Goal: Feedback & Contribution: Contribute content

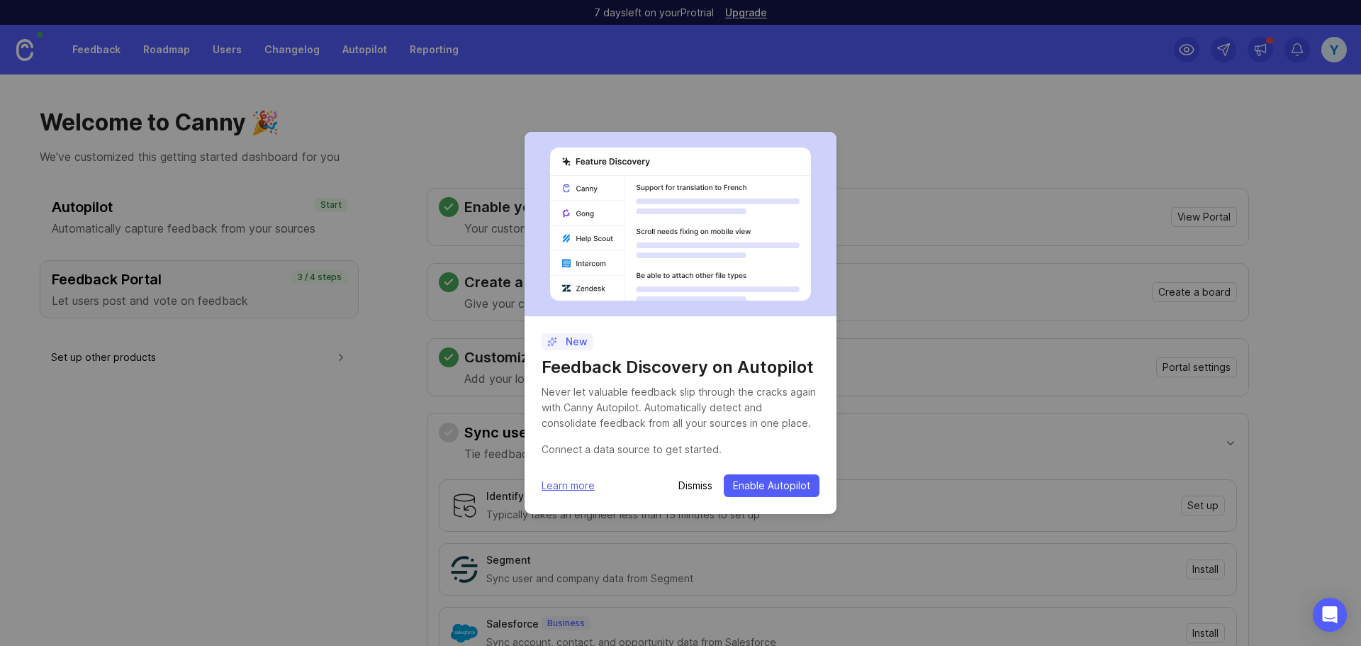
drag, startPoint x: 693, startPoint y: 487, endPoint x: 697, endPoint y: 481, distance: 7.3
click at [693, 484] on p "Dismiss" at bounding box center [695, 486] width 34 height 14
click at [686, 486] on p "Dismiss" at bounding box center [695, 486] width 34 height 14
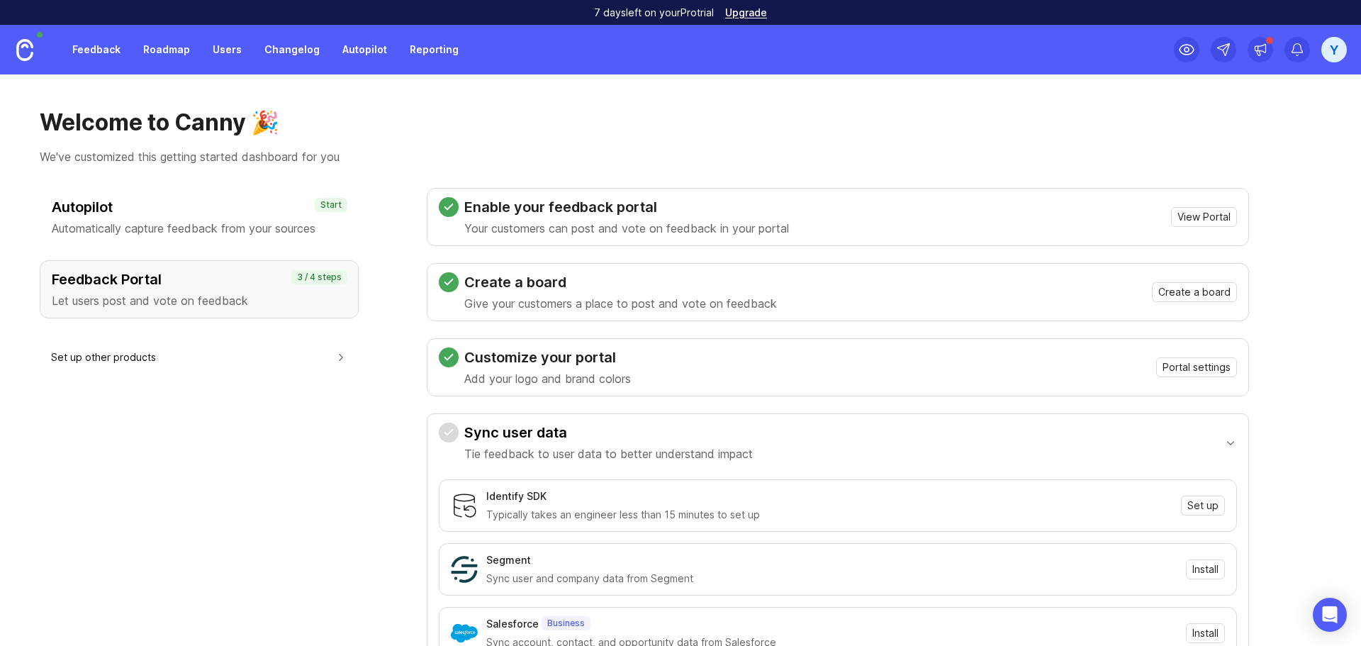
drag, startPoint x: 141, startPoint y: 447, endPoint x: 50, endPoint y: 427, distance: 92.9
click at [136, 447] on div "Autopilot Automatically capture feedback from your sources Start Feedback Porta…" at bounding box center [199, 537] width 319 height 699
drag, startPoint x: 135, startPoint y: 226, endPoint x: 143, endPoint y: 227, distance: 8.5
click at [135, 226] on p "Automatically capture feedback from your sources" at bounding box center [199, 228] width 295 height 17
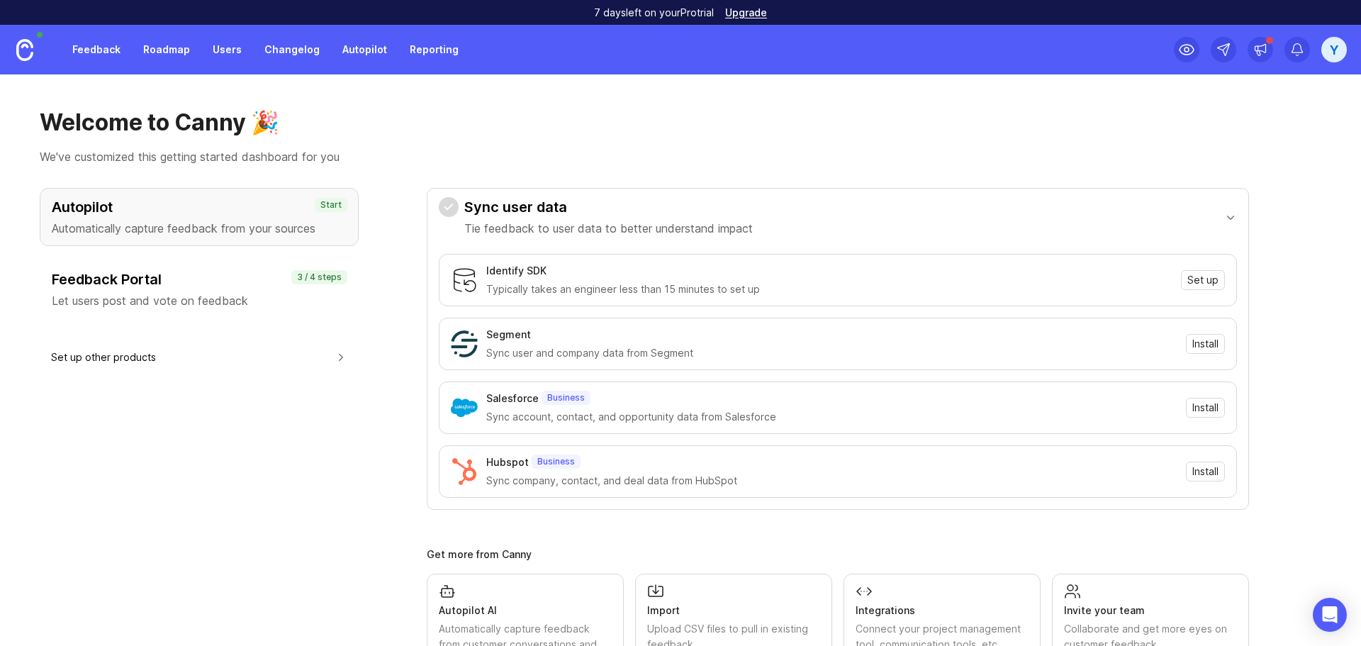
scroll to position [164, 0]
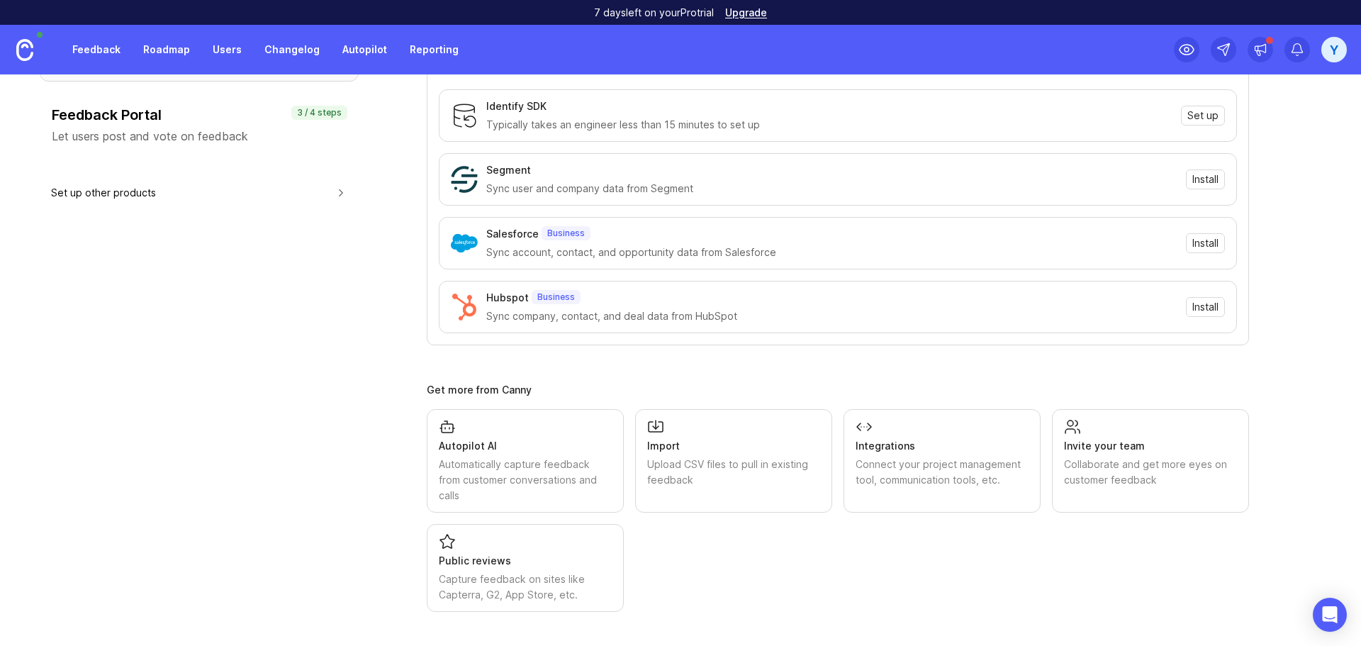
click at [334, 340] on div "Autopilot Automatically capture feedback from your sources Start Feedback Porta…" at bounding box center [199, 317] width 319 height 588
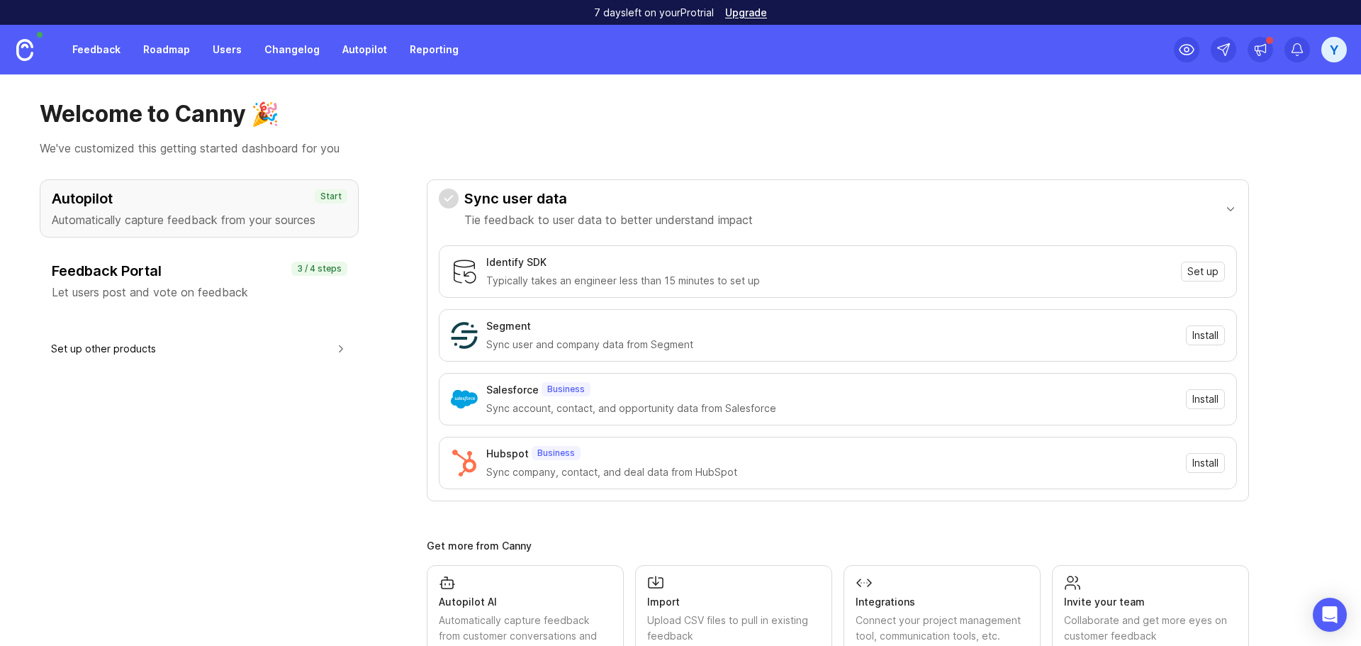
scroll to position [0, 0]
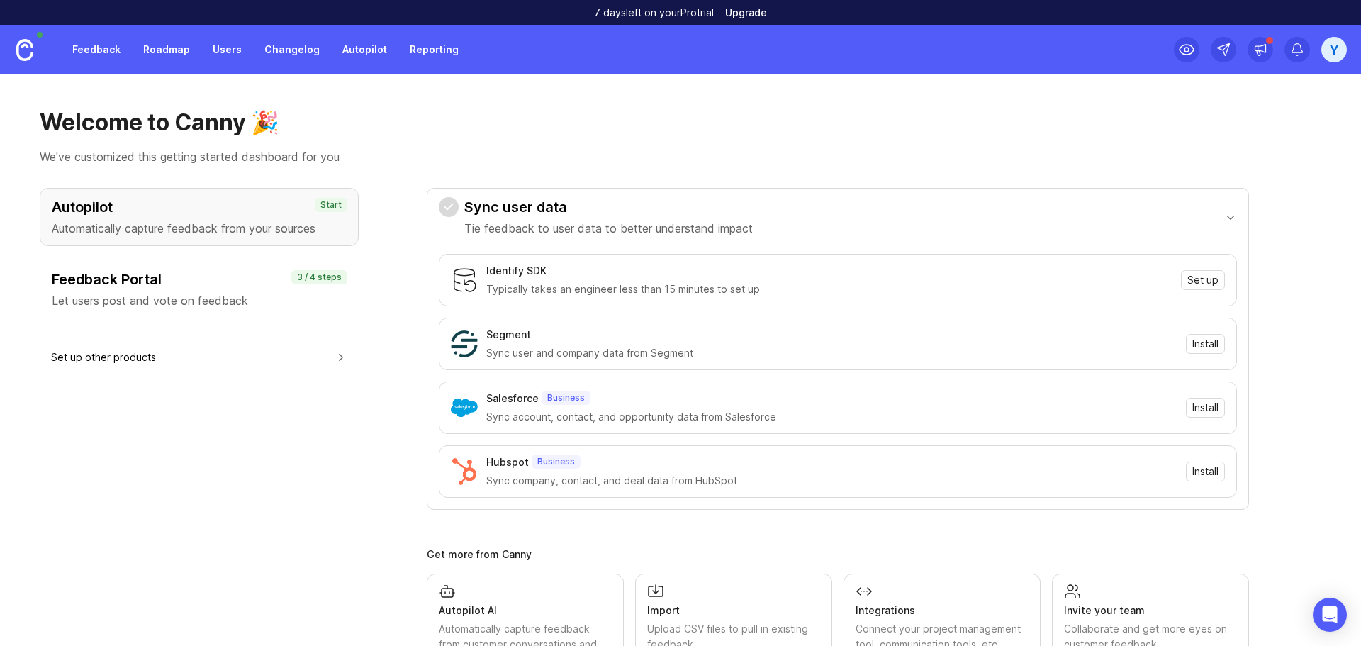
click at [73, 50] on link "Feedback" at bounding box center [96, 50] width 65 height 26
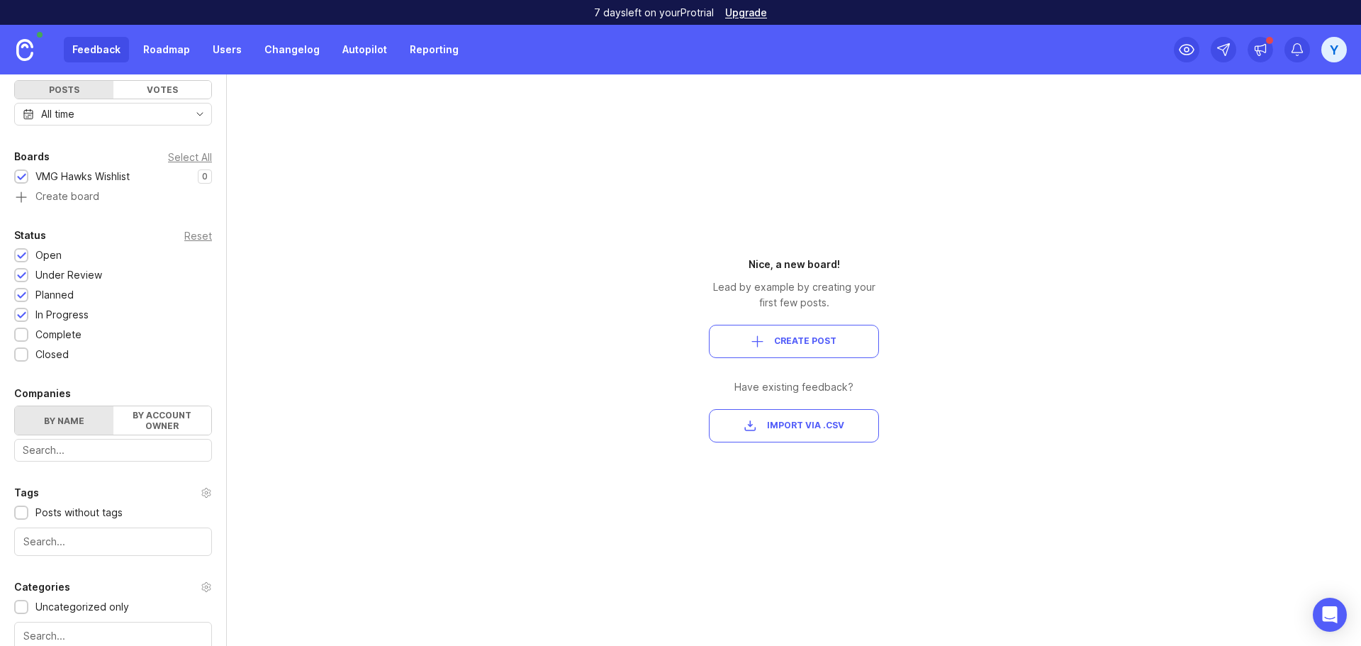
scroll to position [142, 0]
click at [75, 176] on div "VMG Hawks Wishlist" at bounding box center [82, 175] width 94 height 16
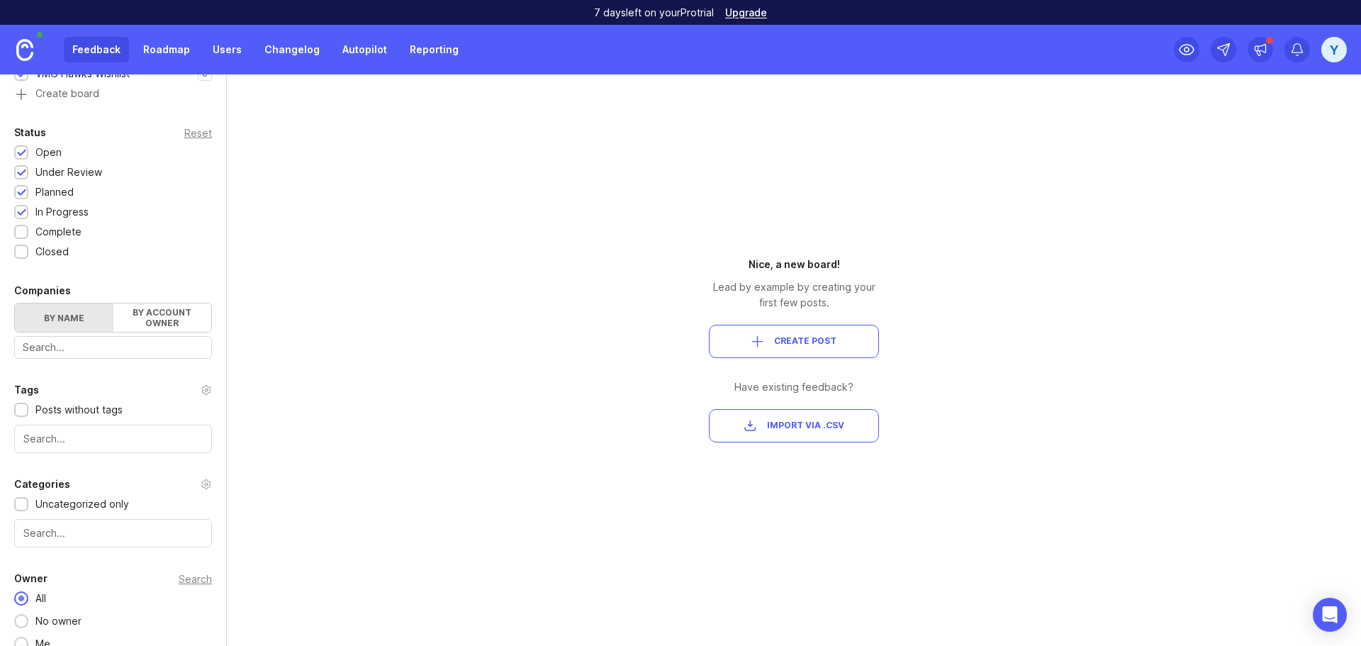
scroll to position [260, 0]
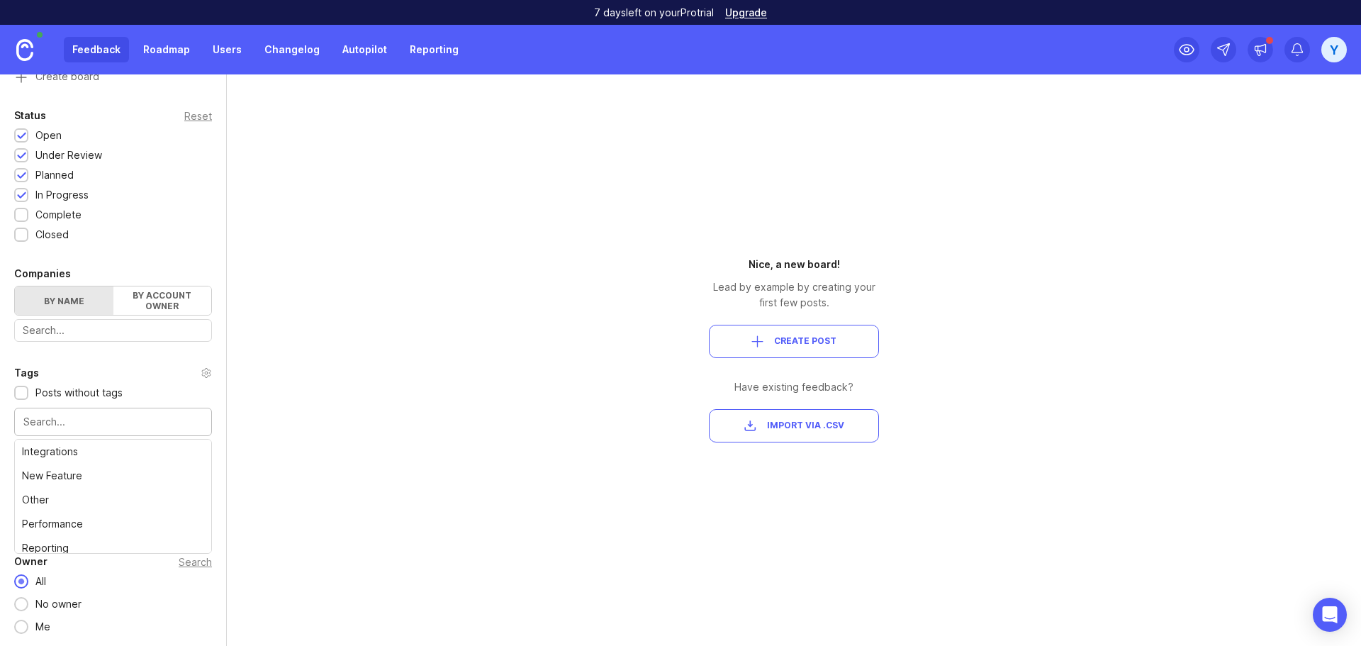
click at [121, 417] on input "text" at bounding box center [112, 422] width 179 height 16
drag, startPoint x: 613, startPoint y: 531, endPoint x: 623, endPoint y: 429, distance: 102.6
click at [613, 530] on div "Portal Settings User Segment Everyone (default) Date Range Posts Votes All time…" at bounding box center [680, 359] width 1361 height 571
click at [797, 474] on div "Nice, a new board! Lead by example by creating your first few posts. Create Pos…" at bounding box center [793, 359] width 255 height 571
click at [774, 347] on span "Create Post" at bounding box center [794, 341] width 146 height 12
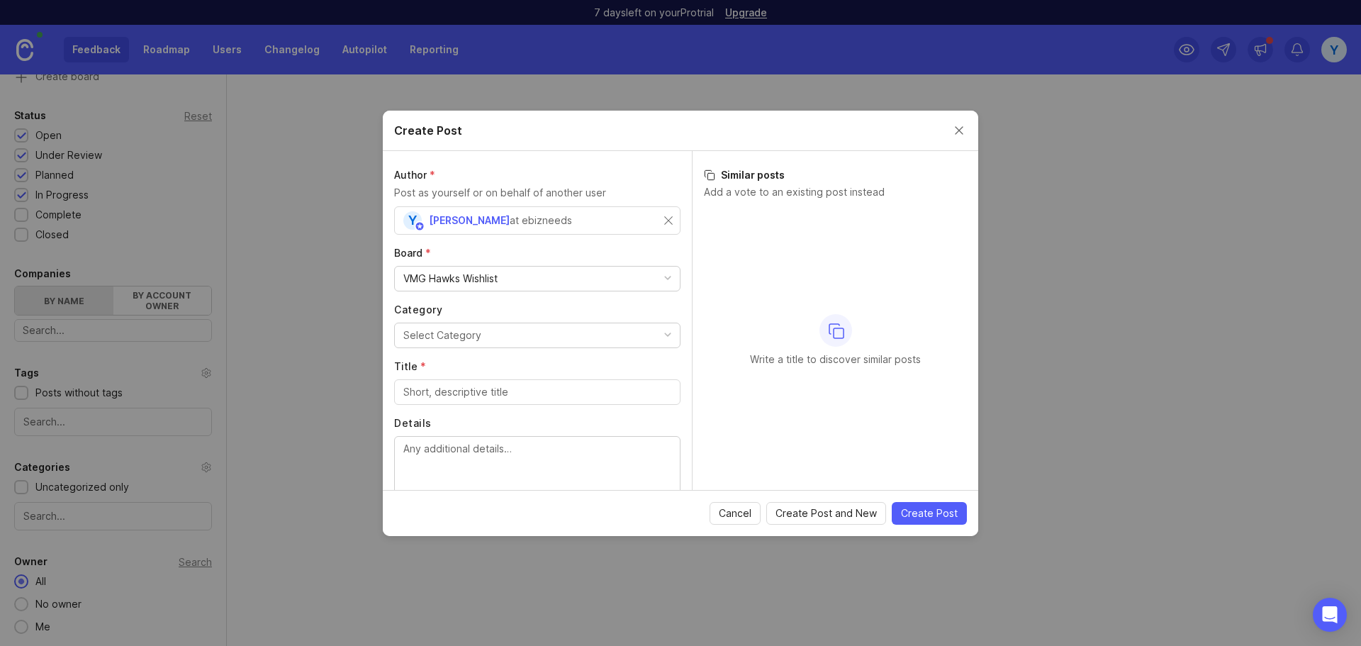
click at [496, 336] on button "Select Category" at bounding box center [537, 336] width 286 height 26
drag, startPoint x: 584, startPoint y: 128, endPoint x: 381, endPoint y: 100, distance: 204.7
click at [140, 152] on div "Create Post Author * Post as yourself or on behalf of another user Y [PERSON_NA…" at bounding box center [680, 323] width 1361 height 646
click at [481, 396] on input "Title *" at bounding box center [537, 392] width 268 height 16
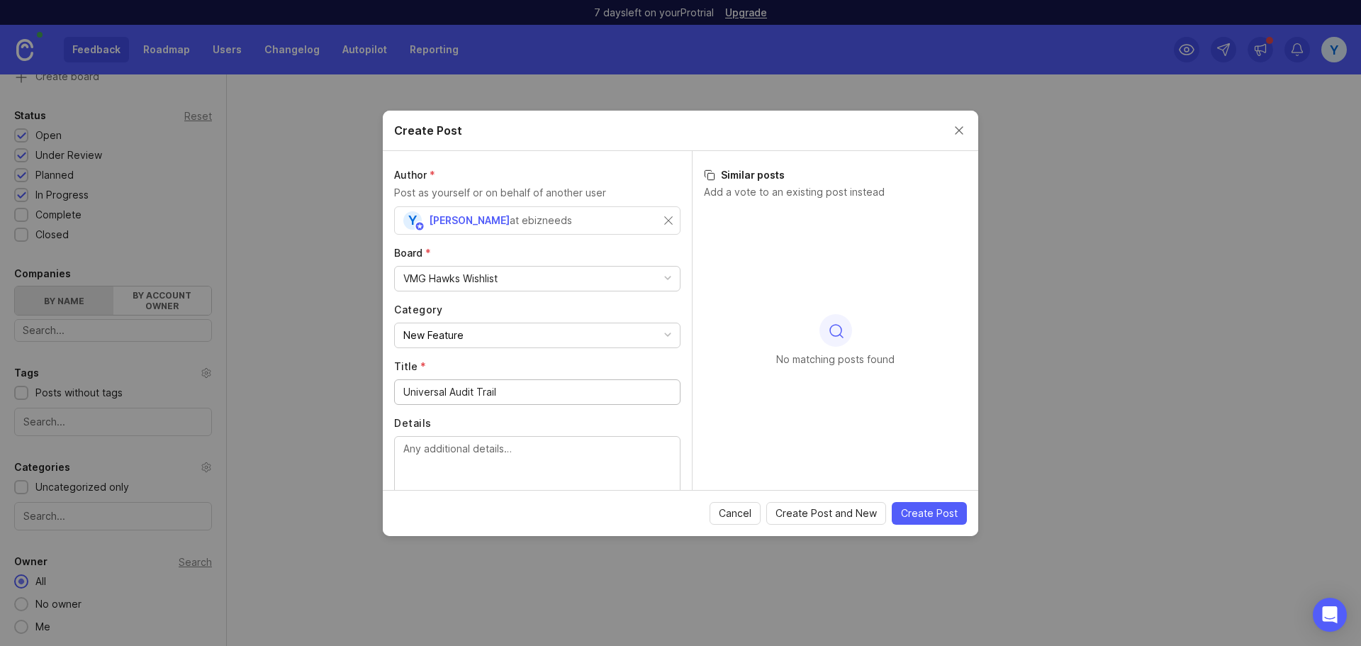
type input "Universal Audit Trail"
click at [496, 463] on textarea "Details" at bounding box center [537, 464] width 268 height 47
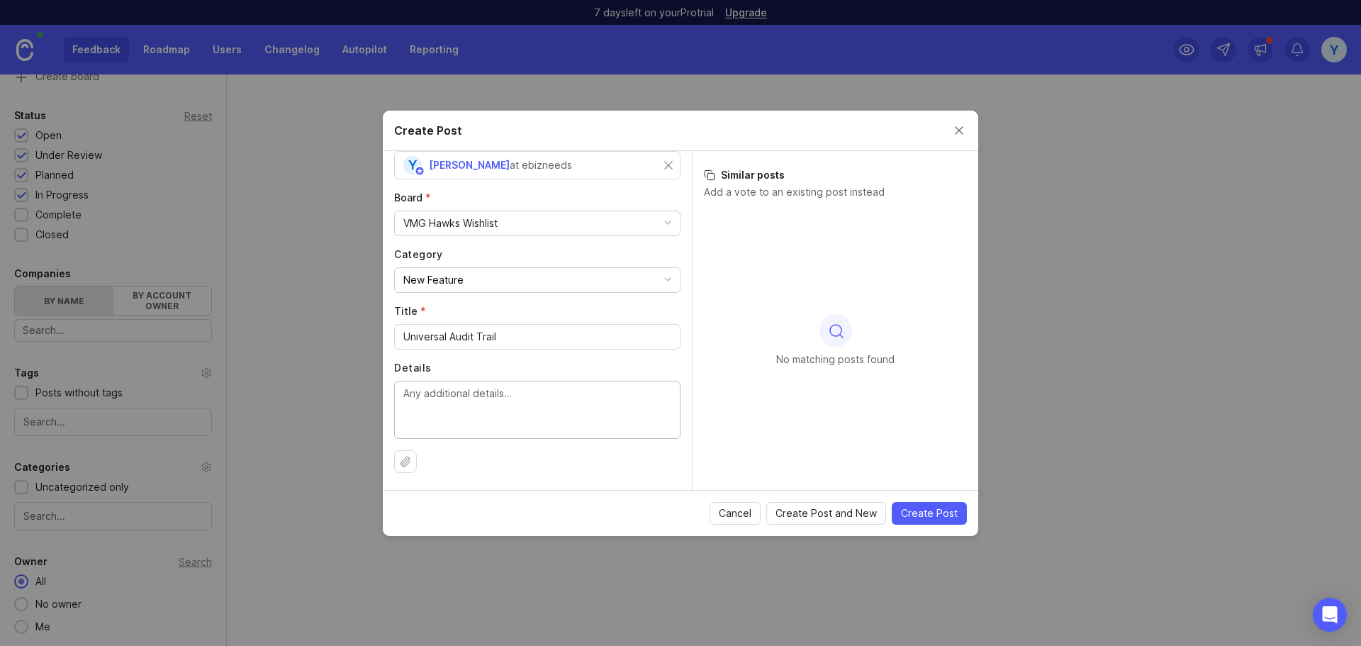
paste textarea "Tracks all changes across system modules with timestamp, user identity (created…"
click at [549, 393] on textarea "Tracks all changes across system modules with timestamp, user identity (created…" at bounding box center [537, 409] width 268 height 47
click at [446, 395] on textarea "Tracks all changes across system modules with timestamp, user identity (created…" at bounding box center [537, 409] width 268 height 47
click at [577, 404] on textarea "Tracks all changes across system modules with timestamp, user identity (created…" at bounding box center [537, 409] width 268 height 47
click at [522, 412] on textarea "Tracks all changes across system modules with timestamp, user identity (created…" at bounding box center [537, 409] width 268 height 47
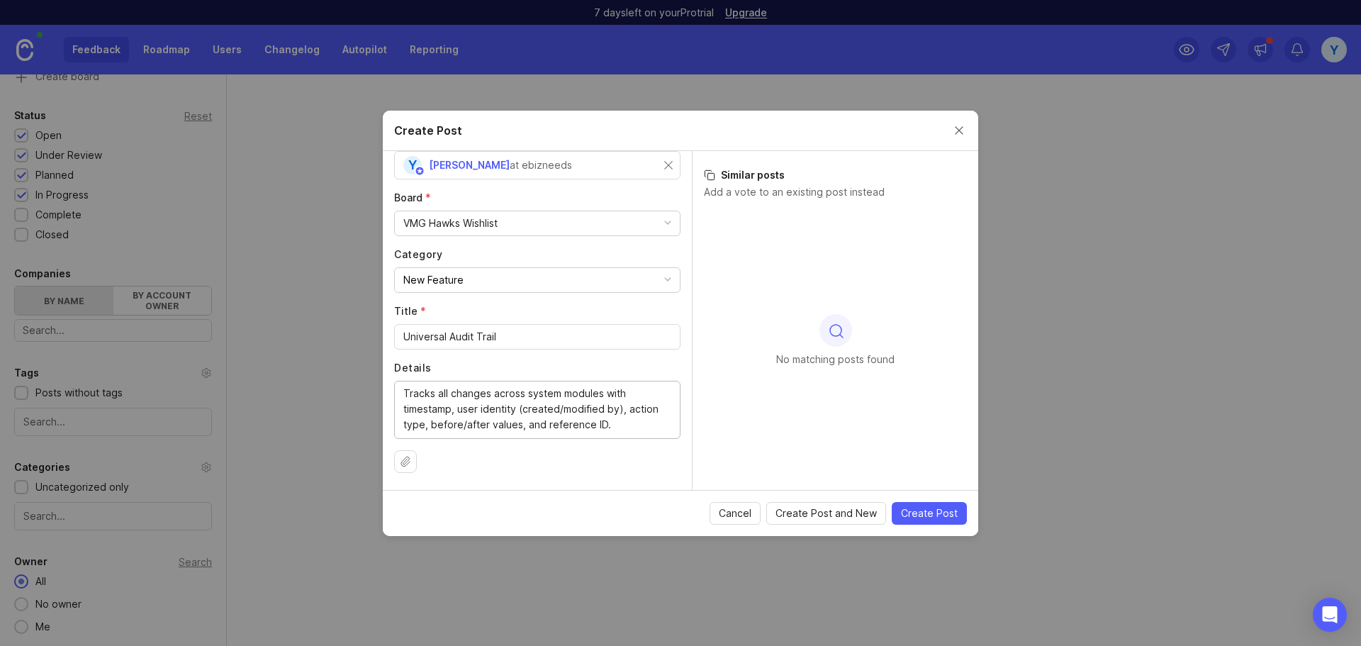
click at [632, 425] on textarea "Tracks all changes across system modules with timestamp, user identity (created…" at bounding box center [537, 409] width 268 height 47
click at [621, 427] on textarea "Tracks all changes across system modules with timestamp, user identity (created…" at bounding box center [537, 409] width 268 height 47
type textarea "Tracks all changes across system modules with timestamp, user identity (created…"
click at [937, 511] on span "Create Post" at bounding box center [929, 513] width 57 height 14
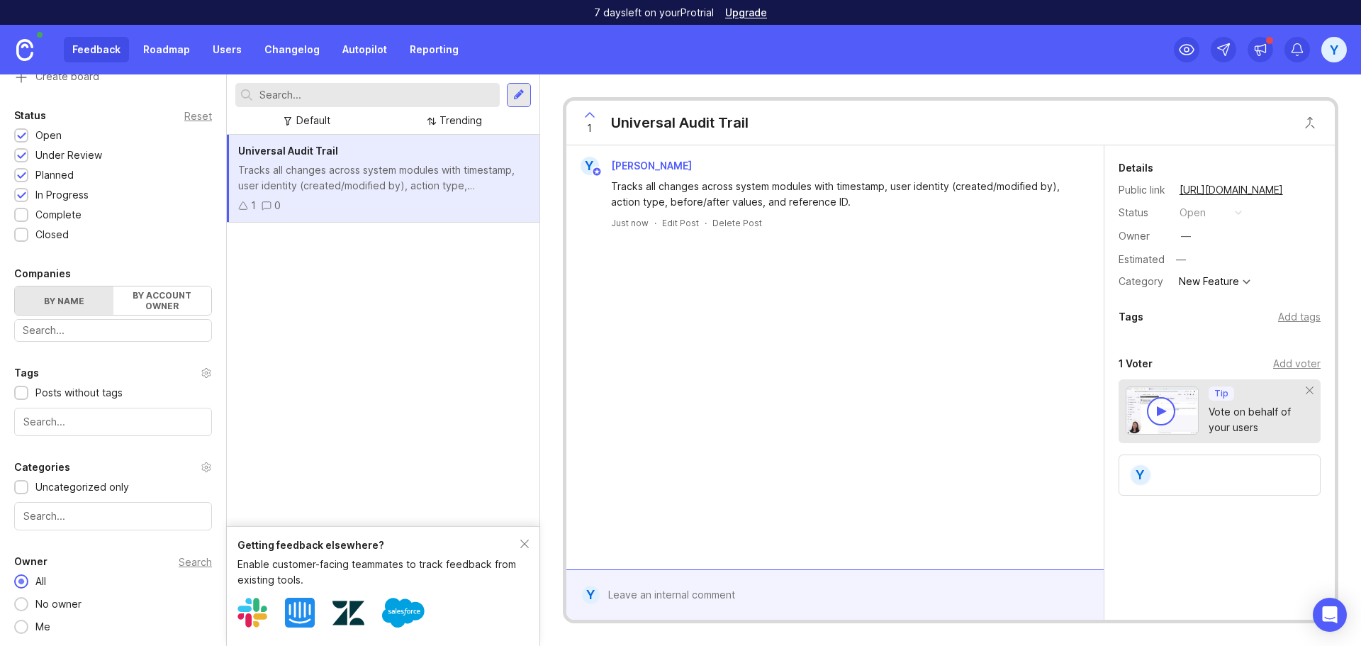
click at [1175, 414] on div at bounding box center [1161, 411] width 28 height 28
click at [1175, 410] on div at bounding box center [1161, 411] width 28 height 28
click at [241, 204] on icon at bounding box center [243, 205] width 9 height 7
click at [315, 258] on div "Universal Audit Trail Tracks all changes across system modules with timestamp, …" at bounding box center [383, 330] width 313 height 391
click at [406, 167] on div "Tracks all changes across system modules with timestamp, user identity (created…" at bounding box center [383, 177] width 290 height 31
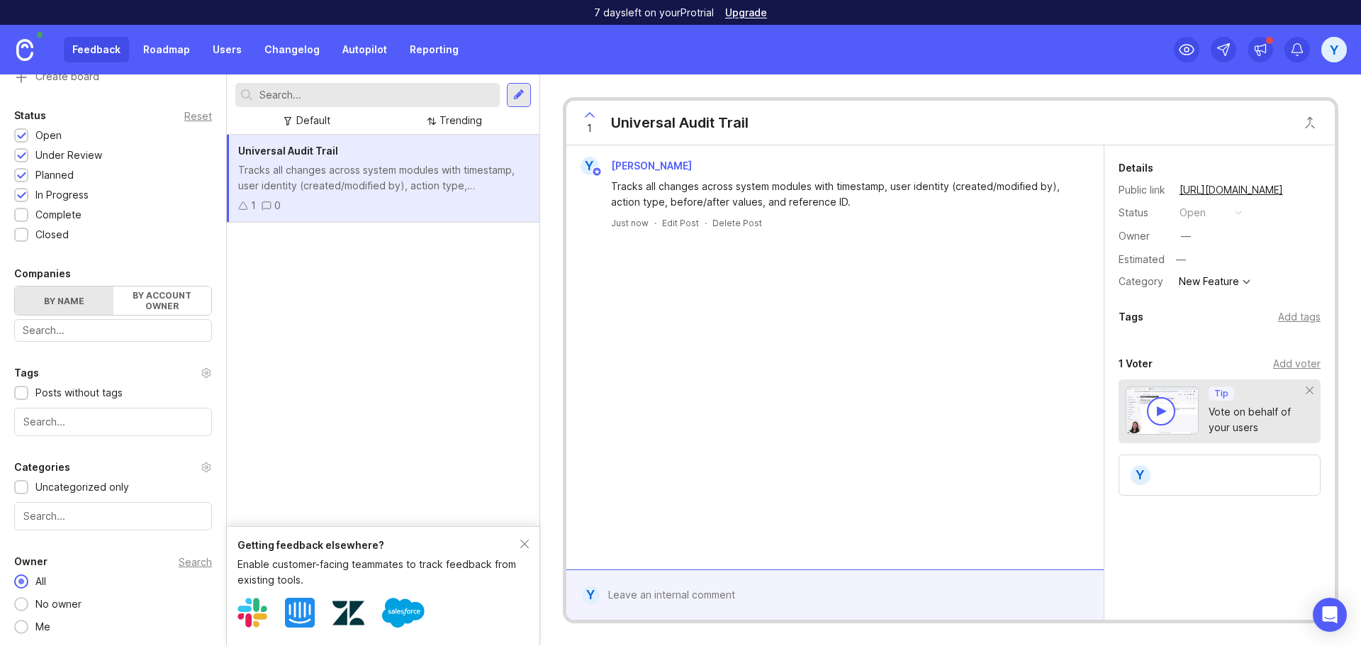
click at [729, 309] on div "Y Yen Nong Tracks all changes across system modules with timestamp, user identi…" at bounding box center [834, 357] width 537 height 424
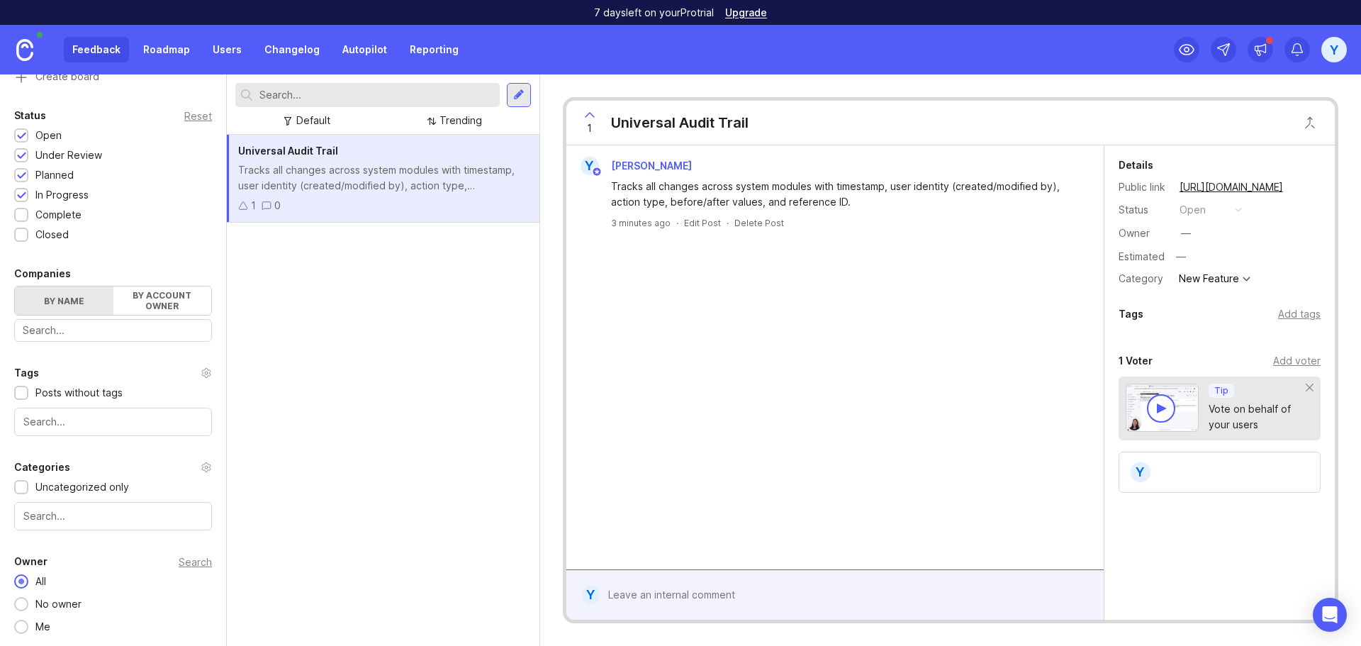
click at [403, 347] on div "Universal Audit Trail Tracks all changes across system modules with timestamp, …" at bounding box center [383, 390] width 313 height 511
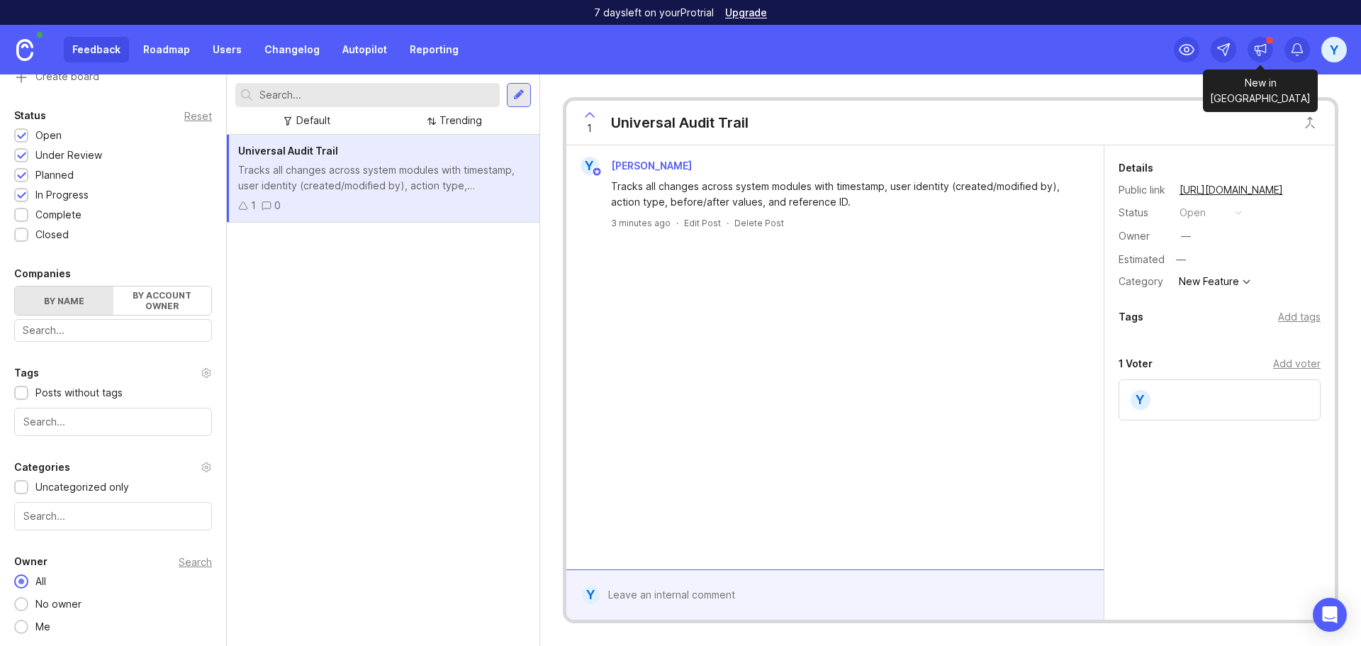
click at [1269, 47] on div at bounding box center [1261, 50] width 26 height 26
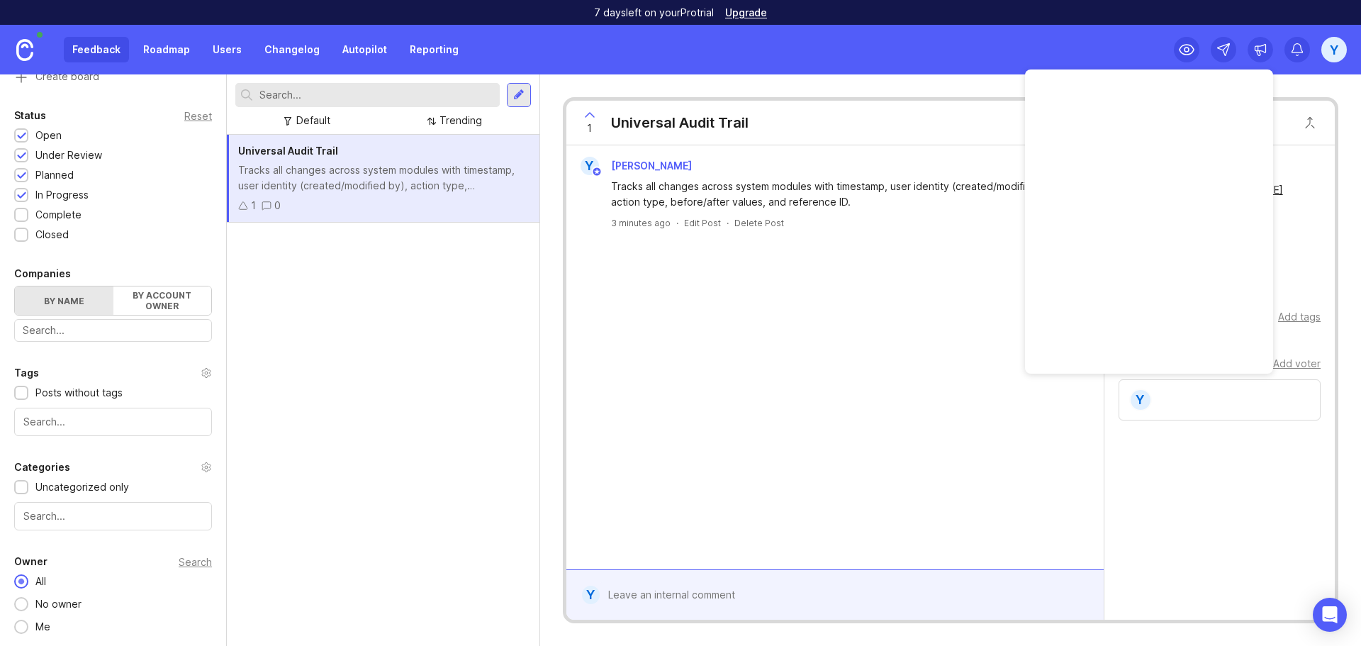
drag, startPoint x: 948, startPoint y: 272, endPoint x: 384, endPoint y: 483, distance: 602.8
click at [947, 272] on div "Y Yen Nong Tracks all changes across system modules with timestamp, user identi…" at bounding box center [834, 357] width 537 height 424
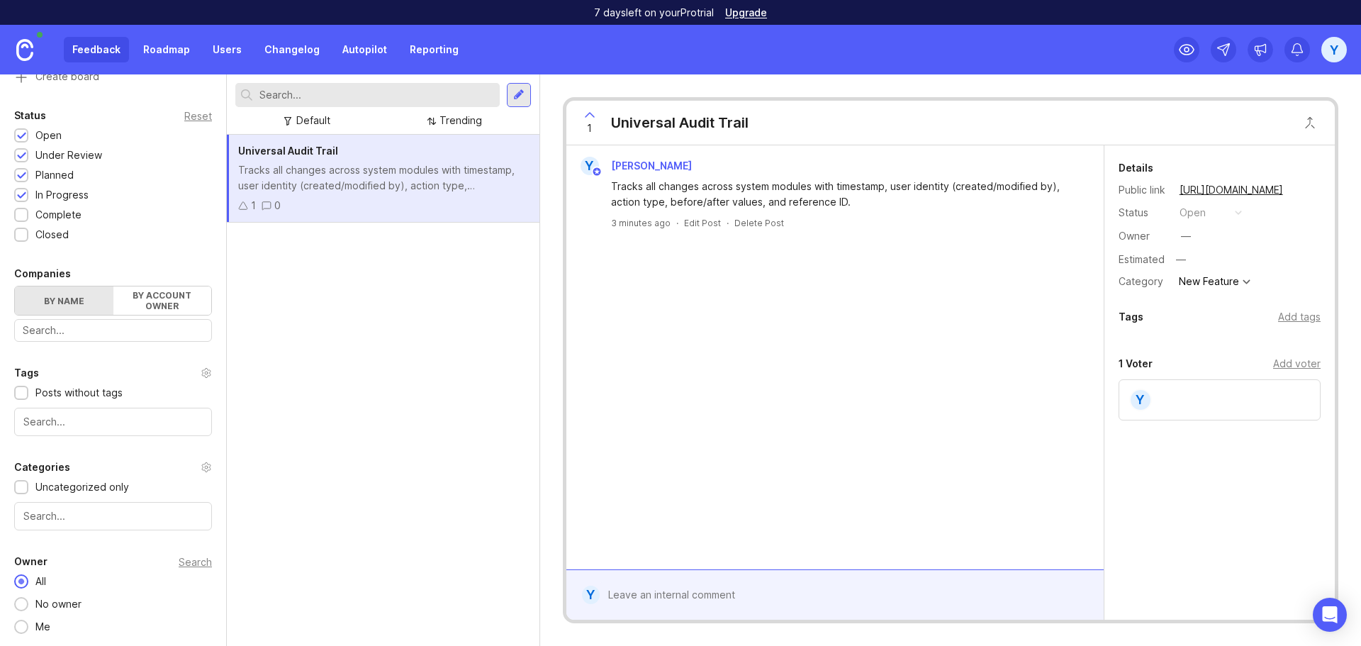
click at [719, 335] on div "Y Yen Nong Tracks all changes across system modules with timestamp, user identi…" at bounding box center [834, 357] width 537 height 424
click at [856, 359] on div "Y Yen Nong Tracks all changes across system modules with timestamp, user identi…" at bounding box center [834, 357] width 537 height 424
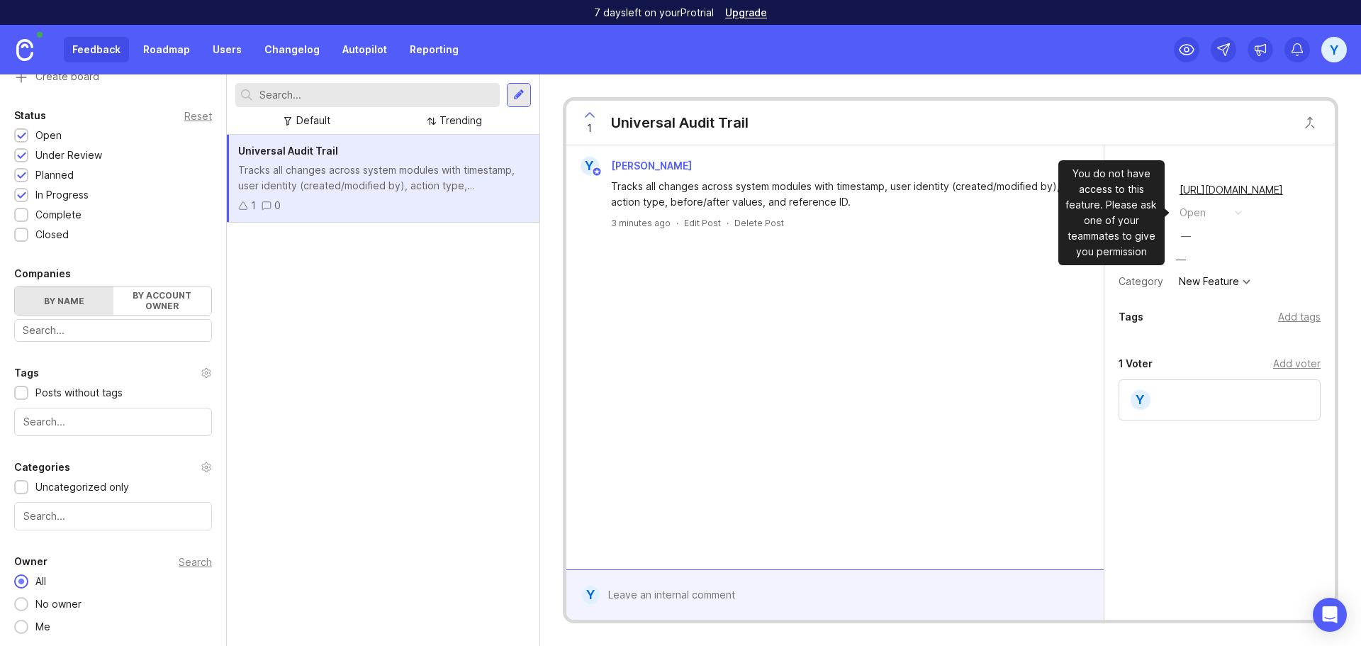
click at [1212, 206] on button "open" at bounding box center [1210, 212] width 71 height 18
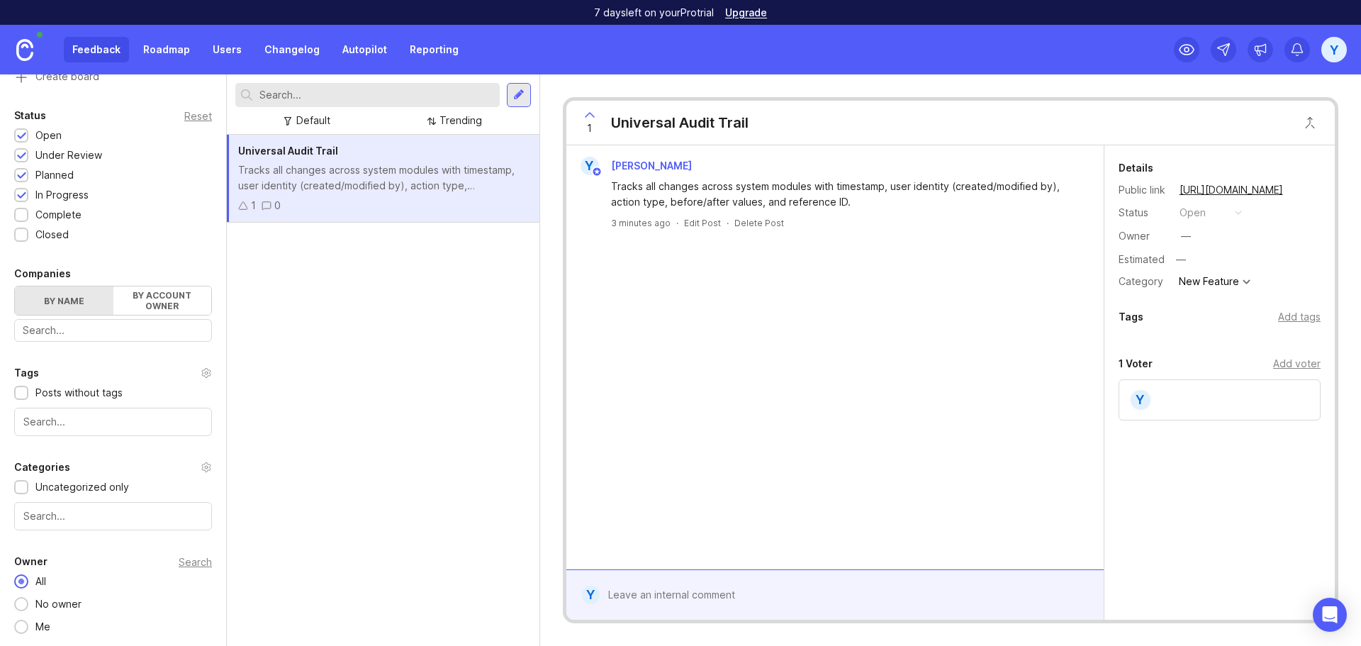
click at [1178, 258] on div "—" at bounding box center [1181, 259] width 18 height 18
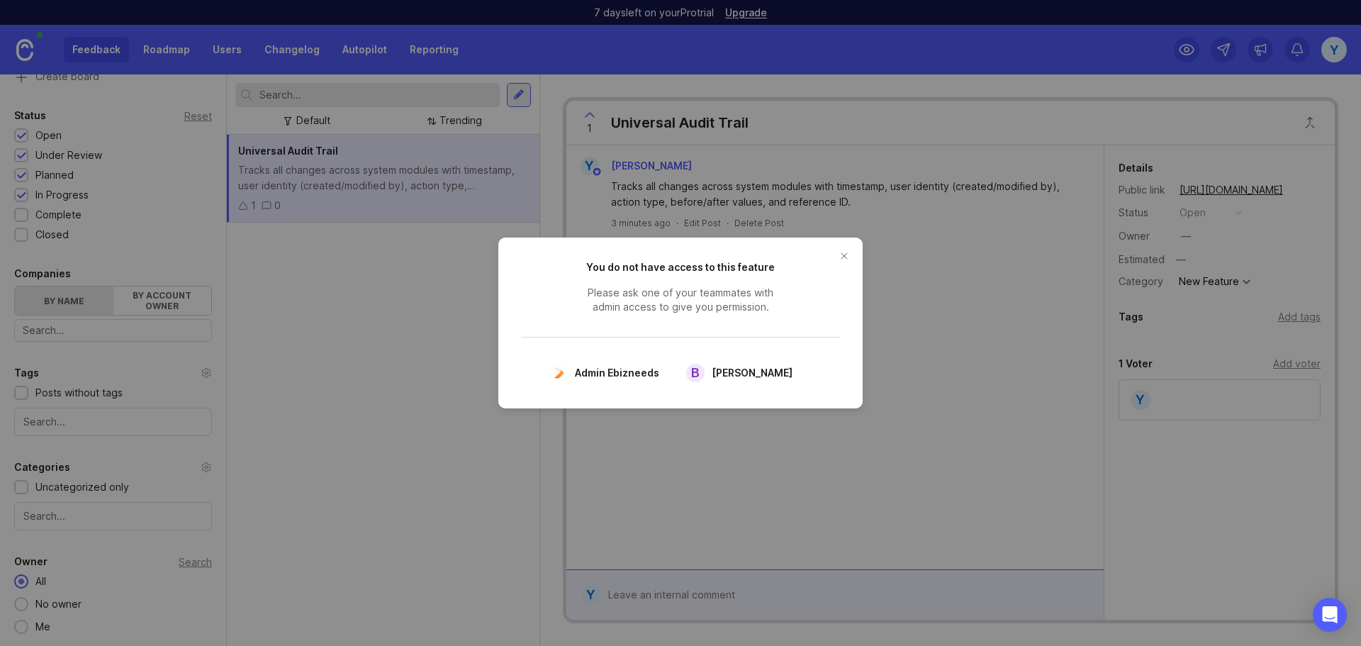
click at [640, 294] on span "Please ask one of your teammates with admin access to give you permission." at bounding box center [680, 300] width 213 height 28
click at [712, 293] on span "Please ask one of your teammates with admin access to give you permission." at bounding box center [680, 300] width 213 height 28
click at [750, 293] on span "Please ask one of your teammates with admin access to give you permission." at bounding box center [680, 300] width 213 height 28
click at [726, 320] on div "You do not have access to this feature Please ask one of your teammates with ad…" at bounding box center [680, 322] width 364 height 171
click at [849, 259] on button "close button" at bounding box center [844, 256] width 23 height 23
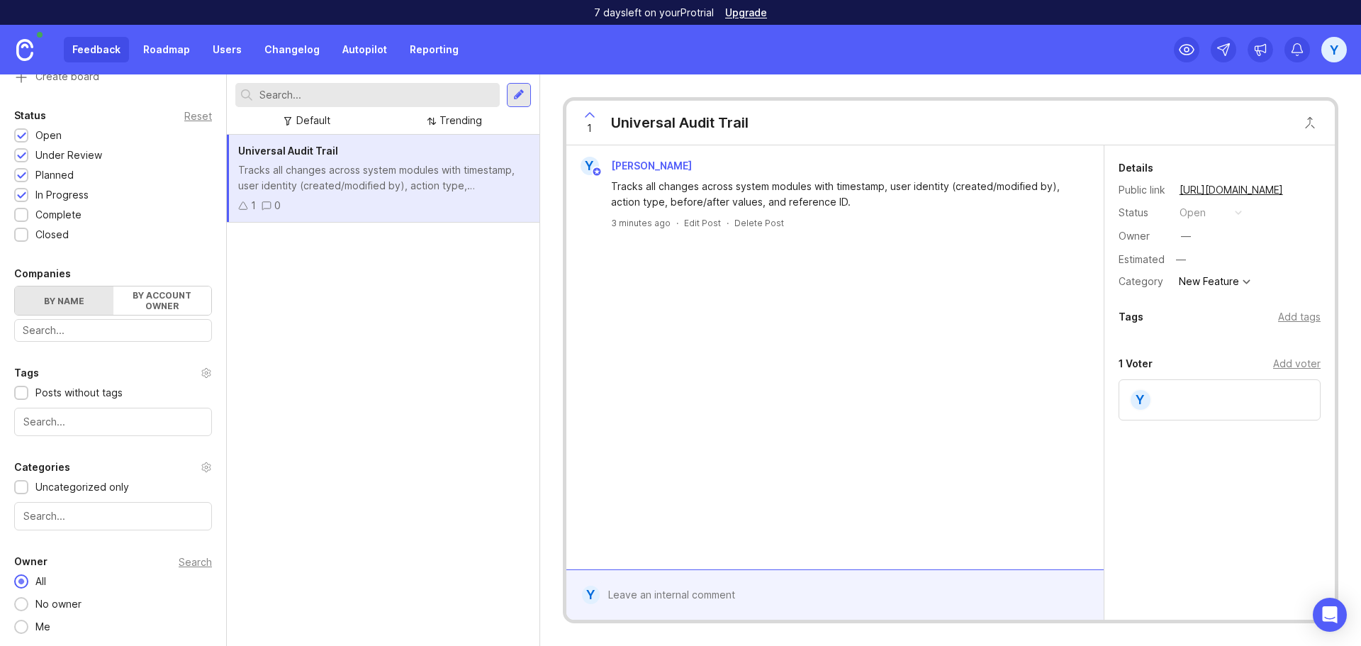
click at [739, 394] on div "Y Yen Nong Tracks all changes across system modules with timestamp, user identi…" at bounding box center [834, 357] width 537 height 424
click at [361, 325] on div "Universal Audit Trail Tracks all changes across system modules with timestamp, …" at bounding box center [383, 390] width 313 height 511
click at [388, 303] on div "Universal Audit Trail Tracks all changes across system modules with timestamp, …" at bounding box center [383, 390] width 313 height 511
click at [333, 227] on div "Universal Audit Trail Tracks all changes across system modules with timestamp, …" at bounding box center [383, 390] width 313 height 511
click at [386, 340] on div "Universal Audit Trail Tracks all changes across system modules with timestamp, …" at bounding box center [383, 390] width 313 height 511
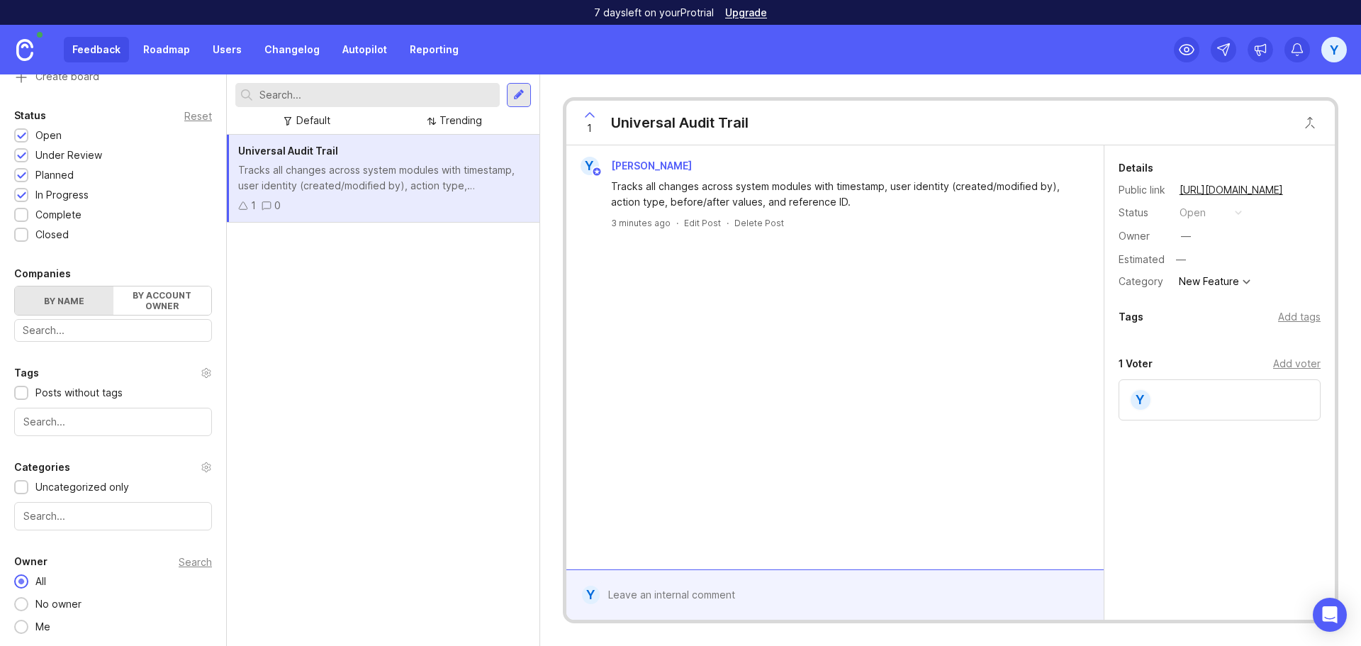
click at [327, 254] on div "Universal Audit Trail Tracks all changes across system modules with timestamp, …" at bounding box center [383, 390] width 313 height 511
click at [512, 92] on div at bounding box center [519, 95] width 24 height 24
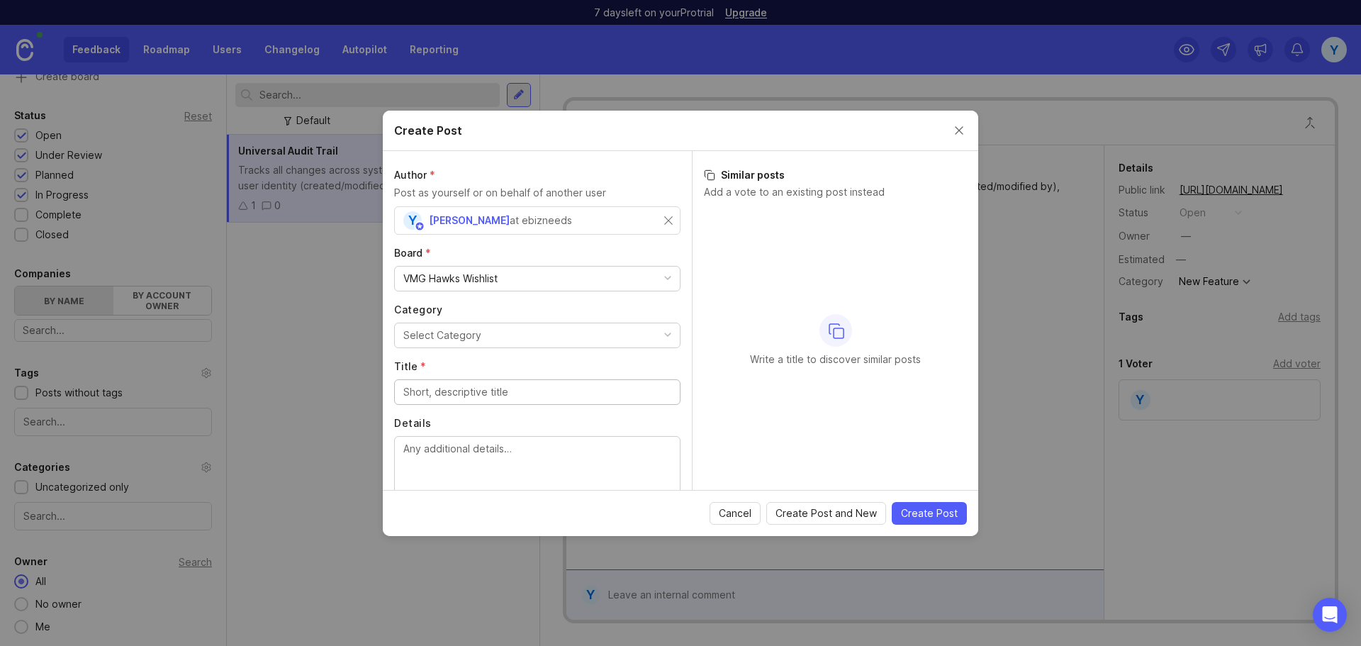
click at [459, 337] on div "Select Category" at bounding box center [442, 336] width 78 height 16
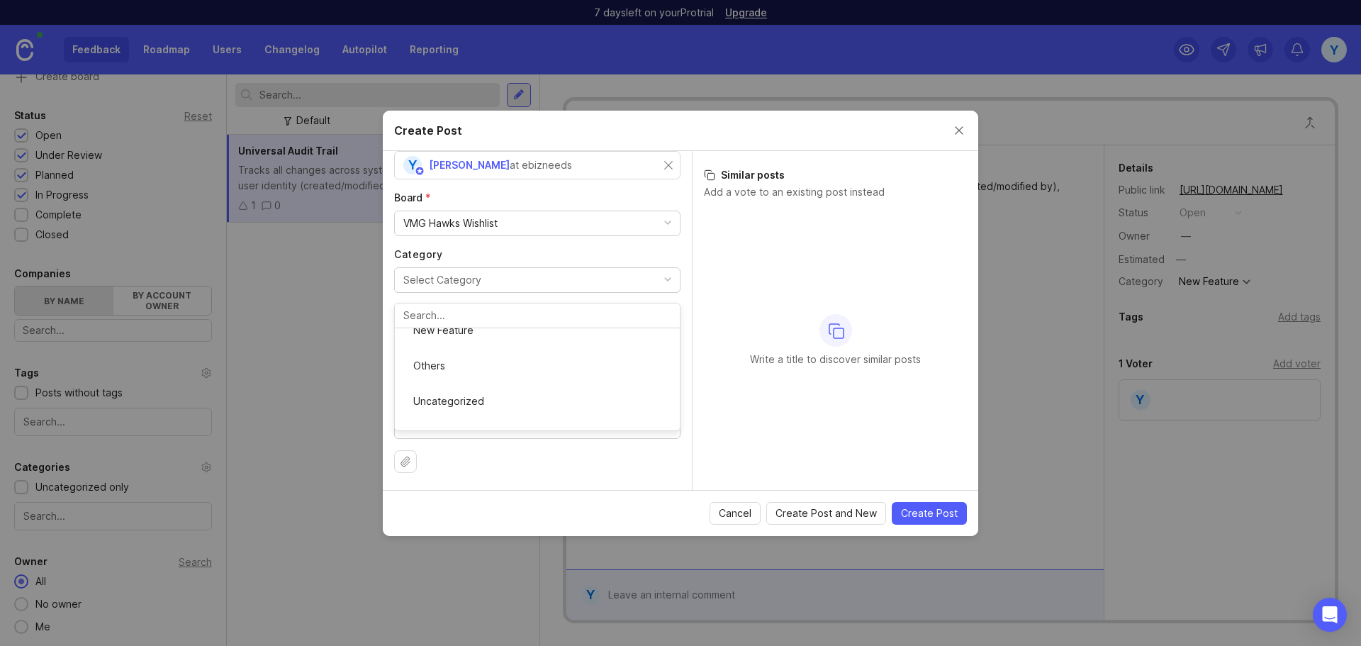
scroll to position [81, 0]
click at [574, 343] on input "Title *" at bounding box center [537, 337] width 268 height 16
click at [487, 337] on input "Title *" at bounding box center [537, 337] width 268 height 16
paste input "3. Custom Report Builder for ad-hoc queries and reports – Universal Search thro…"
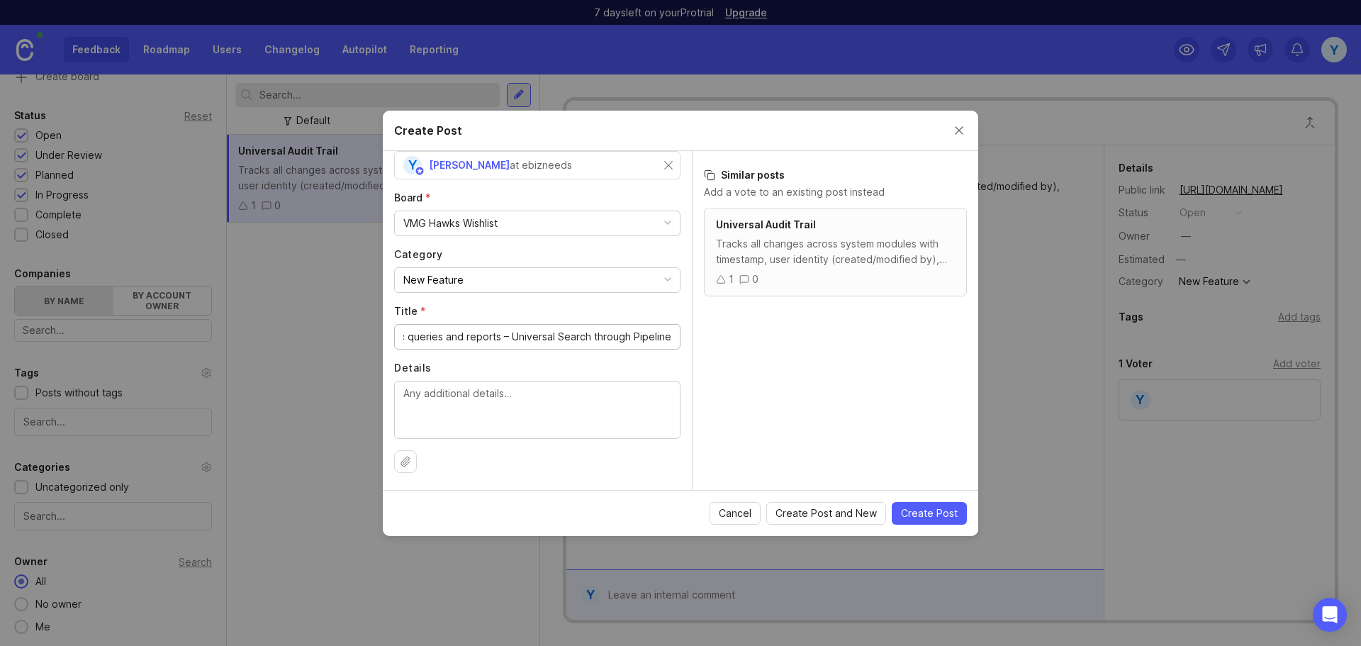
type input "3. Custom Report Builder for ad-hoc queries and reports – Universal Search thro…"
drag, startPoint x: 630, startPoint y: 385, endPoint x: 639, endPoint y: 386, distance: 10.0
click at [627, 386] on textarea "Details" at bounding box center [537, 409] width 268 height 47
click at [536, 406] on textarea "Details" at bounding box center [537, 409] width 268 height 47
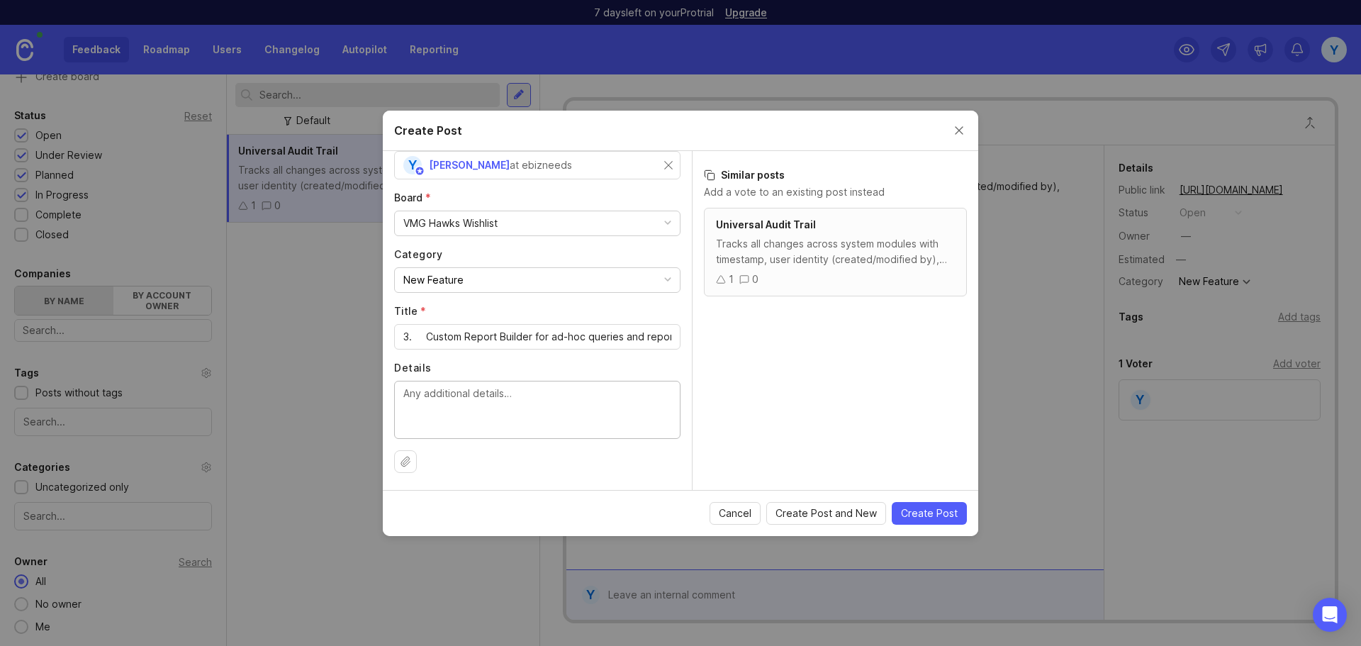
click at [500, 403] on textarea "Details" at bounding box center [537, 409] width 268 height 47
click at [503, 416] on textarea "Details" at bounding box center [537, 409] width 268 height 47
paste textarea "[URL][DOMAIN_NAME]"
click at [484, 396] on textarea "Example [URL][DOMAIN_NAME]" at bounding box center [537, 409] width 268 height 47
type textarea "Example [URL][DOMAIN_NAME]"
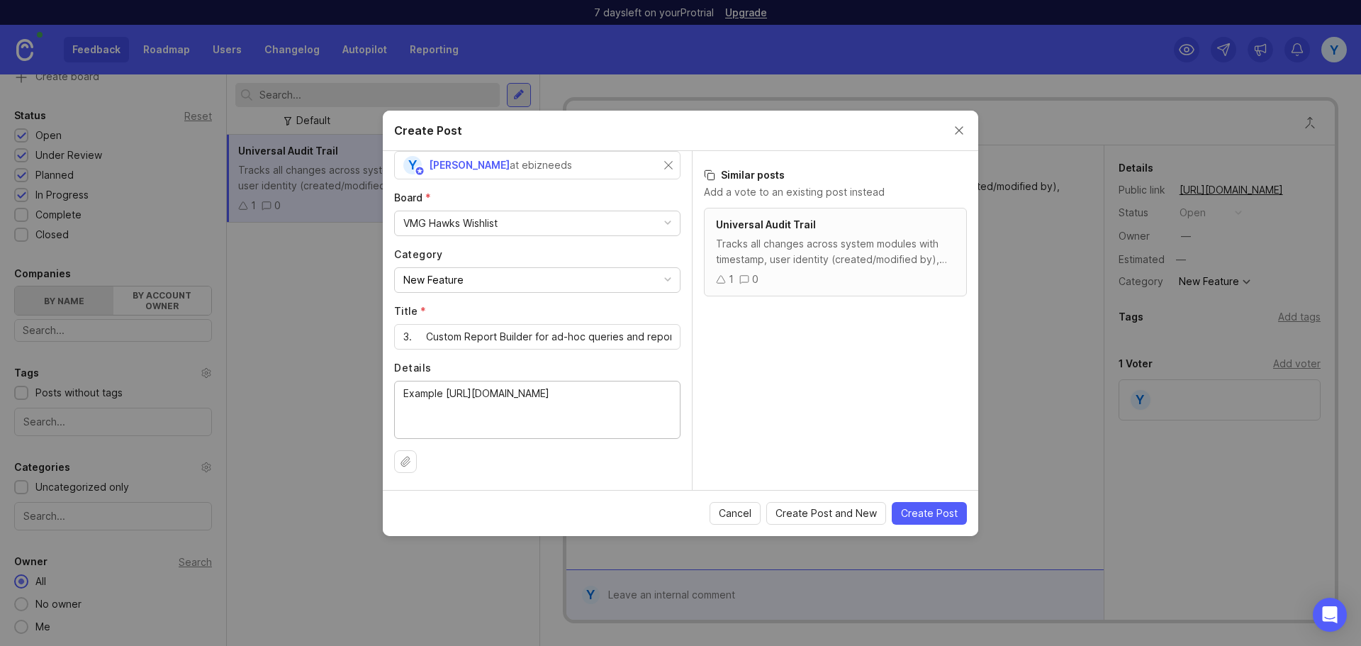
click at [595, 433] on div "Example [URL][DOMAIN_NAME]" at bounding box center [537, 410] width 286 height 58
click at [591, 429] on textarea "Example [URL][DOMAIN_NAME]" at bounding box center [537, 409] width 268 height 47
click at [924, 519] on span "Create Post" at bounding box center [929, 513] width 57 height 14
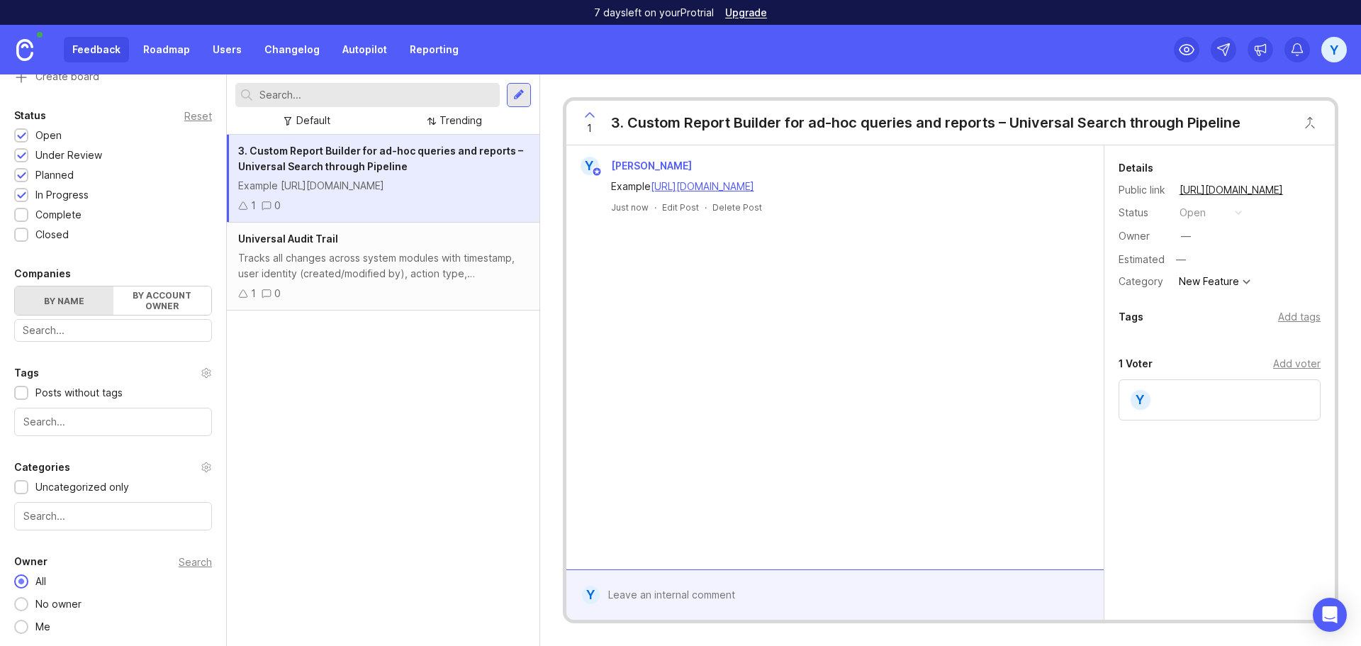
click at [353, 411] on div "3. Custom Report Builder for ad-hoc queries and reports – Universal Search thro…" at bounding box center [383, 390] width 313 height 511
click at [430, 431] on div "3. Custom Report Builder for ad-hoc queries and reports – Universal Search thro…" at bounding box center [383, 390] width 313 height 511
click at [374, 281] on div "Tracks all changes across system modules with timestamp, user identity (created…" at bounding box center [383, 265] width 290 height 31
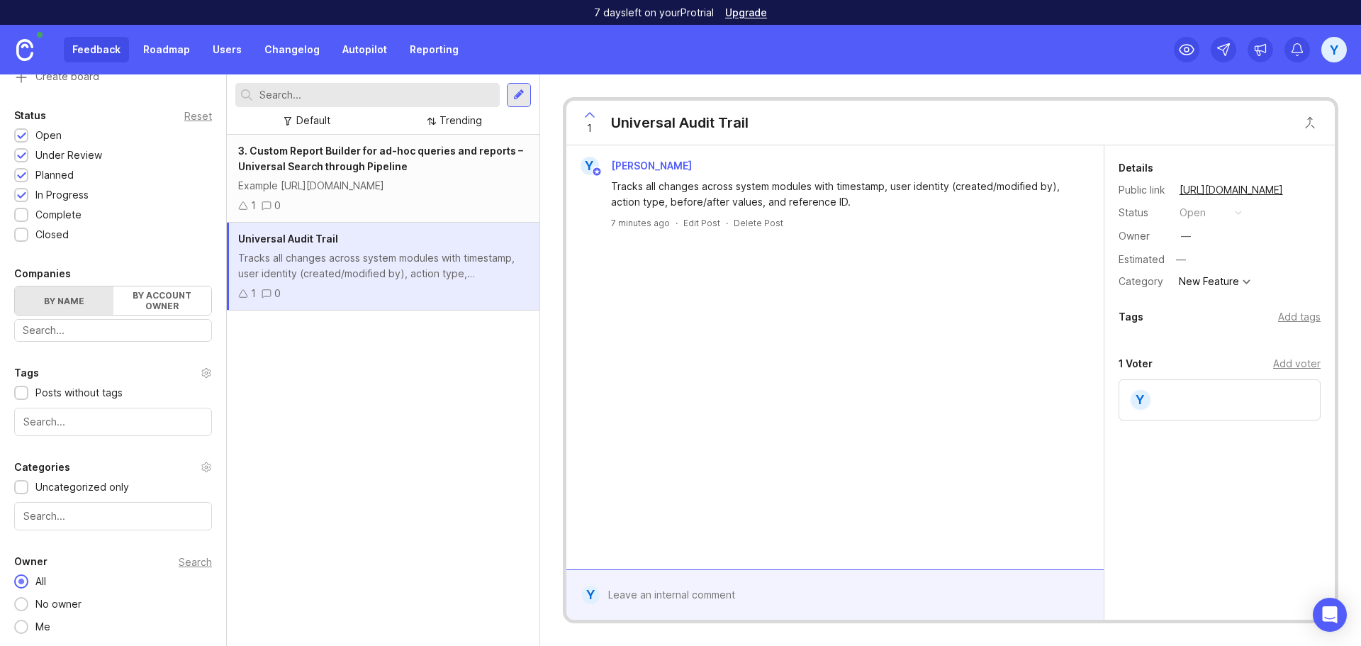
click at [820, 401] on div "Y Yen Nong Tracks all changes across system modules with timestamp, user identi…" at bounding box center [834, 357] width 537 height 424
click at [423, 154] on span "3. Custom Report Builder for ad-hoc queries and reports – Universal Search thro…" at bounding box center [380, 159] width 285 height 28
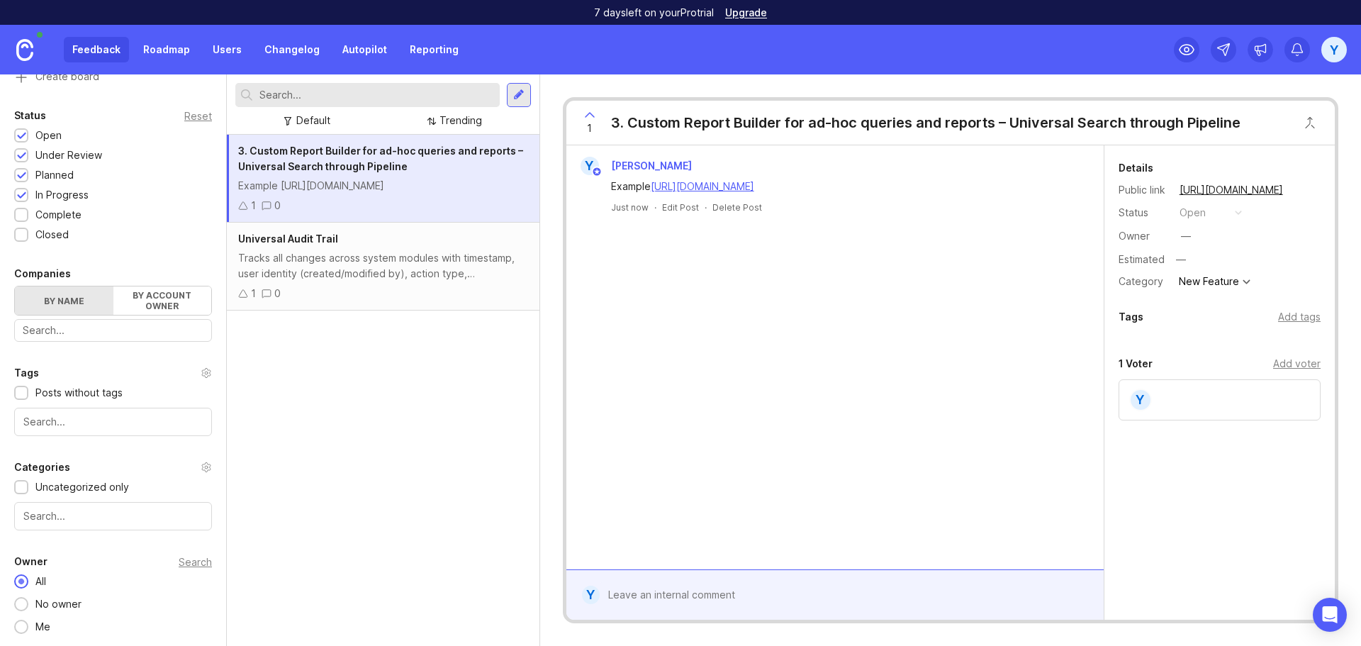
click at [522, 99] on div at bounding box center [518, 95] width 11 height 13
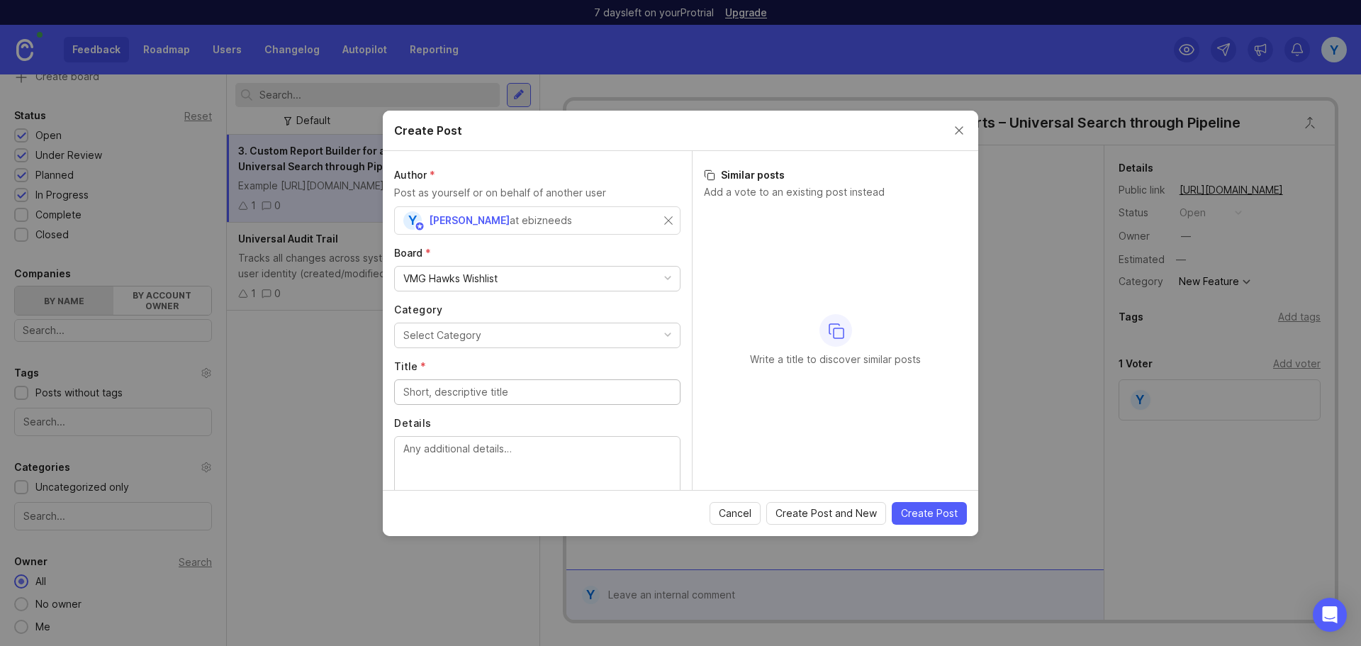
click at [734, 513] on span "Cancel" at bounding box center [735, 513] width 33 height 14
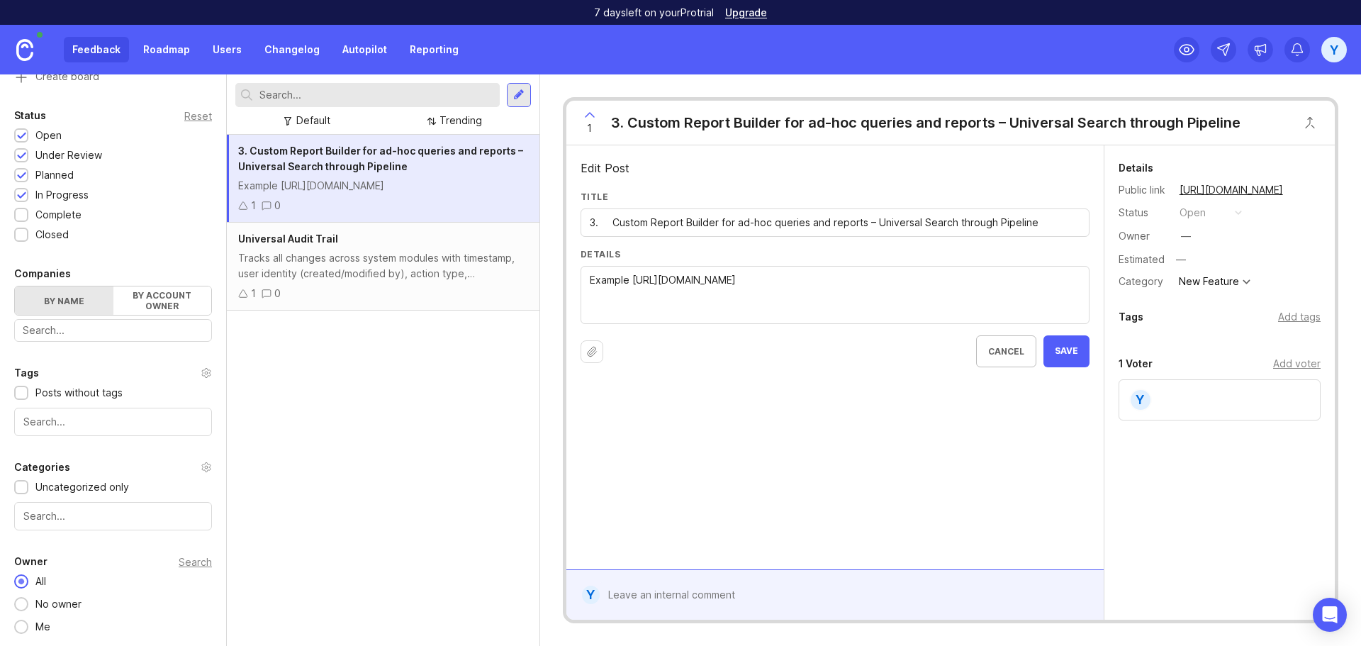
click at [610, 224] on input "3. Custom Report Builder for ad-hoc queries and reports – Universal Search thro…" at bounding box center [835, 223] width 491 height 16
type input "Custom Report Builder for ad-hoc queries and reports – Universal Search through…"
click at [1060, 347] on span "Save" at bounding box center [1066, 351] width 23 height 12
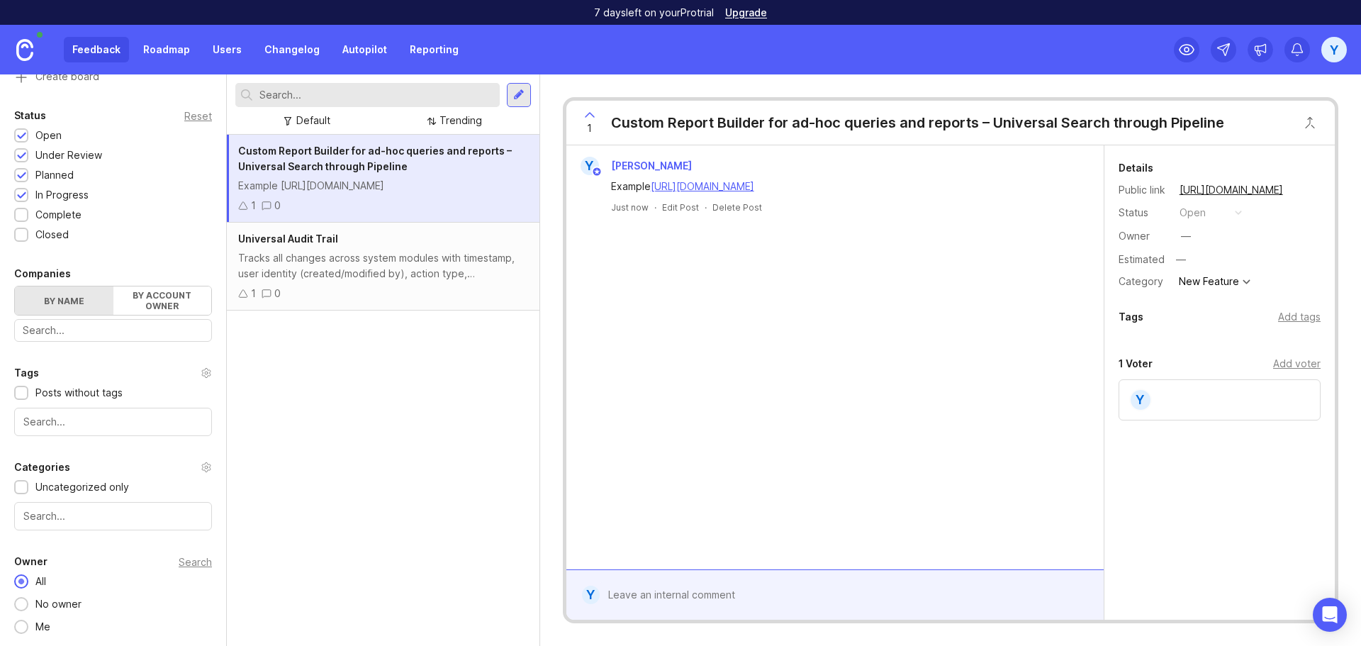
click at [1181, 235] on div "—" at bounding box center [1186, 236] width 10 height 16
click at [474, 440] on div "Custom Report Builder for ad-hoc queries and reports – Universal Search through…" at bounding box center [383, 390] width 313 height 511
click at [416, 380] on div "Custom Report Builder for ad-hoc queries and reports – Universal Search through…" at bounding box center [383, 390] width 313 height 511
click at [429, 413] on div "Custom Report Builder for ad-hoc queries and reports – Universal Search through…" at bounding box center [383, 390] width 313 height 511
drag, startPoint x: 316, startPoint y: 362, endPoint x: 308, endPoint y: 350, distance: 14.2
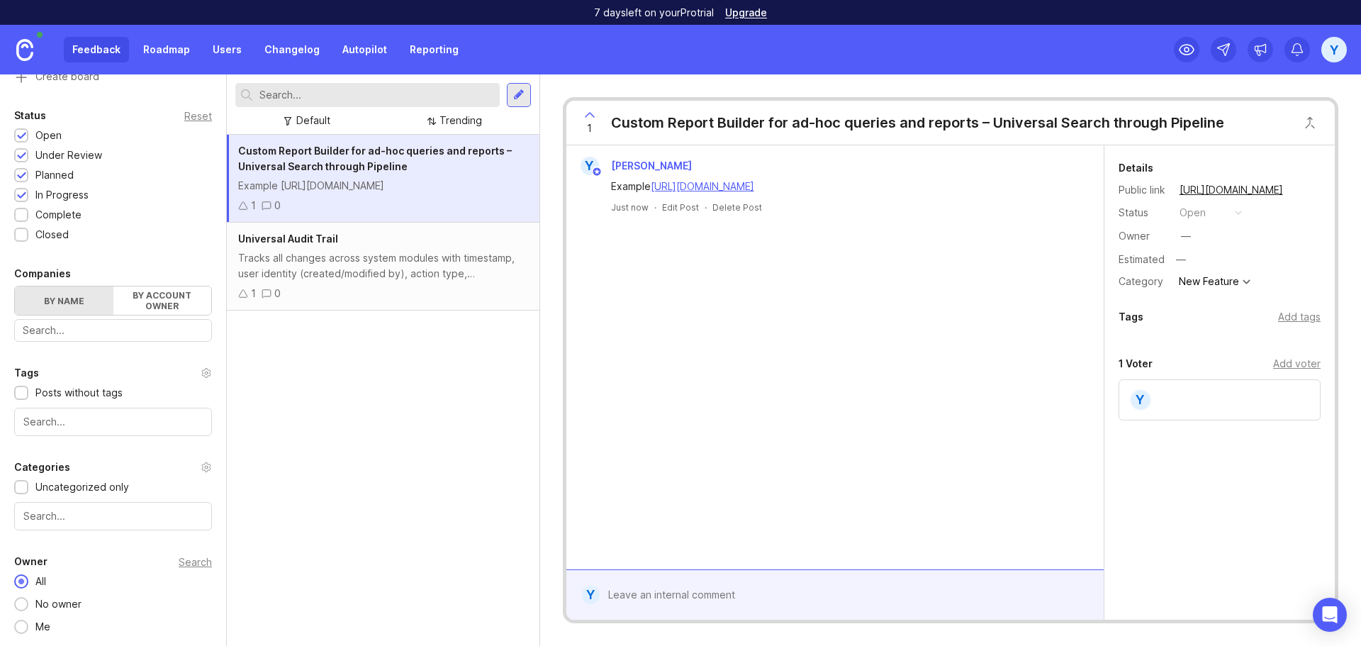
click at [316, 362] on div "Custom Report Builder for ad-hoc queries and reports – Universal Search through…" at bounding box center [383, 390] width 313 height 511
click at [518, 99] on div at bounding box center [518, 95] width 11 height 13
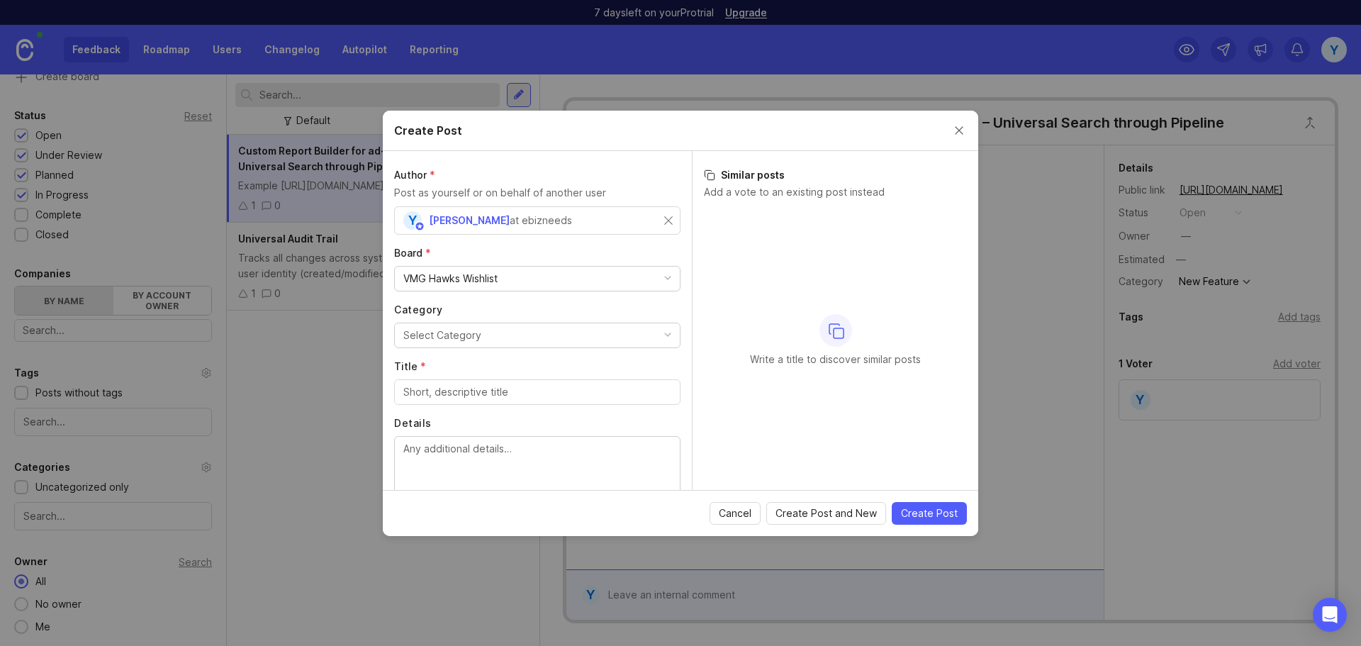
click at [539, 333] on button "Select Category" at bounding box center [537, 336] width 286 height 26
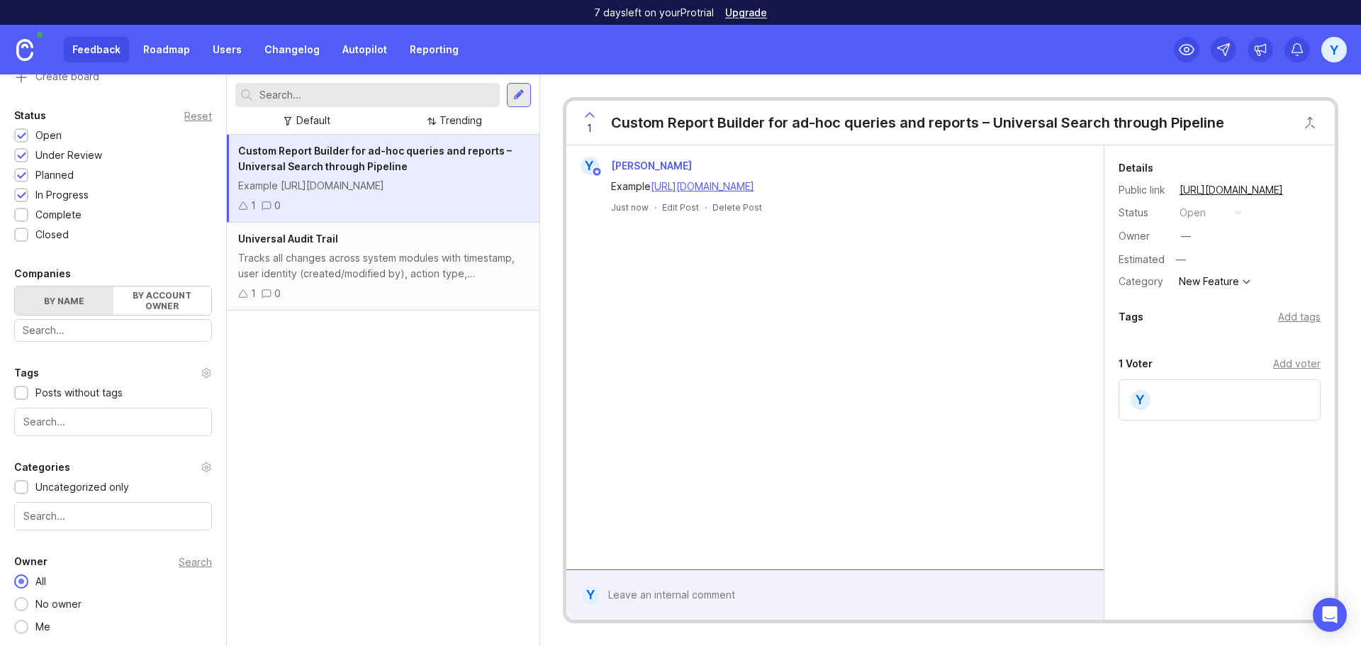
click at [447, 184] on div "Example [URL][DOMAIN_NAME]" at bounding box center [383, 186] width 290 height 16
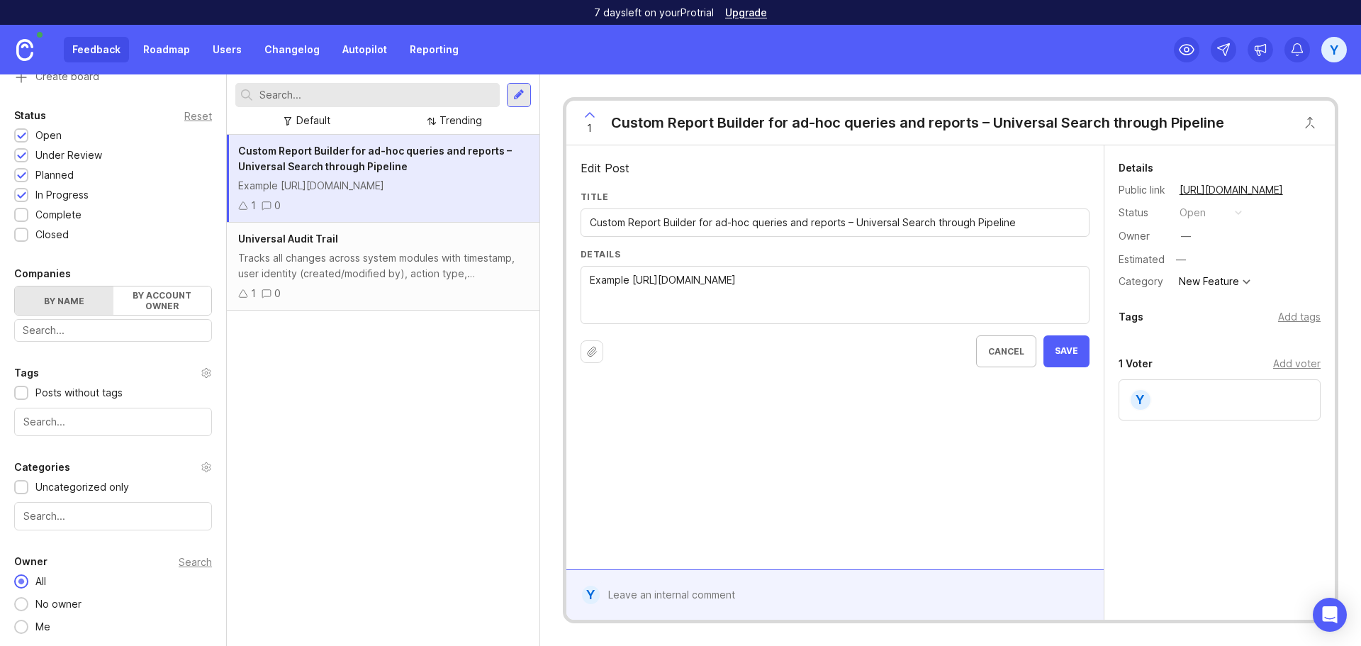
click at [1233, 281] on div "New Feature" at bounding box center [1209, 281] width 60 height 10
click at [844, 467] on div "Edit Post Title Custom Report Builder for ad-hoc queries and reports – Universa…" at bounding box center [834, 357] width 537 height 424
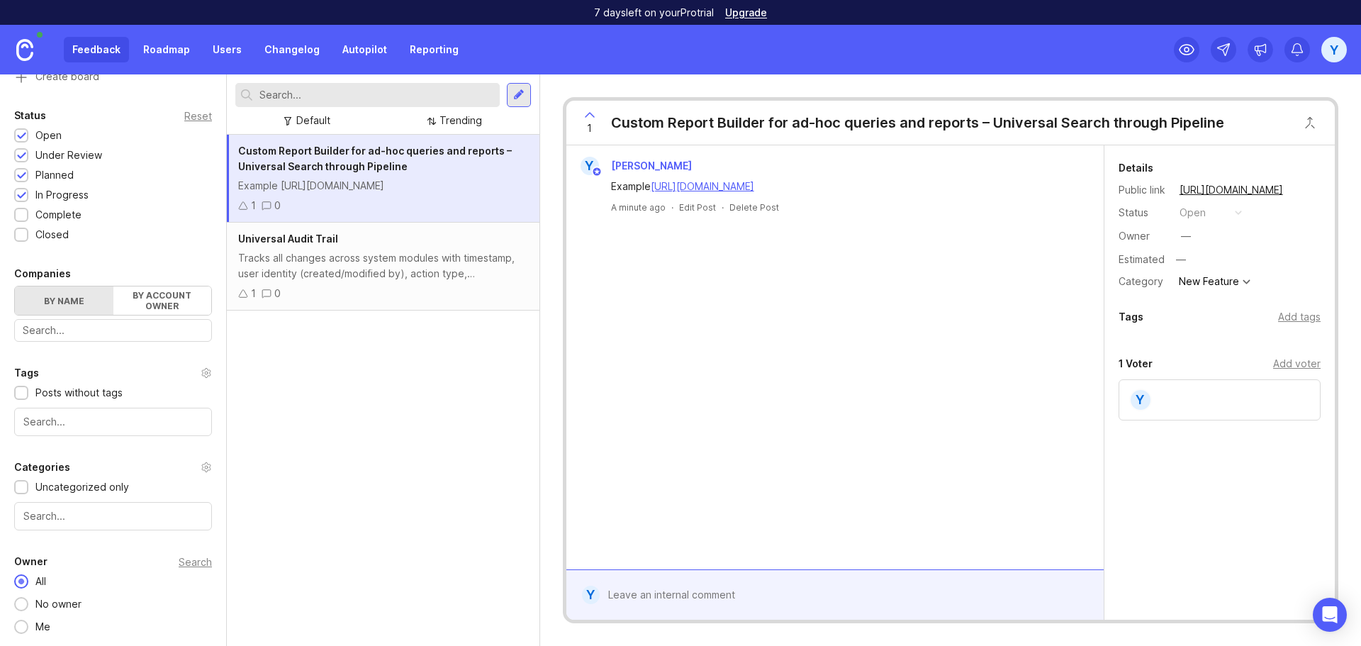
click at [382, 413] on div "Custom Report Builder for ad-hoc queries and reports – Universal Search through…" at bounding box center [383, 390] width 313 height 511
click at [524, 96] on div at bounding box center [518, 95] width 11 height 13
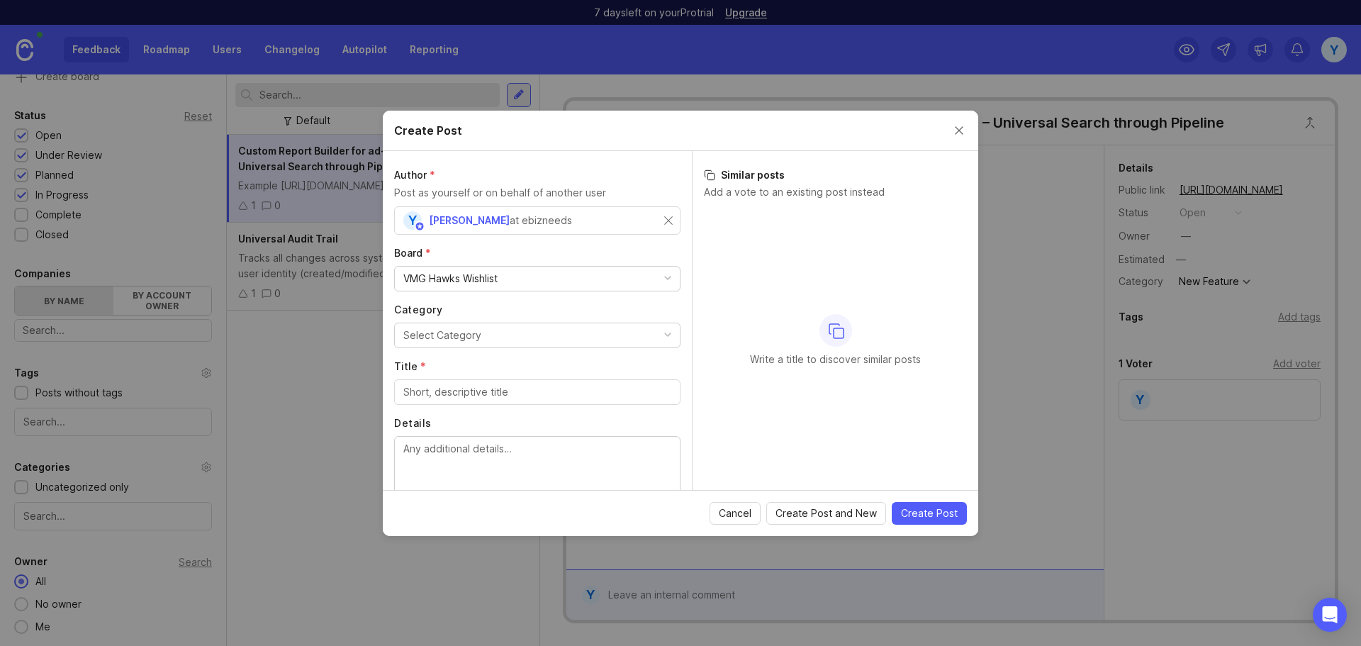
click at [526, 329] on button "Select Category" at bounding box center [537, 336] width 286 height 26
drag, startPoint x: 447, startPoint y: 428, endPoint x: 505, endPoint y: 416, distance: 60.1
click at [503, 395] on input "Title *" at bounding box center [537, 392] width 268 height 16
paste input "9. Workflow Automation (eg Microsoft Integration) for administrative task"
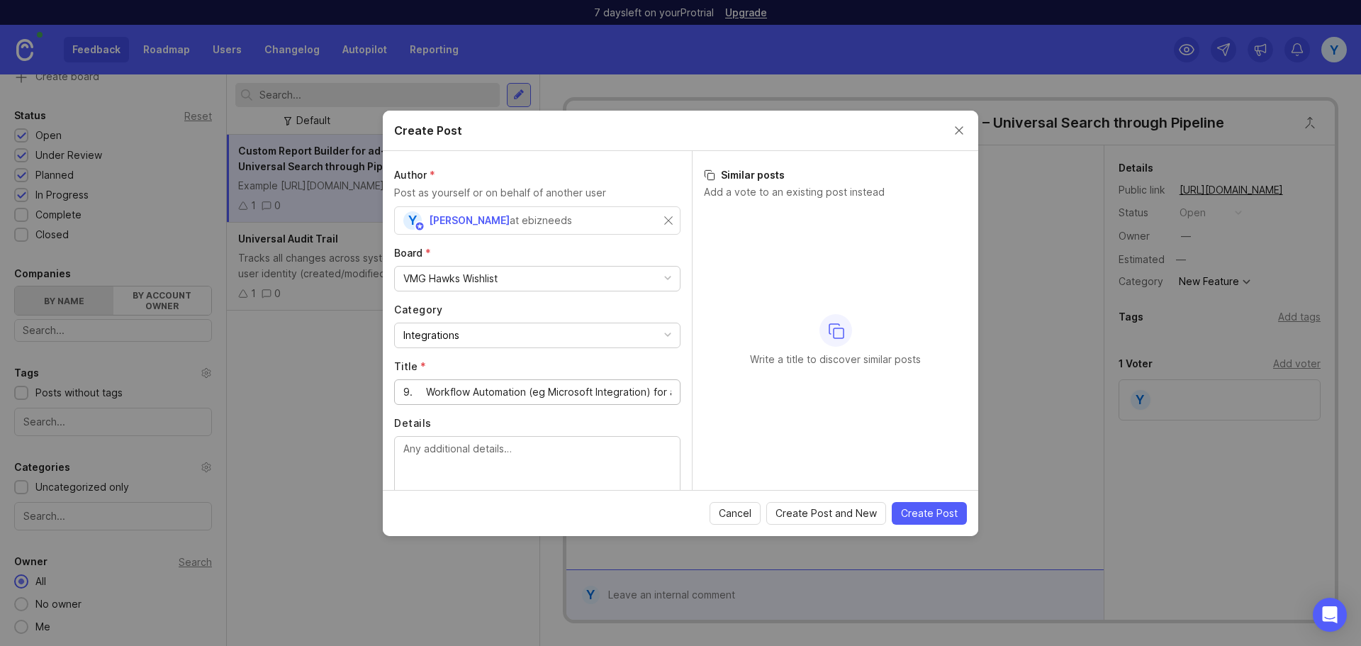
scroll to position [0, 95]
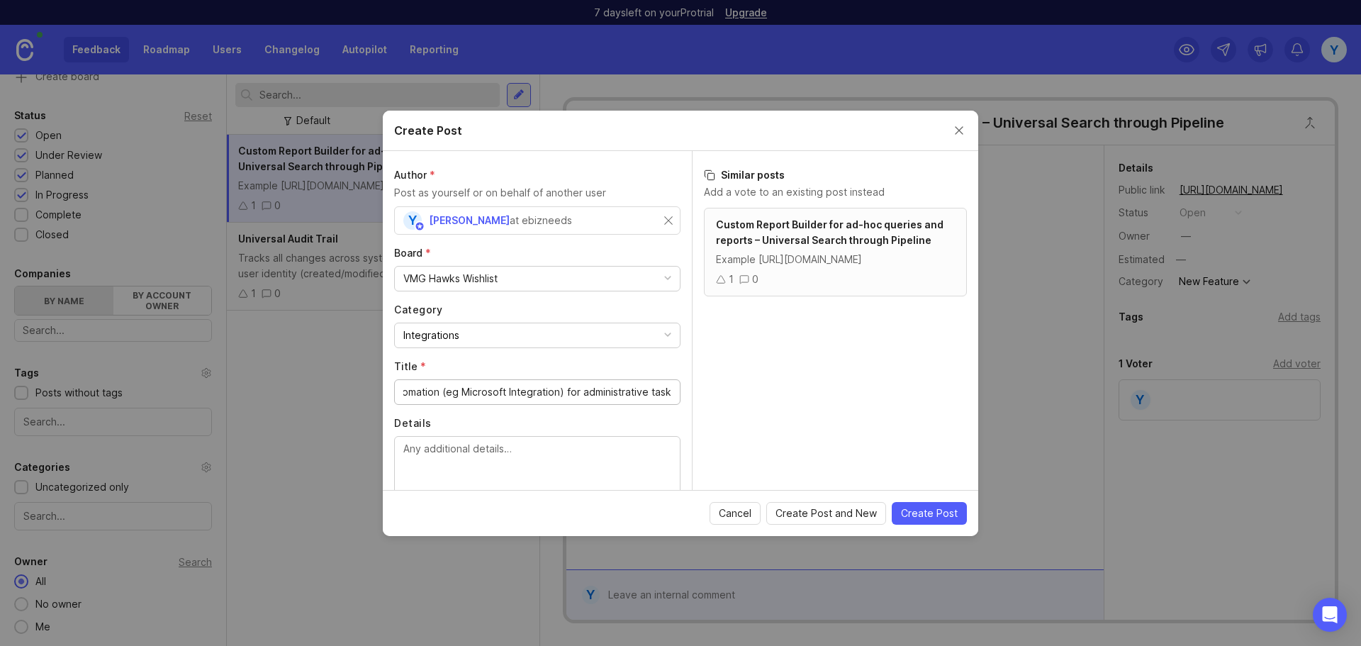
type input "9. Workflow Automation (eg Microsoft Integration) for administrative task"
click at [665, 393] on div "9. Workflow Automation (eg Microsoft Integration) for administrative task" at bounding box center [537, 392] width 286 height 26
click at [739, 517] on span "Cancel" at bounding box center [735, 513] width 33 height 14
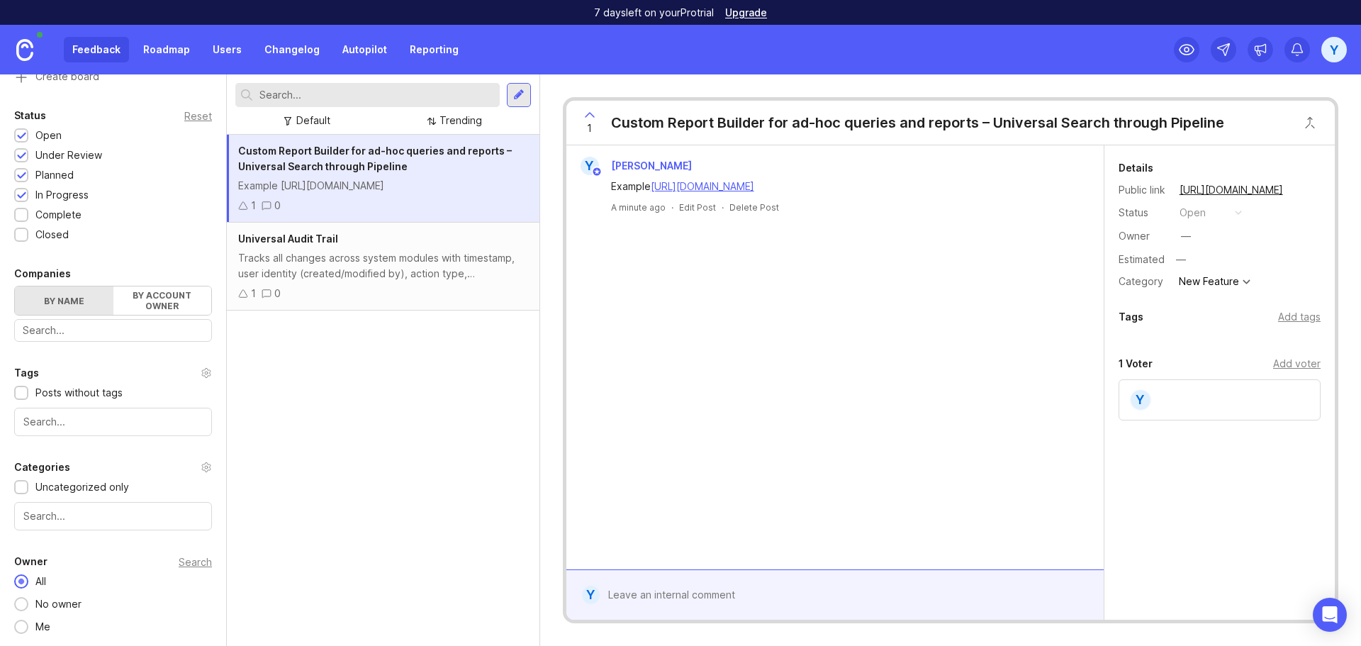
click at [701, 396] on div "Y Yen Nong Example [URL][DOMAIN_NAME] A minute ago · Edit Post · Delete Post" at bounding box center [834, 357] width 537 height 424
click at [353, 414] on div "Custom Report Builder for ad-hoc queries and reports – Universal Search through…" at bounding box center [383, 390] width 313 height 511
click at [515, 95] on div at bounding box center [518, 95] width 11 height 13
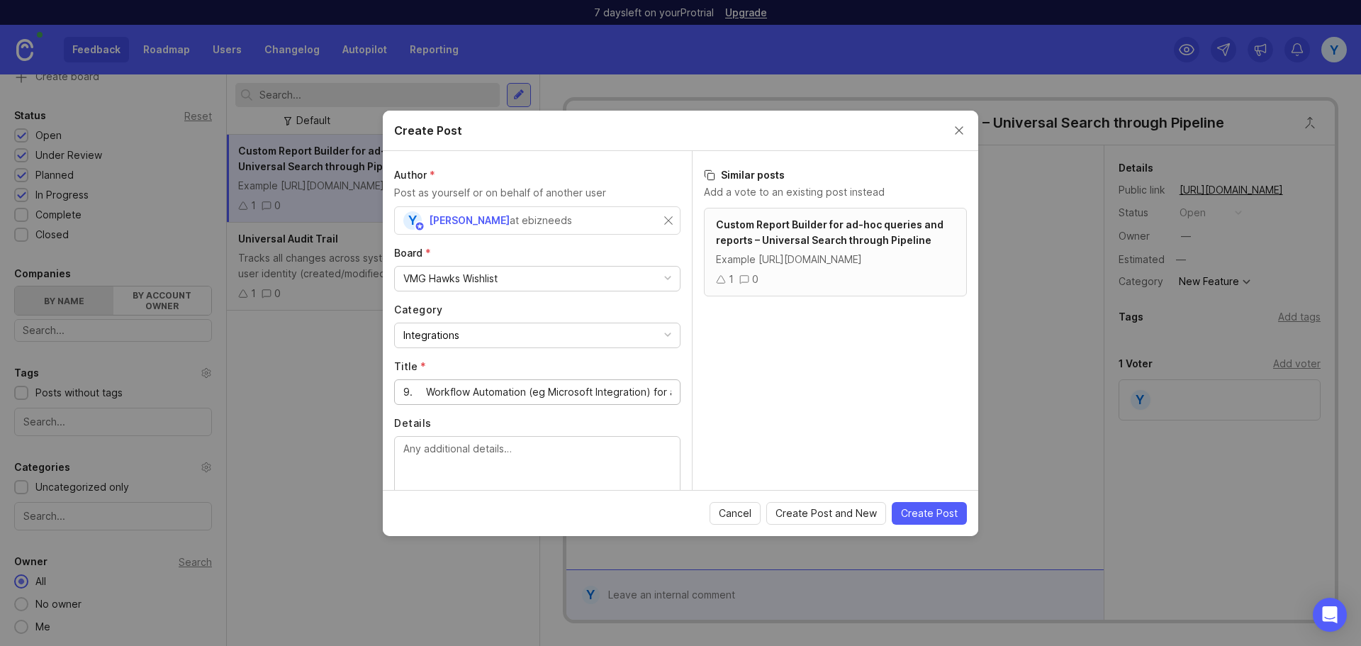
click at [425, 394] on input "9. Workflow Automation (eg Microsoft Integration) for administrative task" at bounding box center [537, 392] width 268 height 16
type input "Workflow Automation (eg Microsoft Integration) for administrative task"
click at [575, 464] on textarea "Details" at bounding box center [537, 464] width 268 height 47
click at [666, 389] on div "Workflow Automation (eg Microsoft Integration) for administrative task" at bounding box center [537, 392] width 286 height 26
click at [595, 393] on input "Workflow Automation (eg Microsoft Integration) for administrative task" at bounding box center [537, 392] width 268 height 16
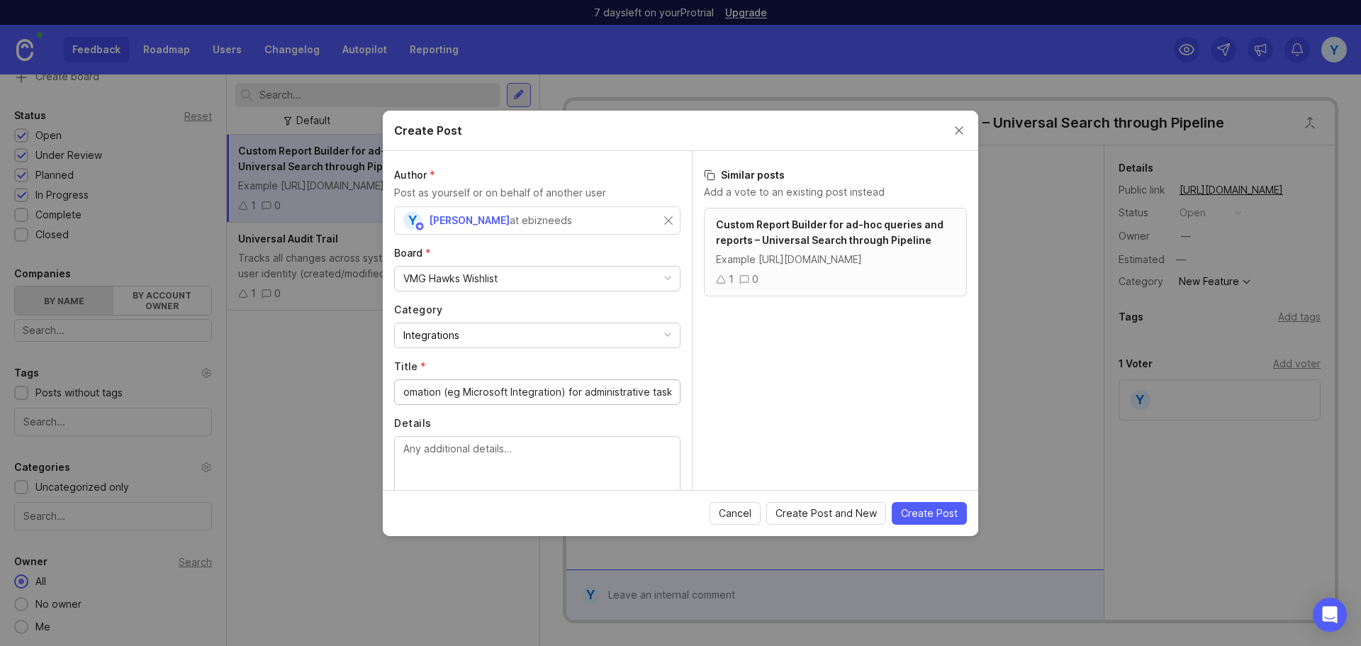
scroll to position [0, 72]
click at [593, 482] on textarea "Details" at bounding box center [537, 464] width 268 height 47
click at [610, 463] on textarea "Details" at bounding box center [537, 464] width 268 height 47
paste textarea "Workflow example: o Loan Approval: Upon approval, a document packet is generate…"
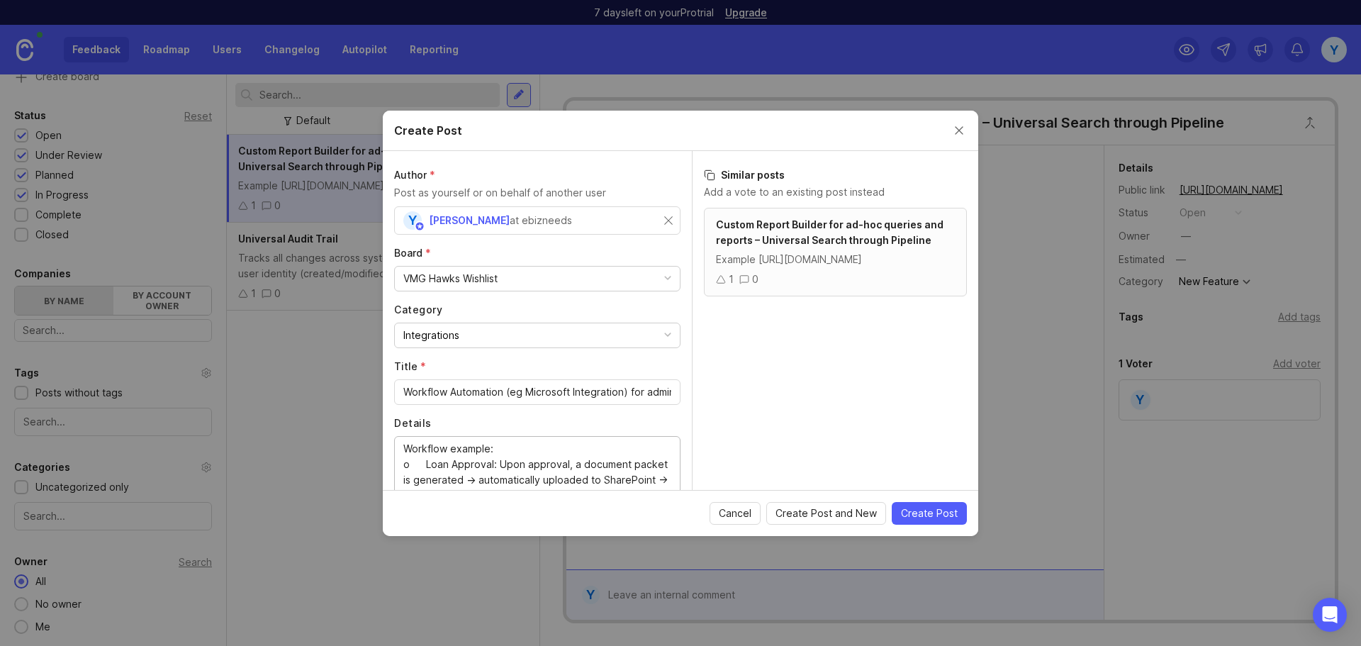
click at [564, 450] on textarea "Workflow example: o Loan Approval: Upon approval, a document packet is generate…" at bounding box center [537, 519] width 268 height 156
click at [619, 459] on textarea "Workflow example: o Loan Approval: Upon approval, a document packet is generate…" at bounding box center [537, 519] width 268 height 156
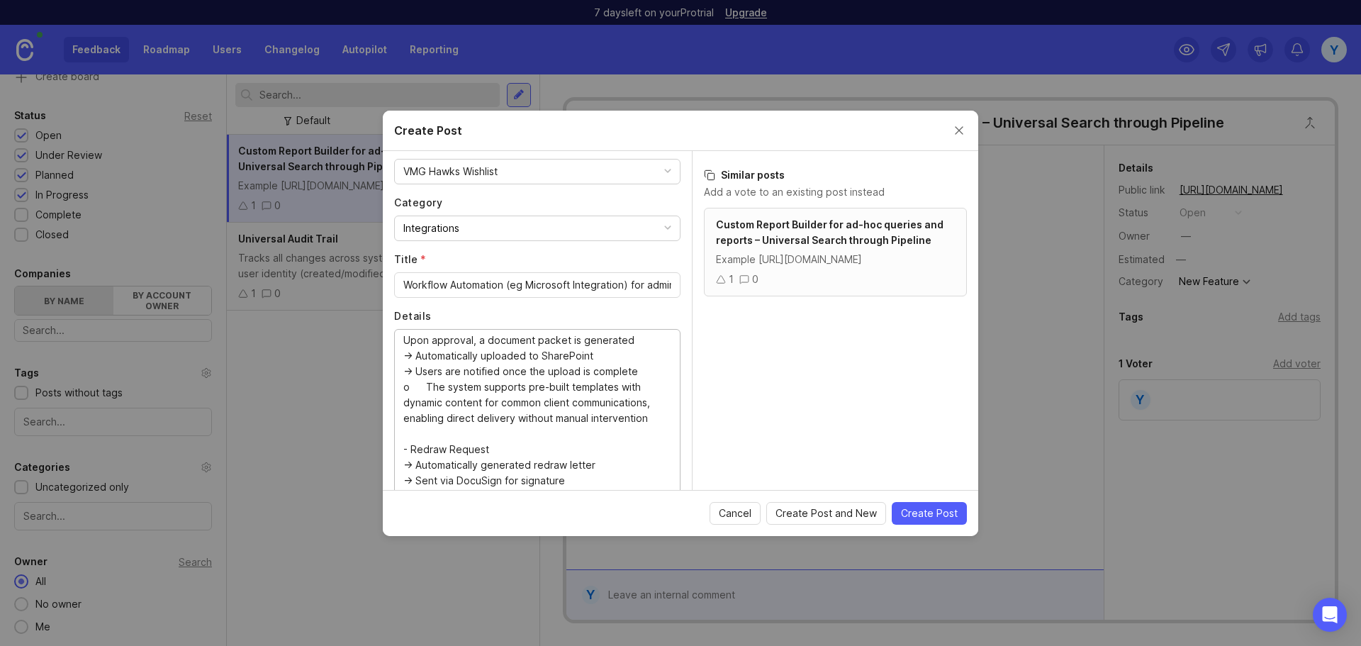
scroll to position [1, 0]
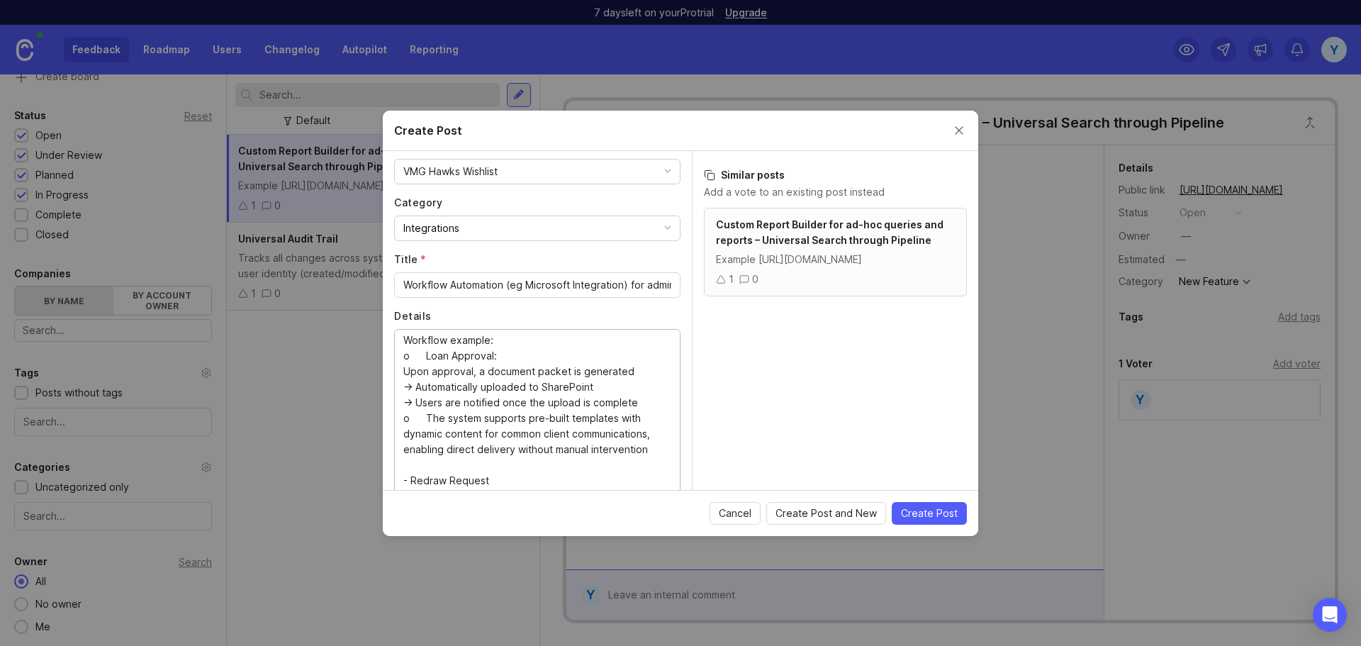
type textarea "Workflow example: o Loan Approval: Upon approval, a document packet is generate…"
drag, startPoint x: 924, startPoint y: 513, endPoint x: 919, endPoint y: 478, distance: 35.1
click at [924, 513] on span "Create Post" at bounding box center [929, 513] width 57 height 14
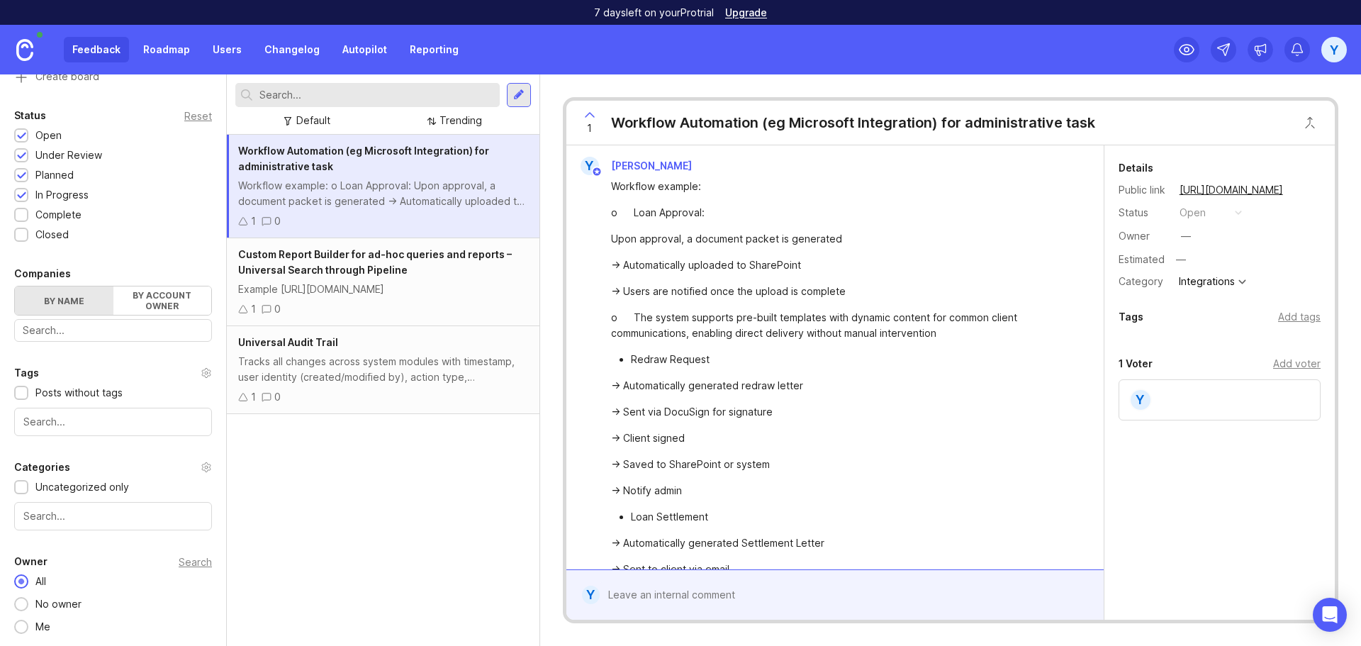
click at [338, 505] on div "Workflow Automation (eg Microsoft Integration) for administrative task Workflow…" at bounding box center [383, 390] width 313 height 511
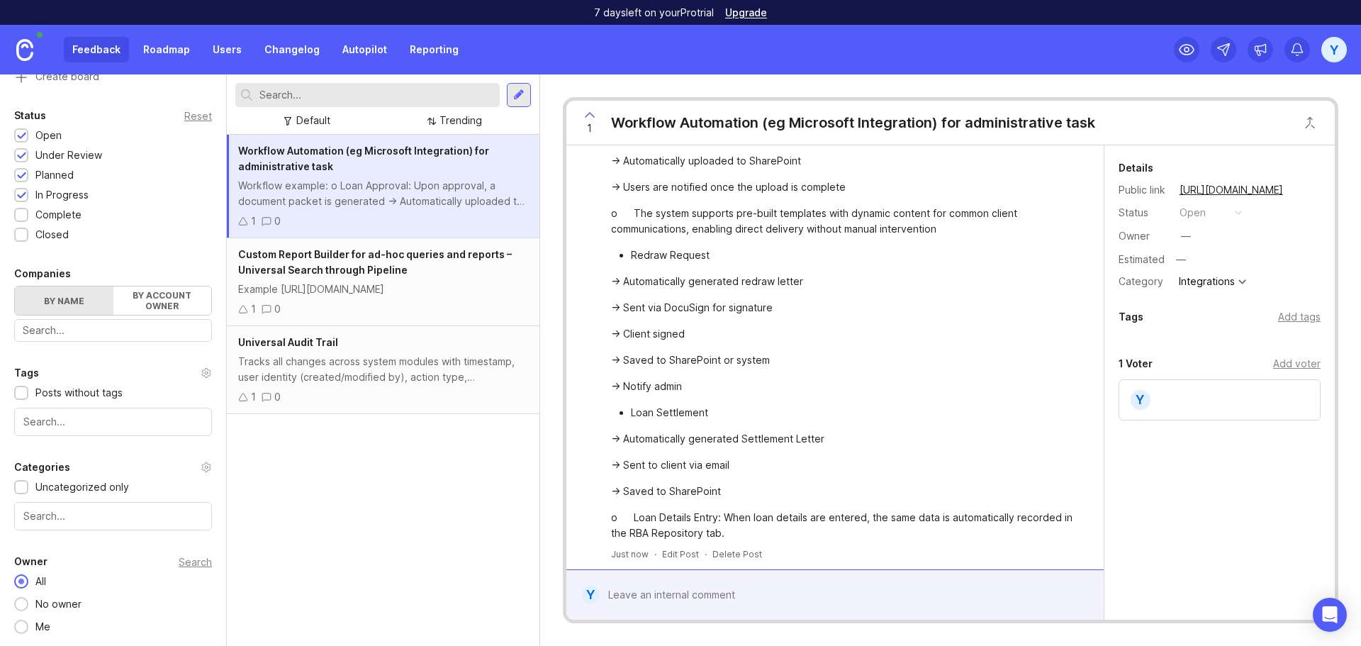
scroll to position [106, 0]
click at [1223, 496] on div "Details Public link [URL][DOMAIN_NAME] Status open Owner — Estimated — Category…" at bounding box center [1220, 346] width 230 height 403
click at [352, 494] on div "Workflow Automation (eg Microsoft Integration) for administrative task Workflow…" at bounding box center [383, 390] width 313 height 511
click at [381, 499] on div "Workflow Automation (eg Microsoft Integration) for administrative task Workflow…" at bounding box center [383, 390] width 313 height 511
click at [1151, 323] on div "Tags Add tags" at bounding box center [1220, 316] width 202 height 17
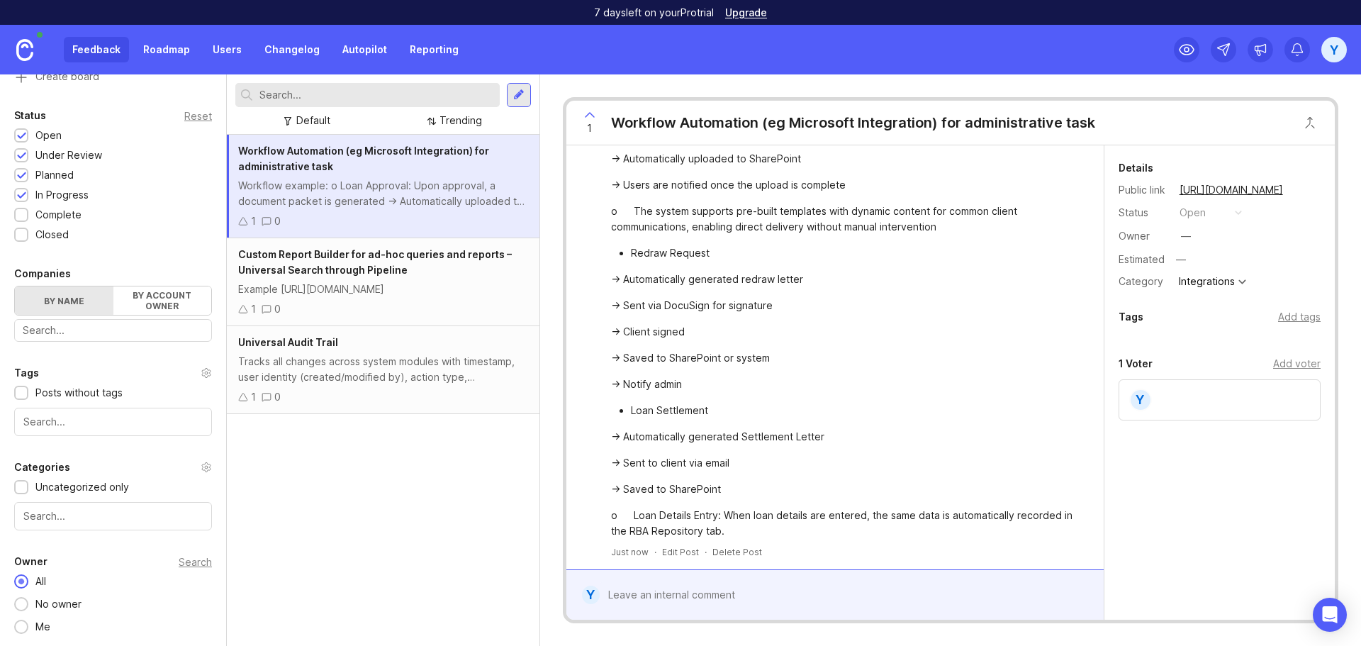
click at [1299, 361] on div "Add voter" at bounding box center [1296, 364] width 47 height 16
click at [1214, 399] on input "text" at bounding box center [1220, 394] width 184 height 16
drag, startPoint x: 350, startPoint y: 500, endPoint x: 402, endPoint y: 482, distance: 54.9
click at [354, 500] on div "Workflow Automation (eg Microsoft Integration) for administrative task Workflow…" at bounding box center [383, 390] width 313 height 511
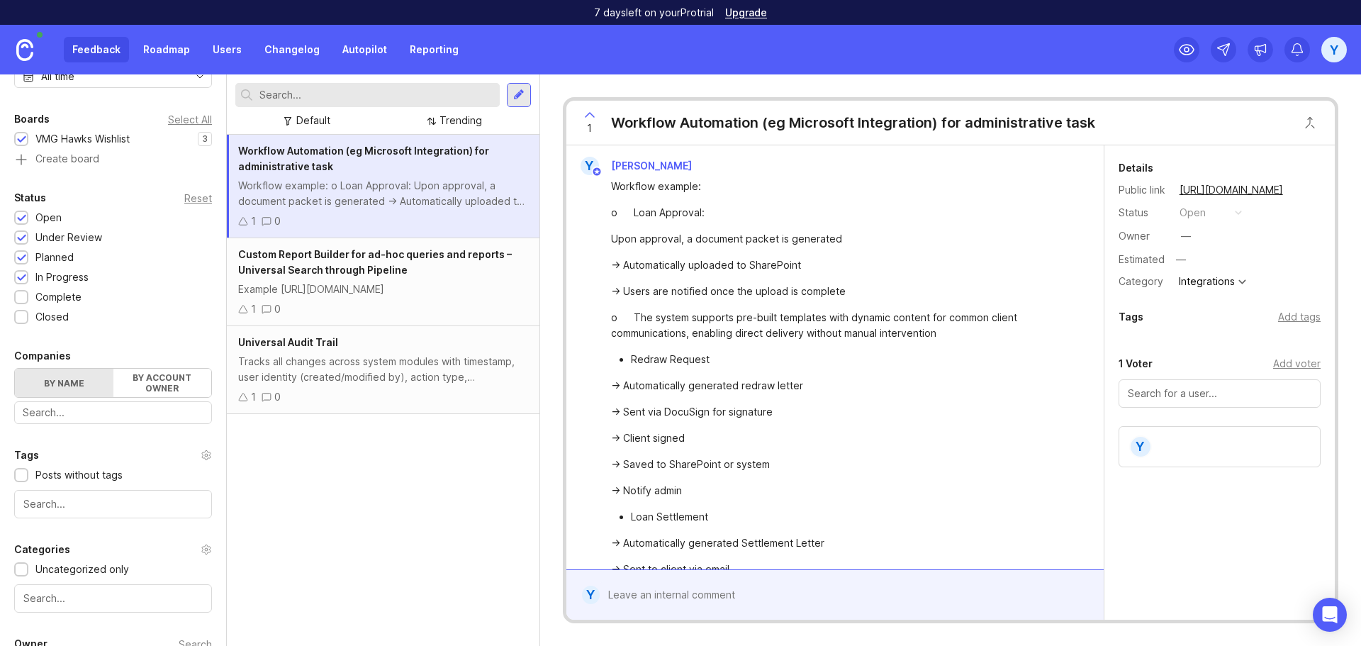
scroll to position [260, 0]
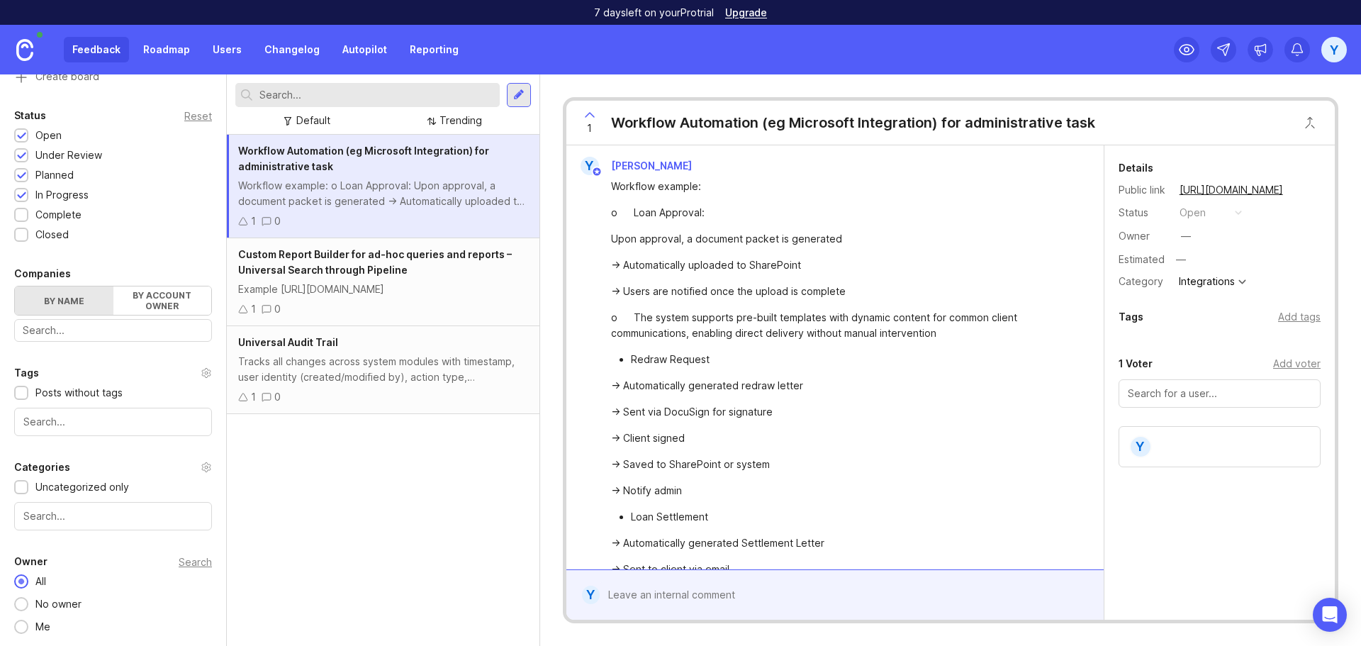
click at [447, 511] on div "Workflow Automation (eg Microsoft Integration) for administrative task Workflow…" at bounding box center [383, 390] width 313 height 511
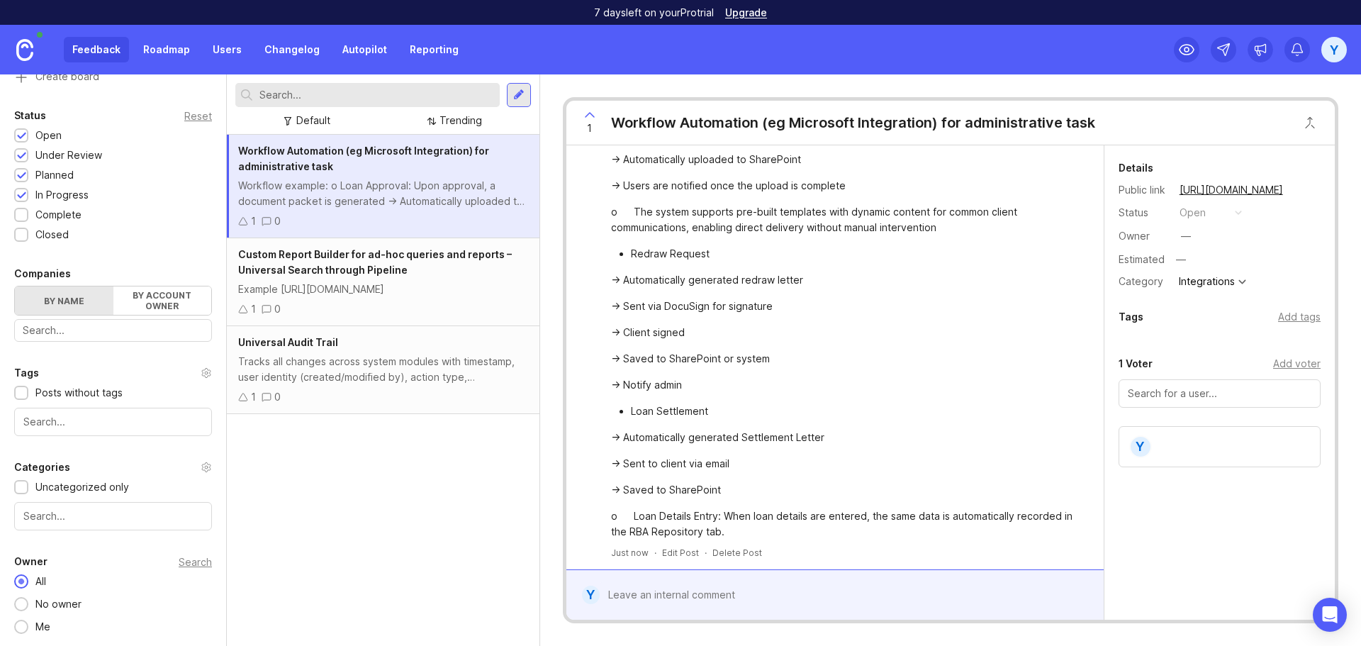
scroll to position [106, 0]
click at [391, 514] on div "Workflow Automation (eg Microsoft Integration) for administrative task Workflow…" at bounding box center [383, 390] width 313 height 511
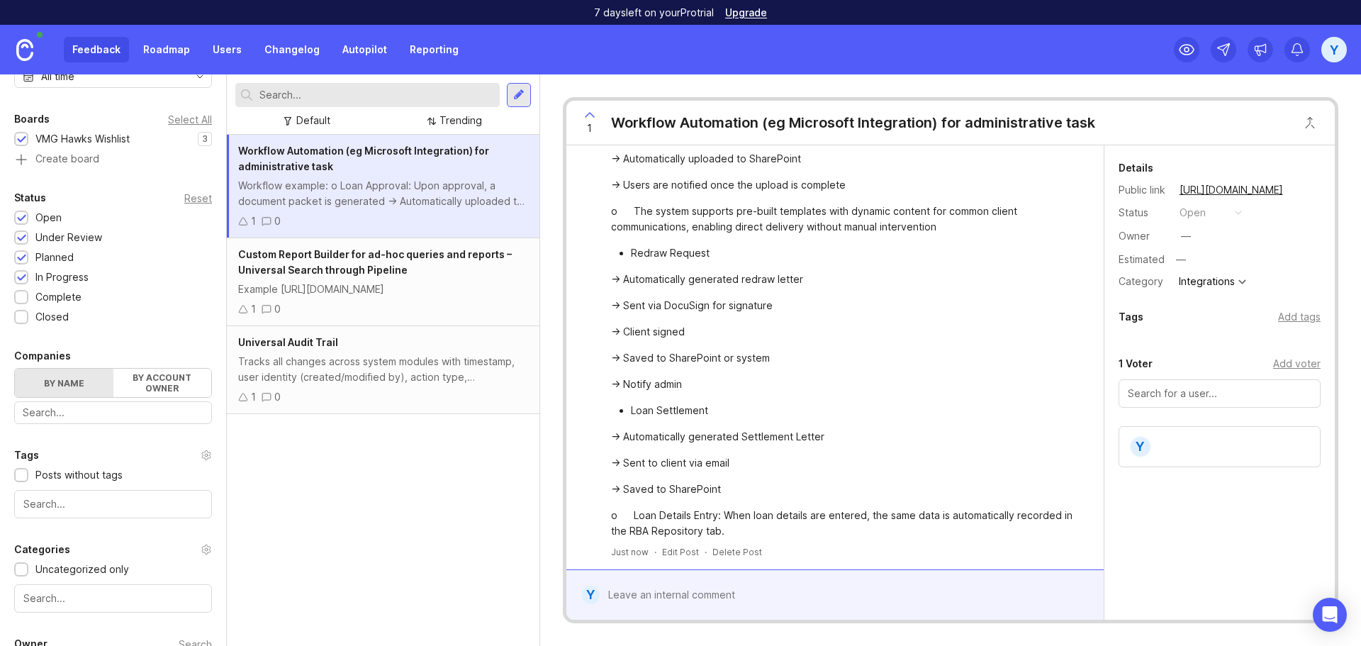
scroll to position [0, 0]
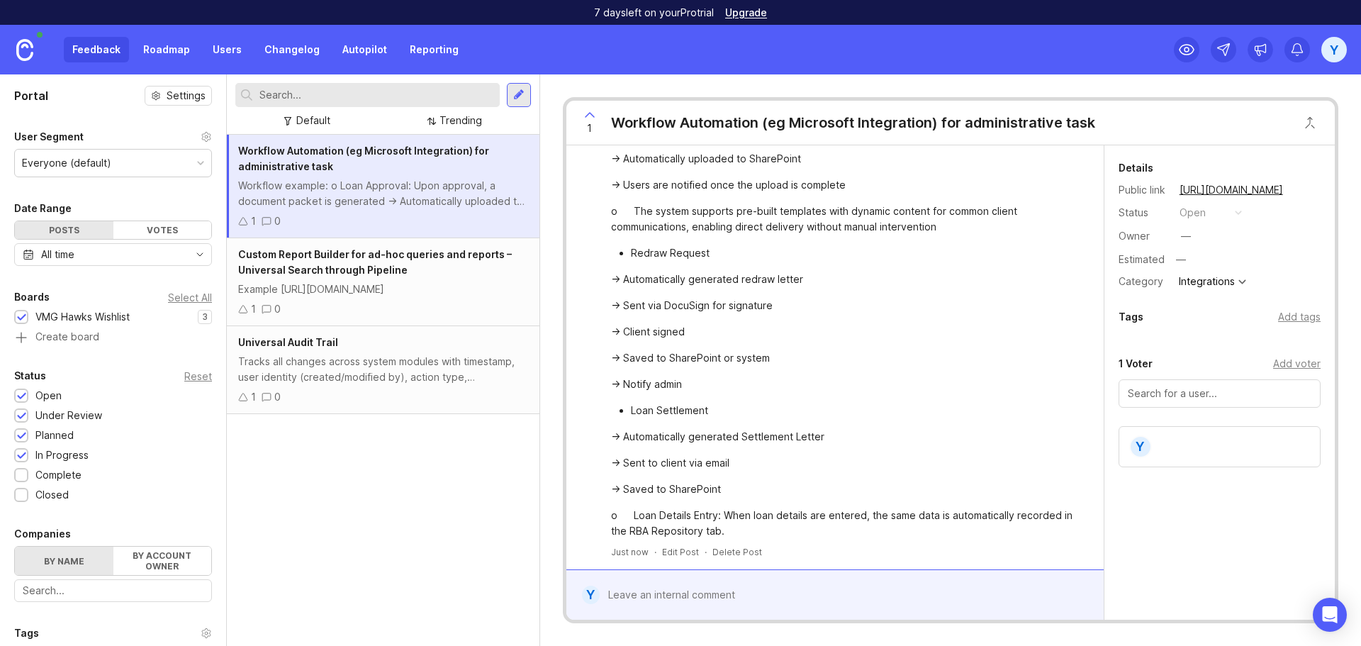
click at [118, 163] on div "Everyone (default)" at bounding box center [113, 163] width 196 height 27
click at [89, 313] on div "VMG Hawks Wishlist" at bounding box center [82, 317] width 94 height 16
click at [198, 297] on div "Select All" at bounding box center [190, 297] width 44 height 8
click at [77, 319] on div "VMG Hawks Wishlist" at bounding box center [82, 317] width 94 height 16
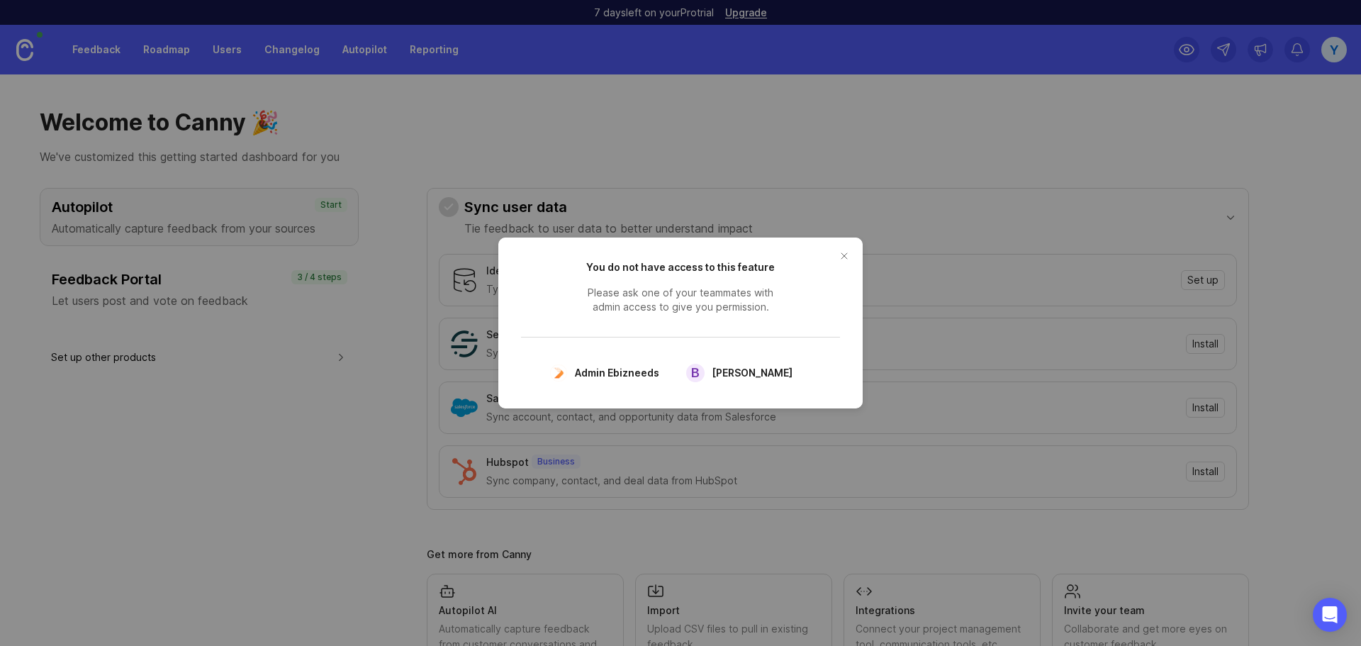
click at [849, 250] on button "close button" at bounding box center [844, 256] width 23 height 23
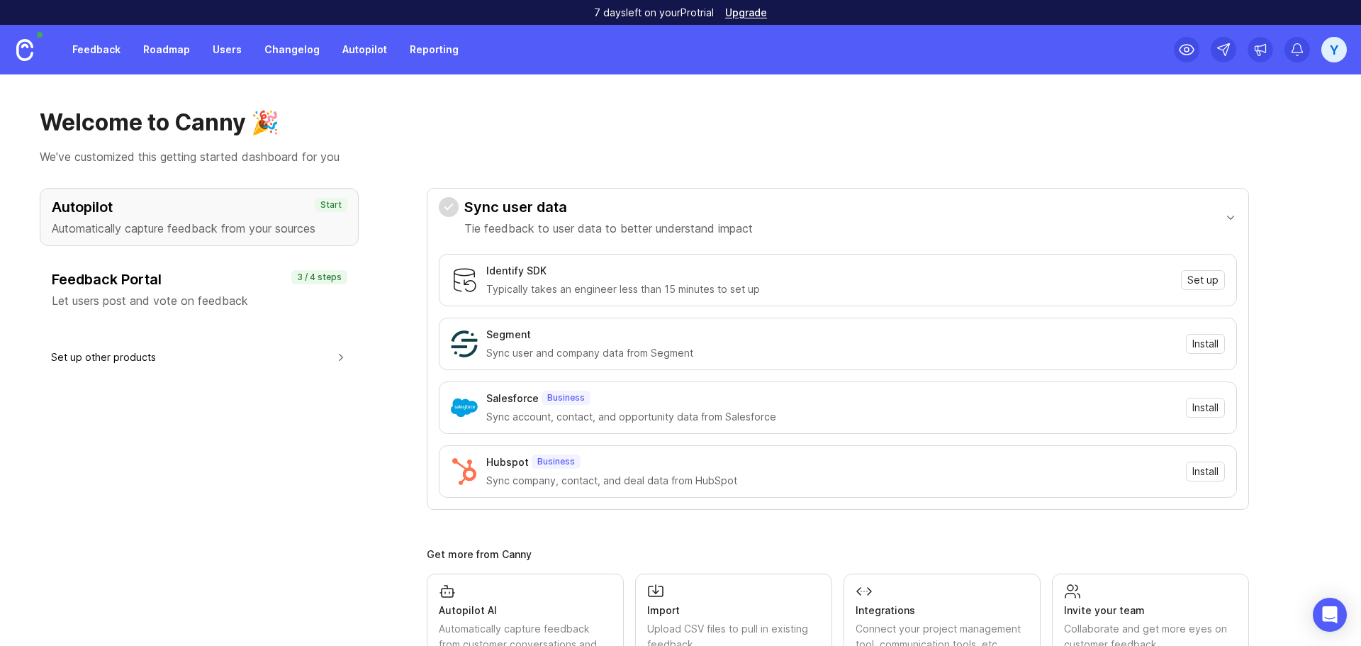
click at [105, 50] on link "Feedback" at bounding box center [96, 50] width 65 height 26
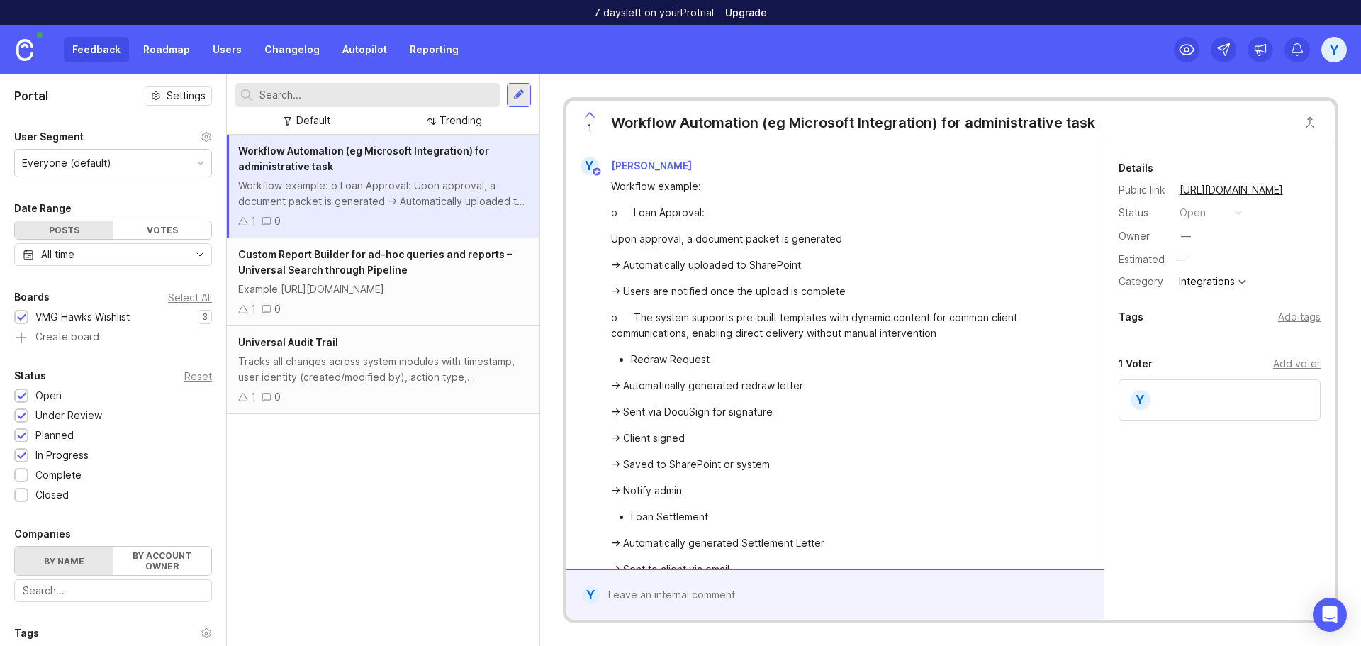
click at [50, 313] on div "VMG Hawks Wishlist" at bounding box center [82, 317] width 94 height 16
click at [28, 315] on div at bounding box center [21, 317] width 14 height 14
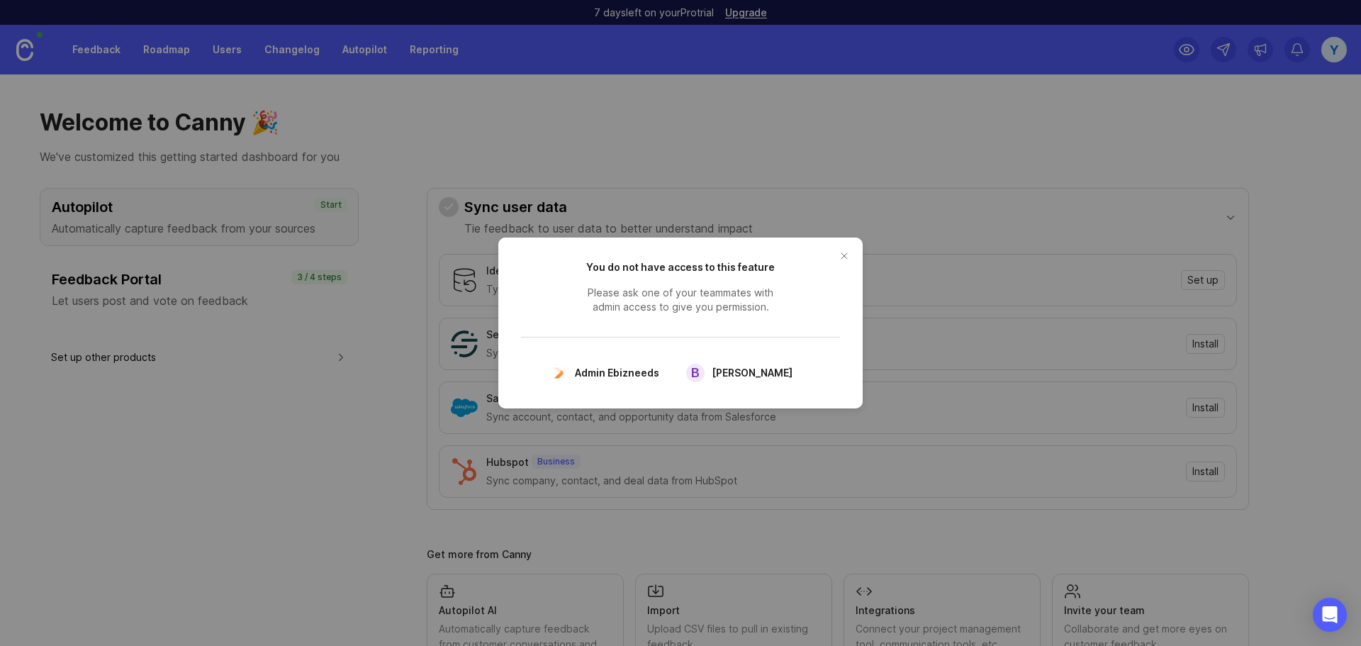
click at [847, 255] on button "close button" at bounding box center [844, 256] width 23 height 23
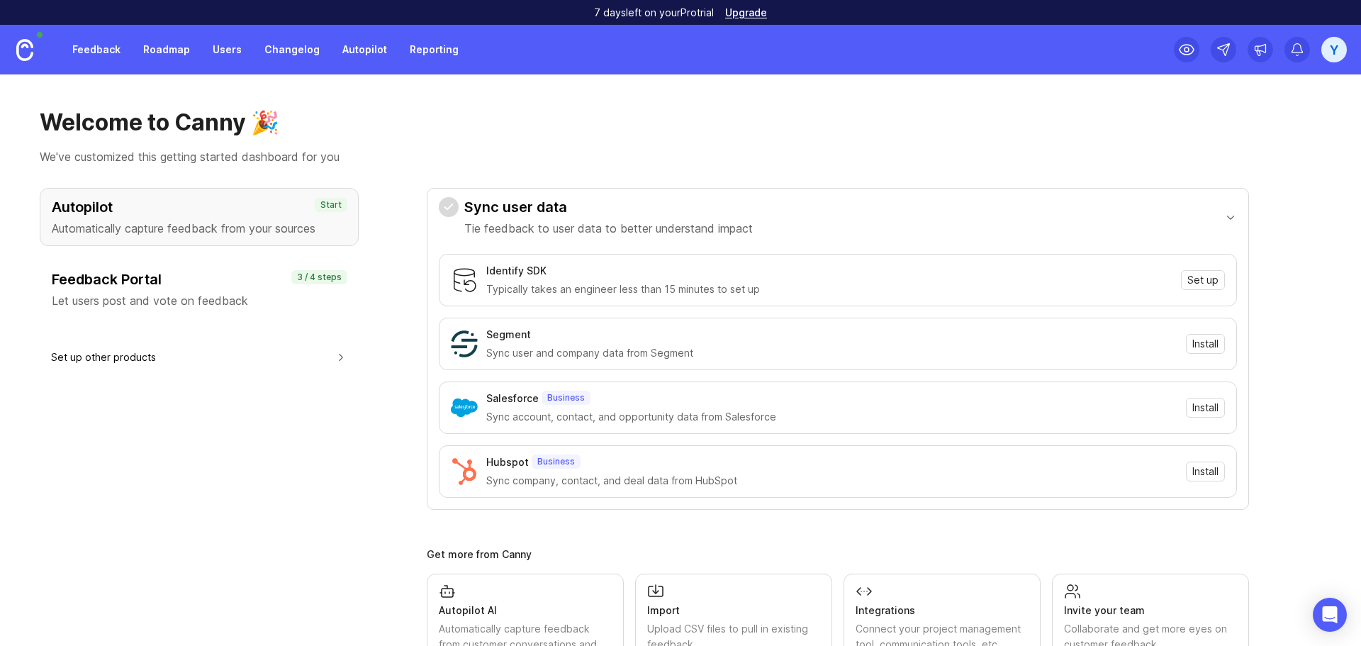
click at [106, 46] on link "Feedback" at bounding box center [96, 50] width 65 height 26
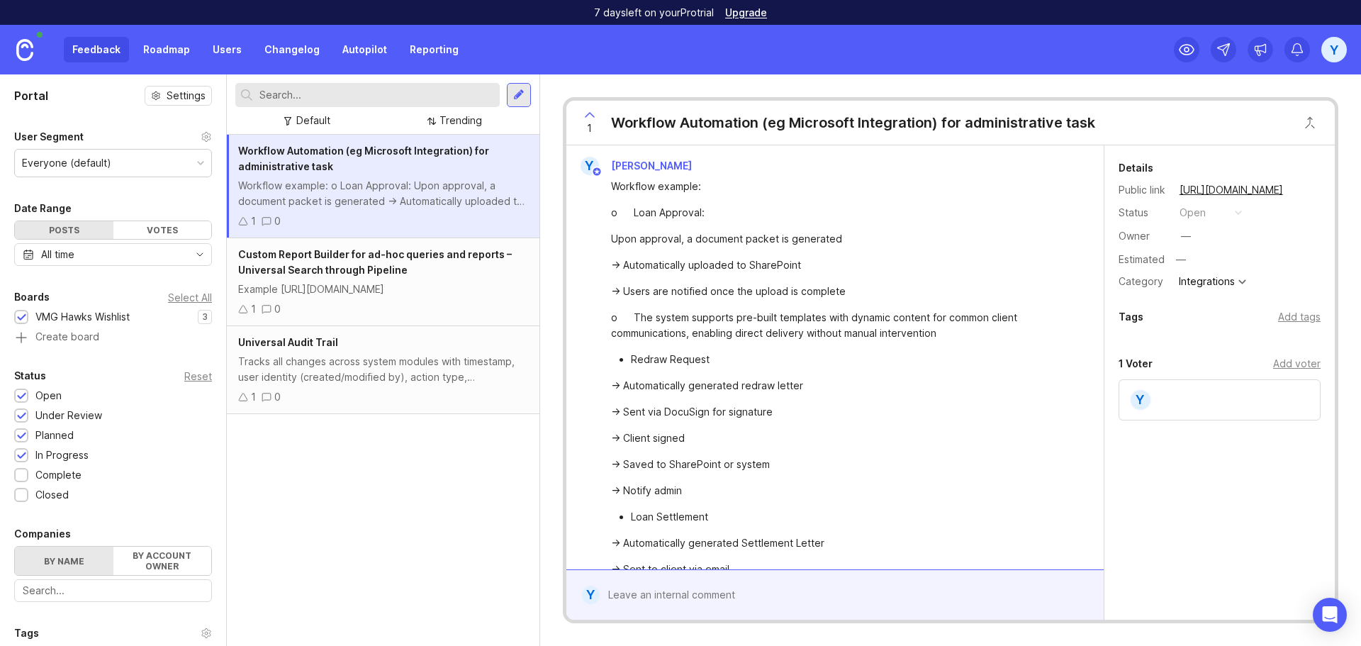
click at [410, 499] on div "Workflow Automation (eg Microsoft Integration) for administrative task Workflow…" at bounding box center [383, 390] width 313 height 511
drag, startPoint x: 455, startPoint y: 488, endPoint x: 500, endPoint y: 425, distance: 77.1
click at [457, 484] on div "Workflow Automation (eg Microsoft Integration) for administrative task Workflow…" at bounding box center [383, 390] width 313 height 511
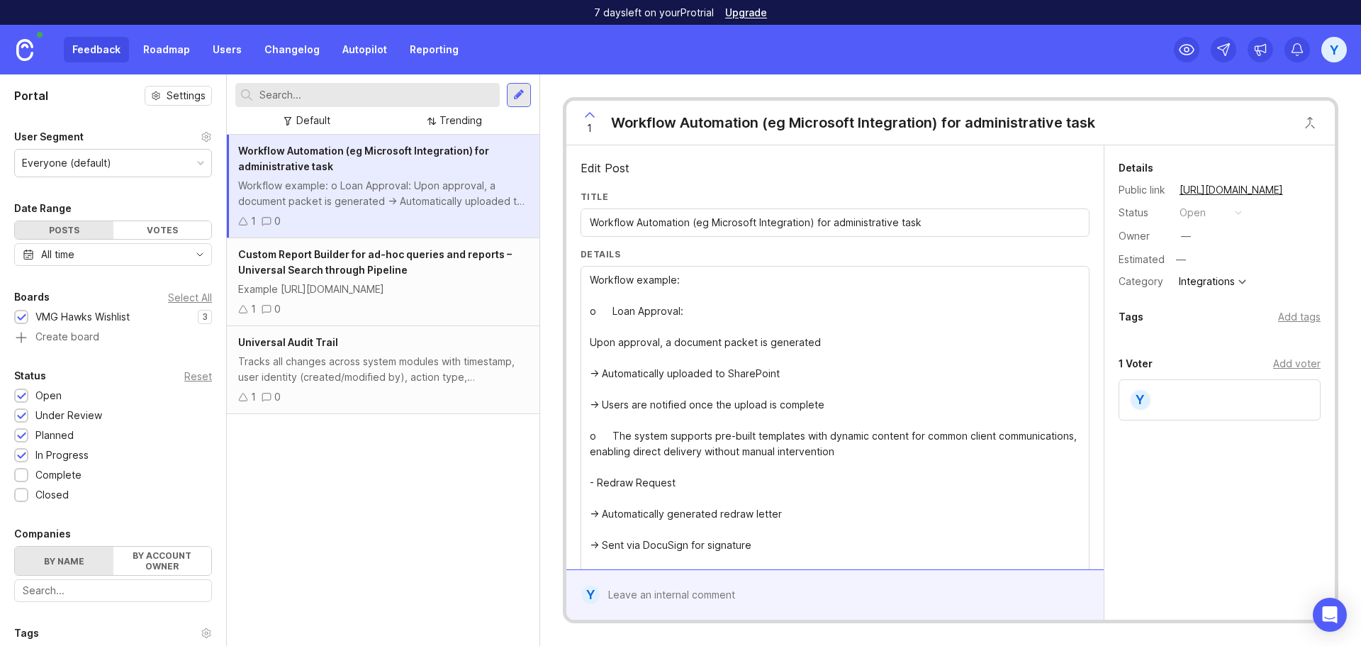
click at [986, 215] on input "Workflow Automation (eg Microsoft Integration) for administrative task" at bounding box center [835, 223] width 491 height 16
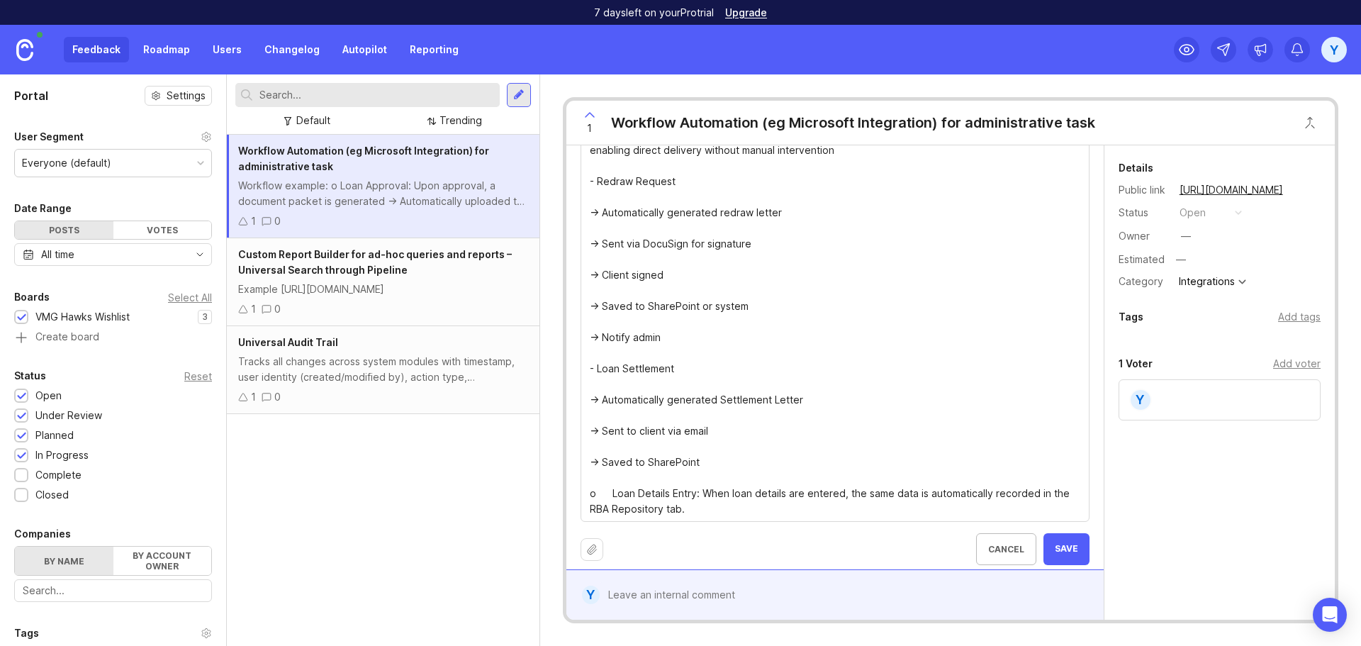
scroll to position [311, 0]
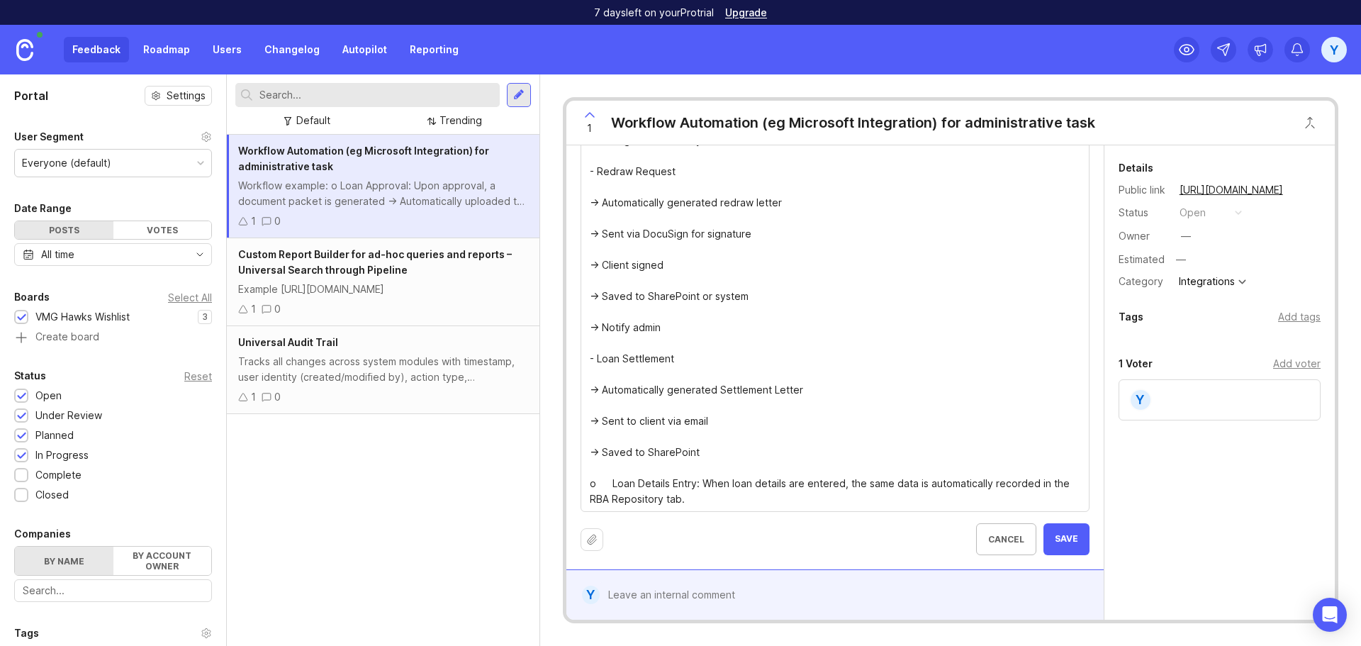
type input "Workflow Automation (eg Microsoft Integration) for administrative tasks"
click at [1044, 536] on button "Save" at bounding box center [1067, 539] width 46 height 32
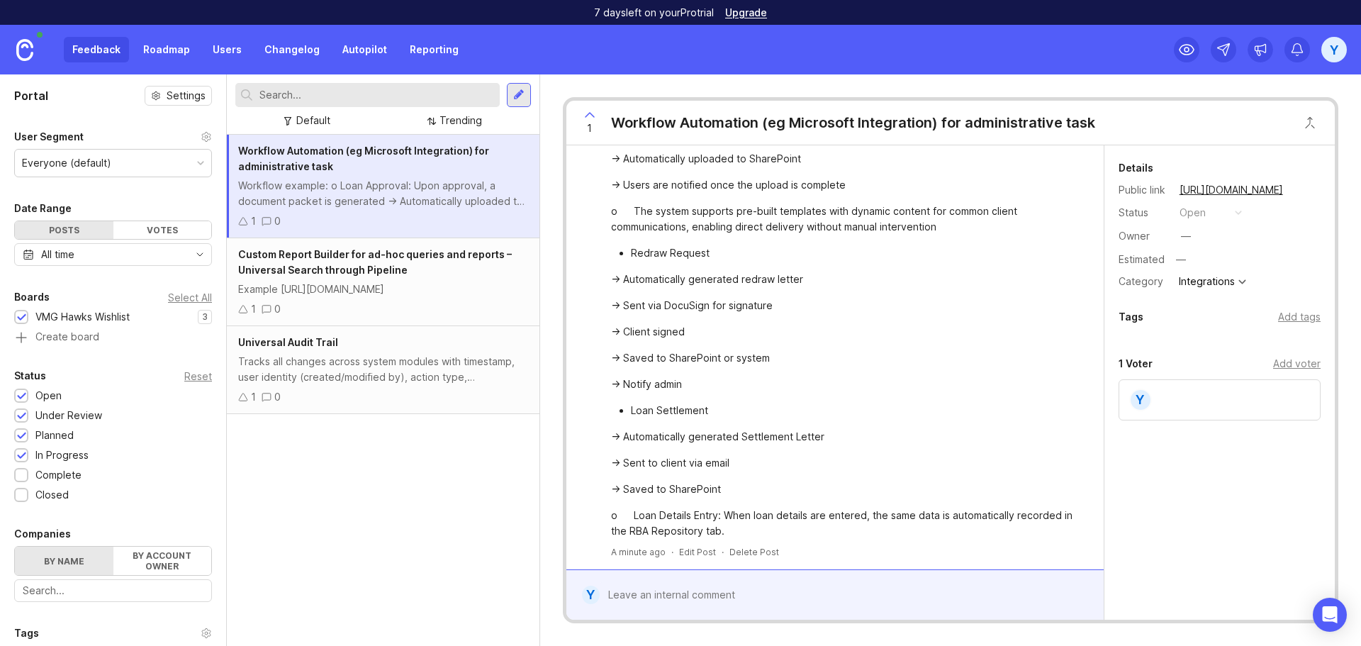
scroll to position [106, 0]
click at [478, 487] on div "Workflow Automation (eg Microsoft Integration) for administrative tasks Workflo…" at bounding box center [383, 390] width 313 height 511
click at [518, 91] on div at bounding box center [518, 95] width 11 height 13
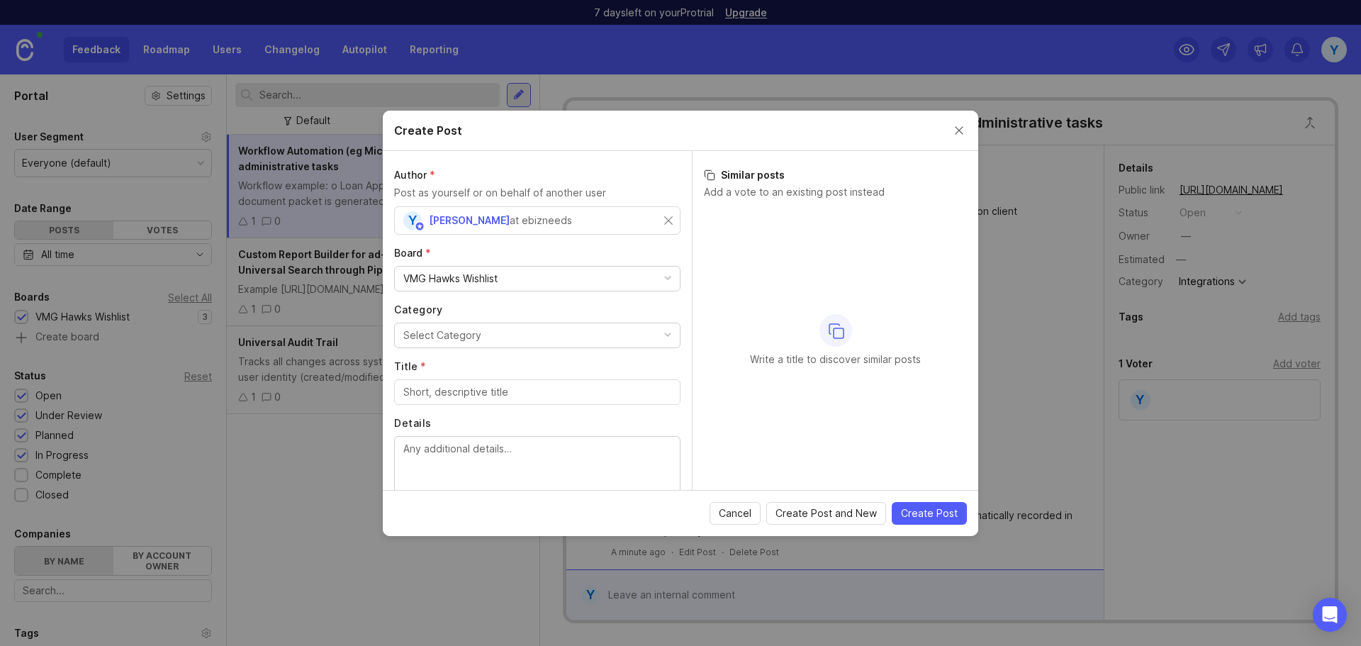
click at [447, 338] on div "Select Category" at bounding box center [442, 336] width 78 height 16
click at [519, 466] on textarea "Details" at bounding box center [537, 464] width 268 height 47
paste textarea "6. Clear User Access Hierarchy"
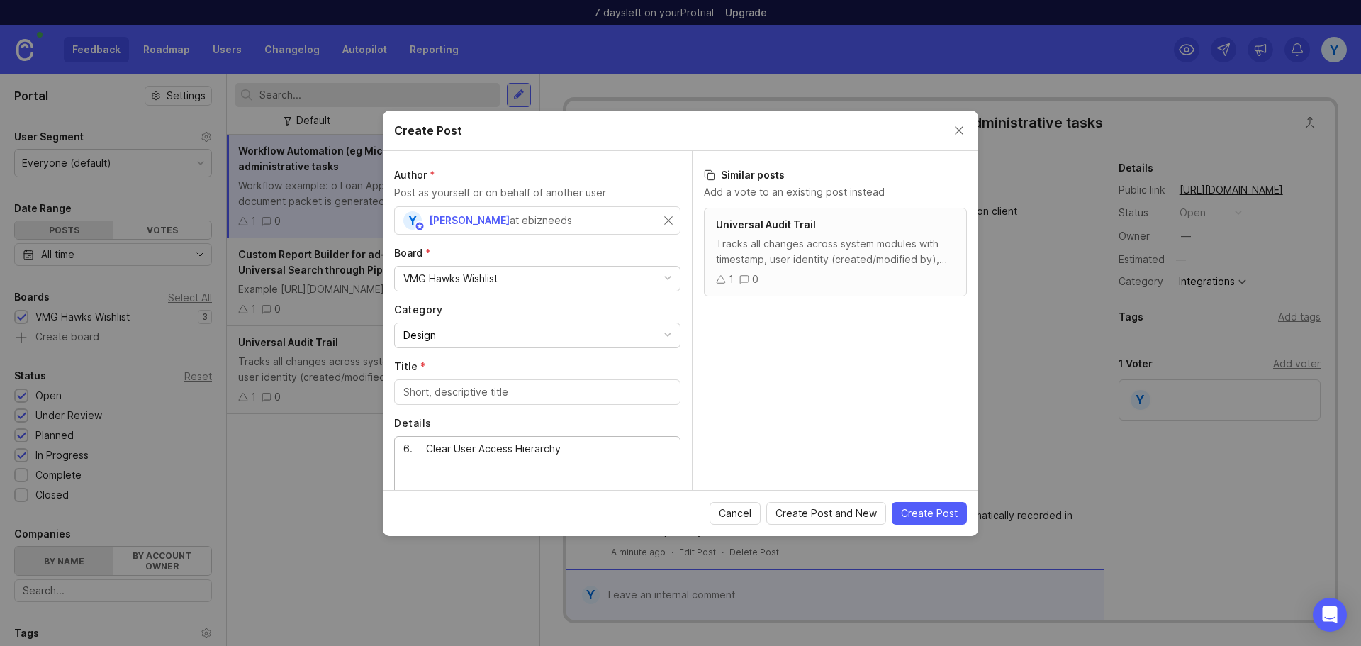
drag, startPoint x: 425, startPoint y: 452, endPoint x: 211, endPoint y: 454, distance: 214.8
click at [213, 456] on div "Create Post Author * Post as yourself or on behalf of another user Y [PERSON_NA…" at bounding box center [680, 323] width 1361 height 646
type textarea "Clear User Access Hierarchy"
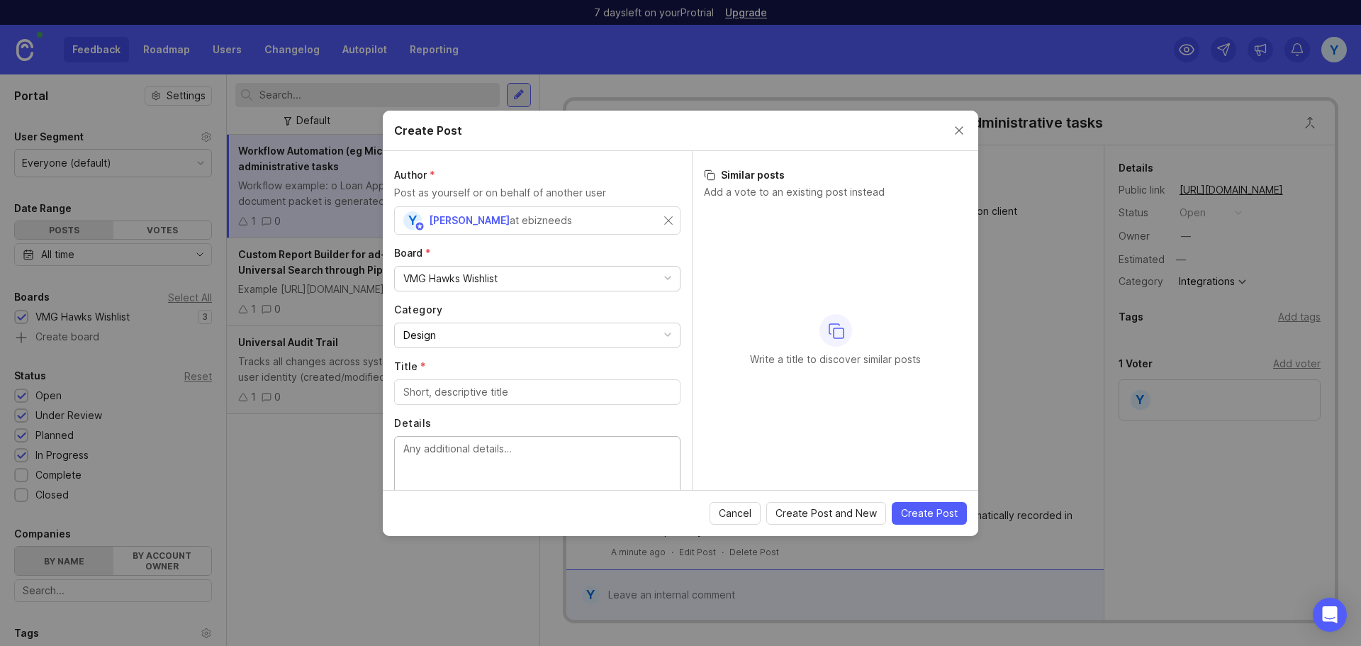
click at [532, 389] on input "Title *" at bounding box center [537, 392] width 268 height 16
paste input "Clear User Access Hierarchy"
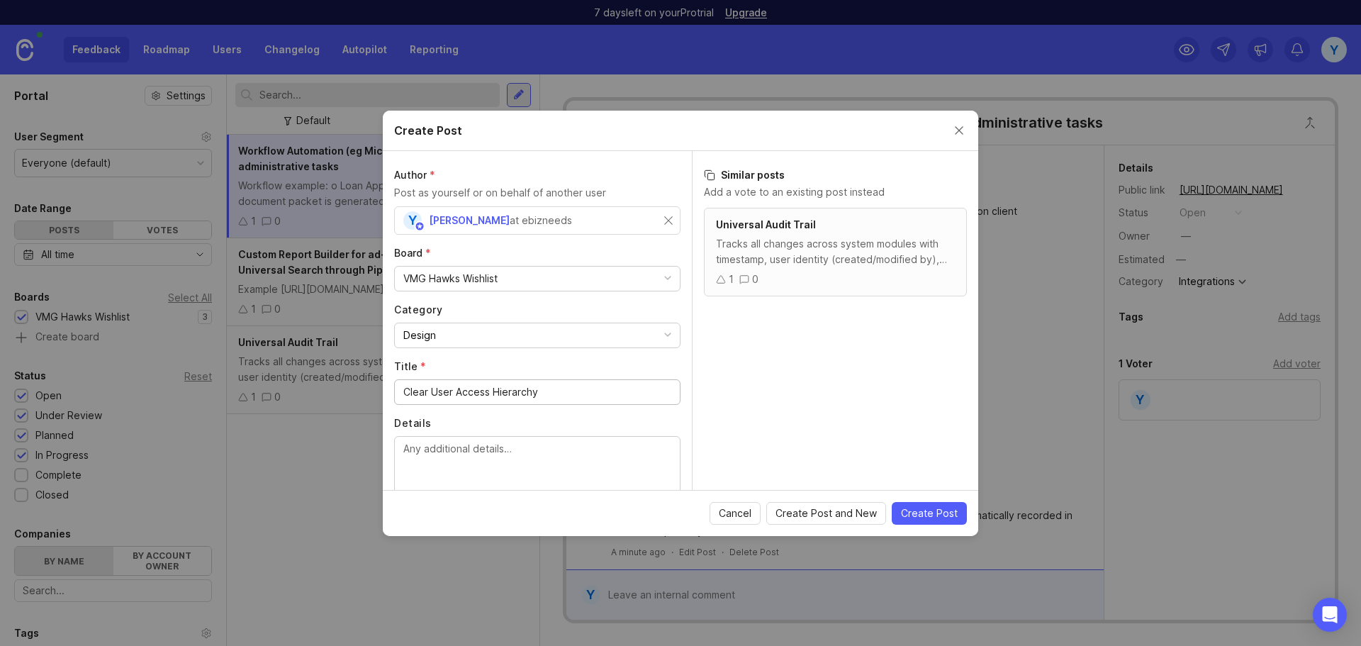
type input "Clear User Access Hierarchy"
click at [475, 457] on textarea "Details" at bounding box center [537, 464] width 268 height 47
paste textarea "• Role Inheritance: Higher-level roles automatically inherit the permissions of…"
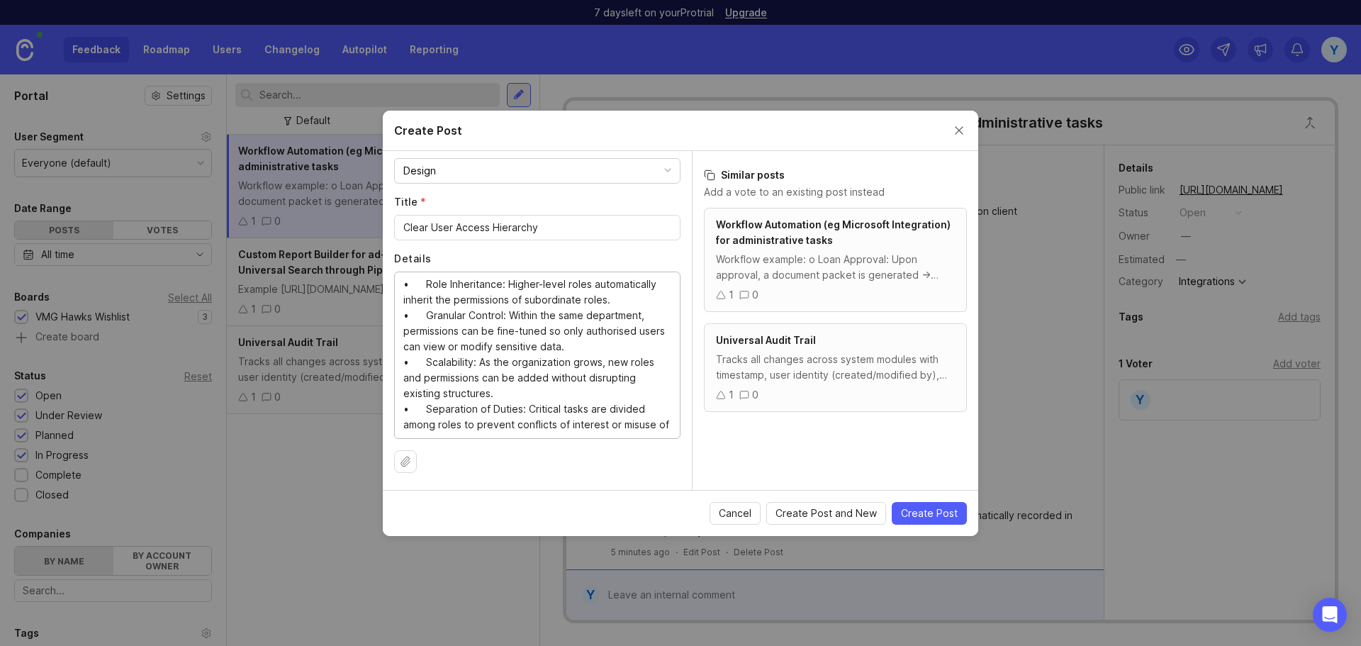
scroll to position [47, 0]
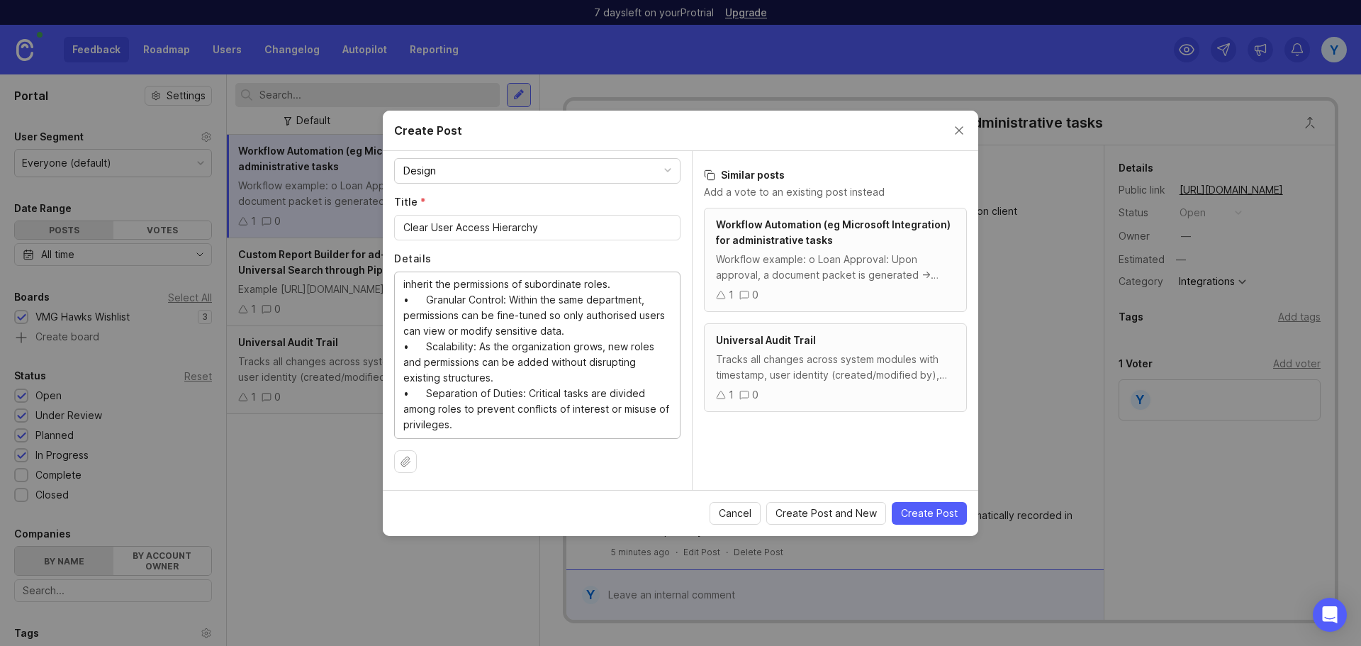
click at [564, 406] on textarea "• Role Inheritance: Higher-level roles automatically inherit the permissions of…" at bounding box center [537, 354] width 268 height 156
type textarea "• Role Inheritance: Higher-level roles automatically inherit the permissions of…"
click at [931, 512] on span "Create Post" at bounding box center [929, 513] width 57 height 14
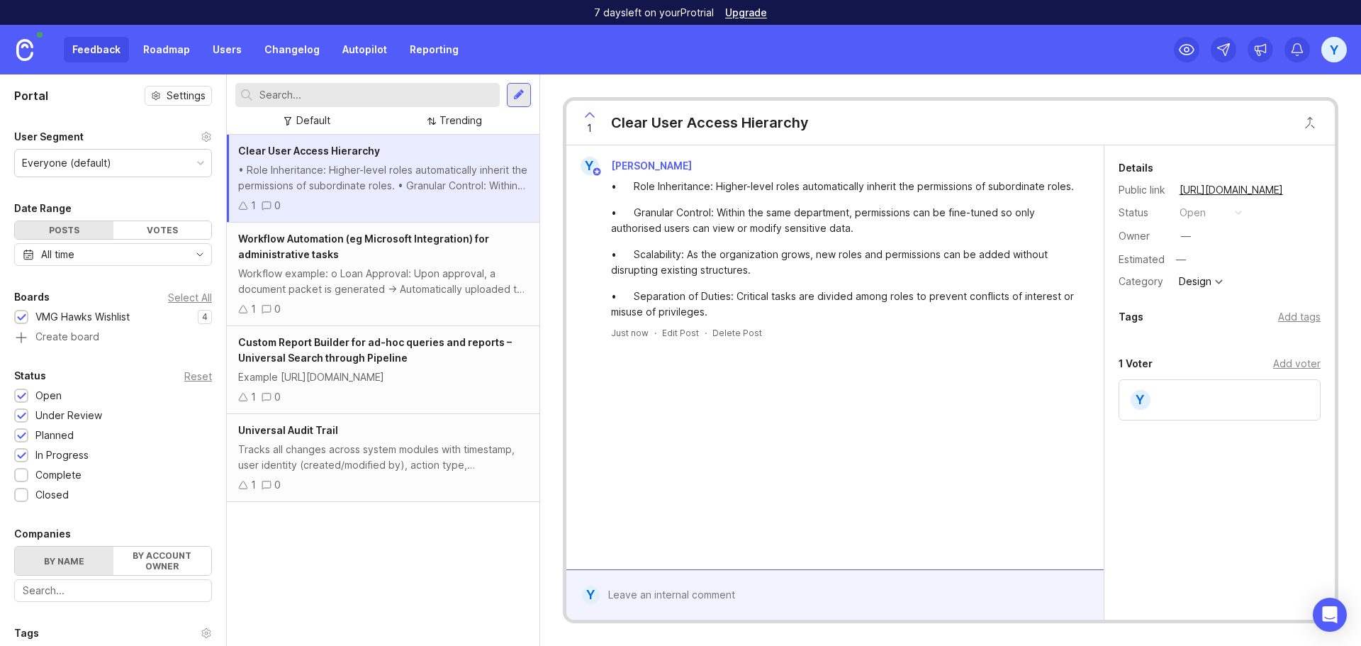
click at [374, 585] on div "Clear User Access Hierarchy • Role Inheritance: Higher-level roles automaticall…" at bounding box center [383, 390] width 313 height 511
click at [744, 410] on div "Y [PERSON_NAME] • Role Inheritance: Higher-level roles automatically inherit th…" at bounding box center [834, 357] width 537 height 424
drag, startPoint x: 284, startPoint y: 552, endPoint x: 354, endPoint y: 548, distance: 70.3
click at [284, 552] on div "Clear User Access Hierarchy • Role Inheritance: Higher-level roles automaticall…" at bounding box center [383, 390] width 313 height 511
click at [521, 94] on div at bounding box center [518, 95] width 11 height 13
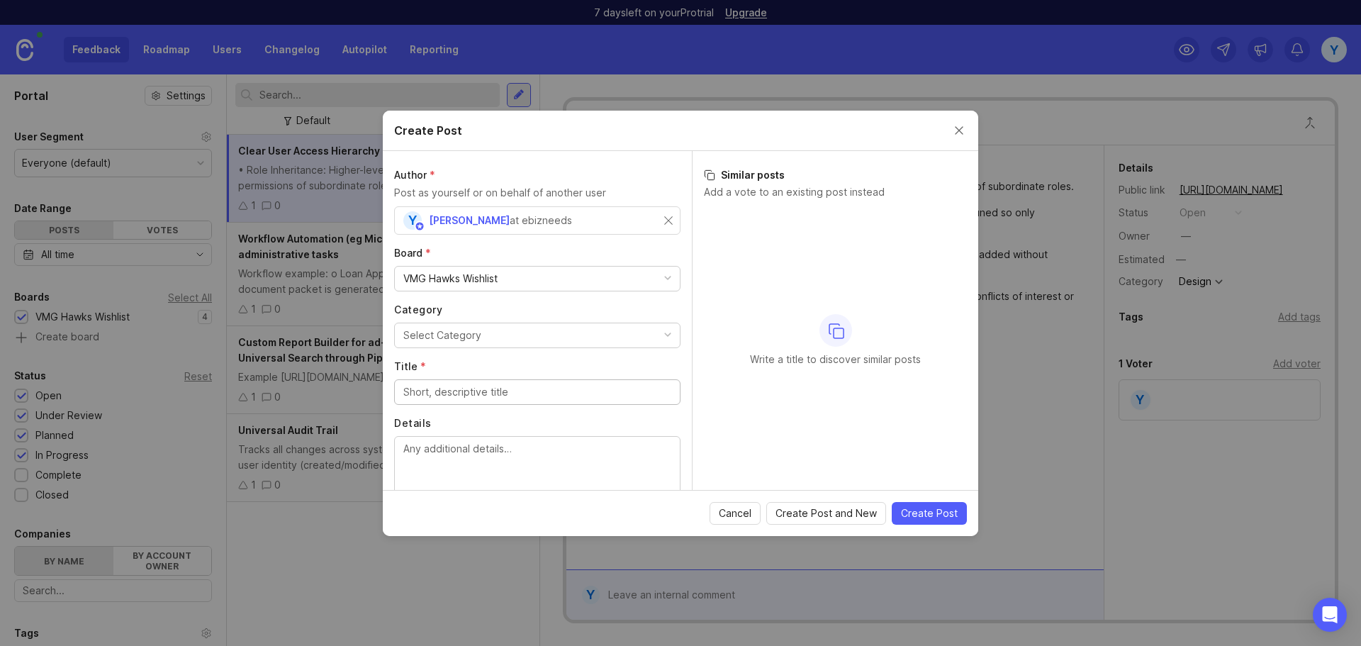
click at [497, 463] on textarea "Details" at bounding box center [537, 464] width 268 height 47
paste textarea "5. Automated reconciliation features • Transaction completeness validation • Re…"
drag, startPoint x: 427, startPoint y: 449, endPoint x: 245, endPoint y: 457, distance: 182.4
click at [252, 457] on div "Create Post Author * Post as yourself or on behalf of another user Y [PERSON_NA…" at bounding box center [680, 323] width 1361 height 646
click at [614, 444] on textarea "5. Automated reconciliation features • Transaction completeness validation • Re…" at bounding box center [537, 472] width 268 height 62
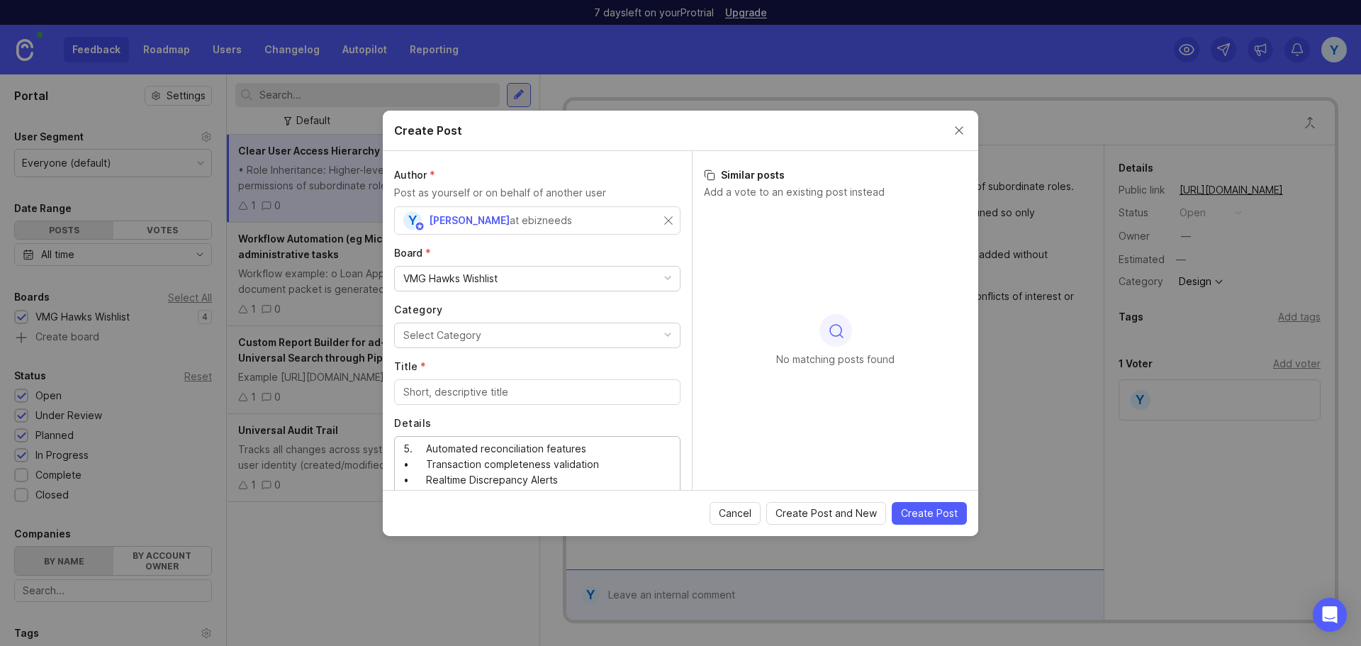
drag, startPoint x: 593, startPoint y: 449, endPoint x: 423, endPoint y: 447, distance: 170.9
click at [423, 447] on textarea "5. Automated reconciliation features • Transaction completeness validation • Re…" at bounding box center [537, 472] width 268 height 62
type textarea "5. • Transaction completeness validation • Realtime Discrepancy Alerts"
click at [468, 335] on div "Select Category" at bounding box center [442, 336] width 78 height 16
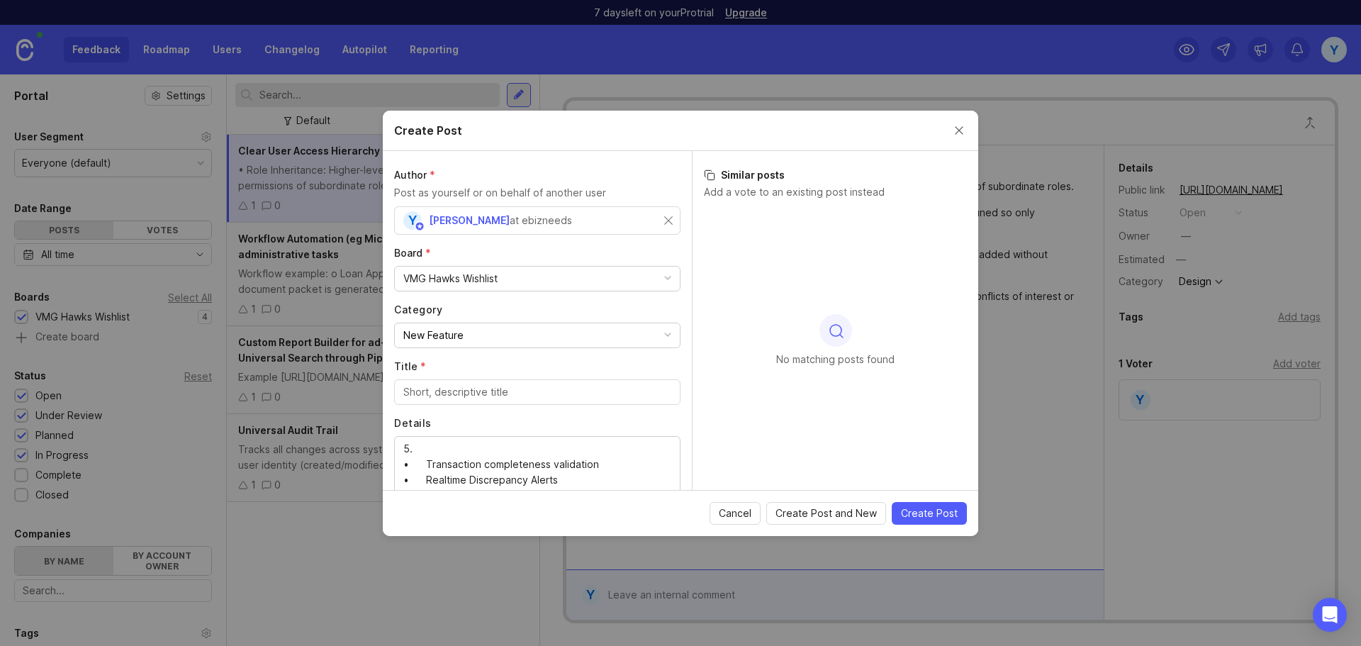
click at [462, 391] on input "Title *" at bounding box center [537, 392] width 268 height 16
paste input "Automated reconciliation features"
type input "Automated reconciliation features"
click at [588, 456] on textarea "• Transaction completeness validation • Realtime Discrepancy Alerts" at bounding box center [537, 464] width 268 height 47
click at [605, 475] on textarea "• Transaction completeness validation • Realtime Discrepancy Alerts" at bounding box center [537, 464] width 268 height 47
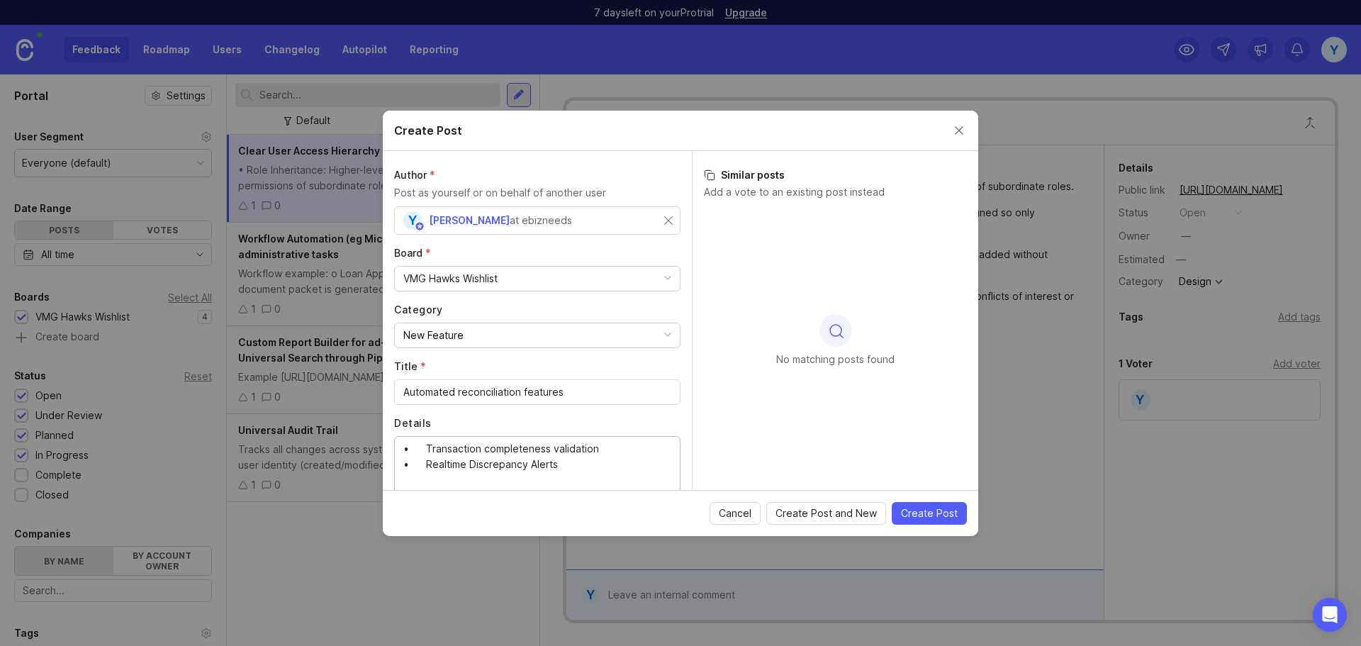
type textarea "• Transaction completeness validation • Realtime Discrepancy Alerts"
click at [936, 513] on span "Create Post" at bounding box center [929, 513] width 57 height 14
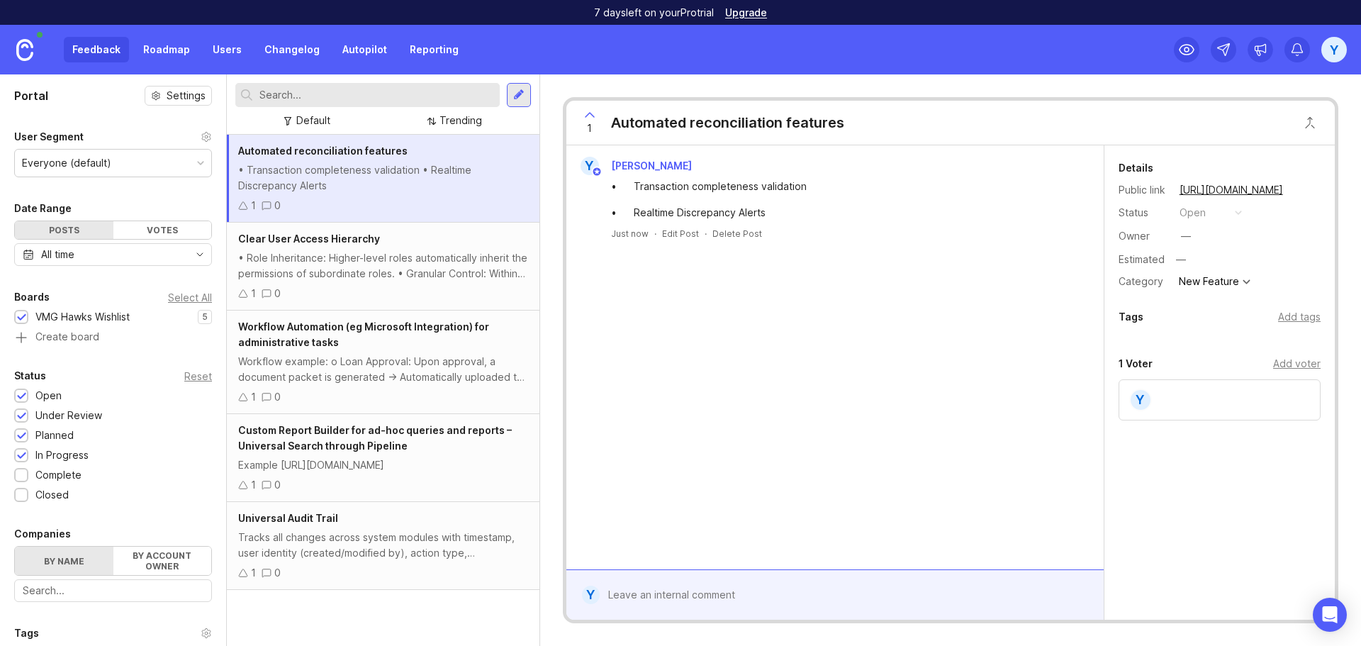
click at [1248, 279] on div at bounding box center [1247, 282] width 8 height 8
click at [1243, 301] on input "text" at bounding box center [1235, 308] width 100 height 16
click at [1249, 317] on div at bounding box center [1234, 308] width 117 height 28
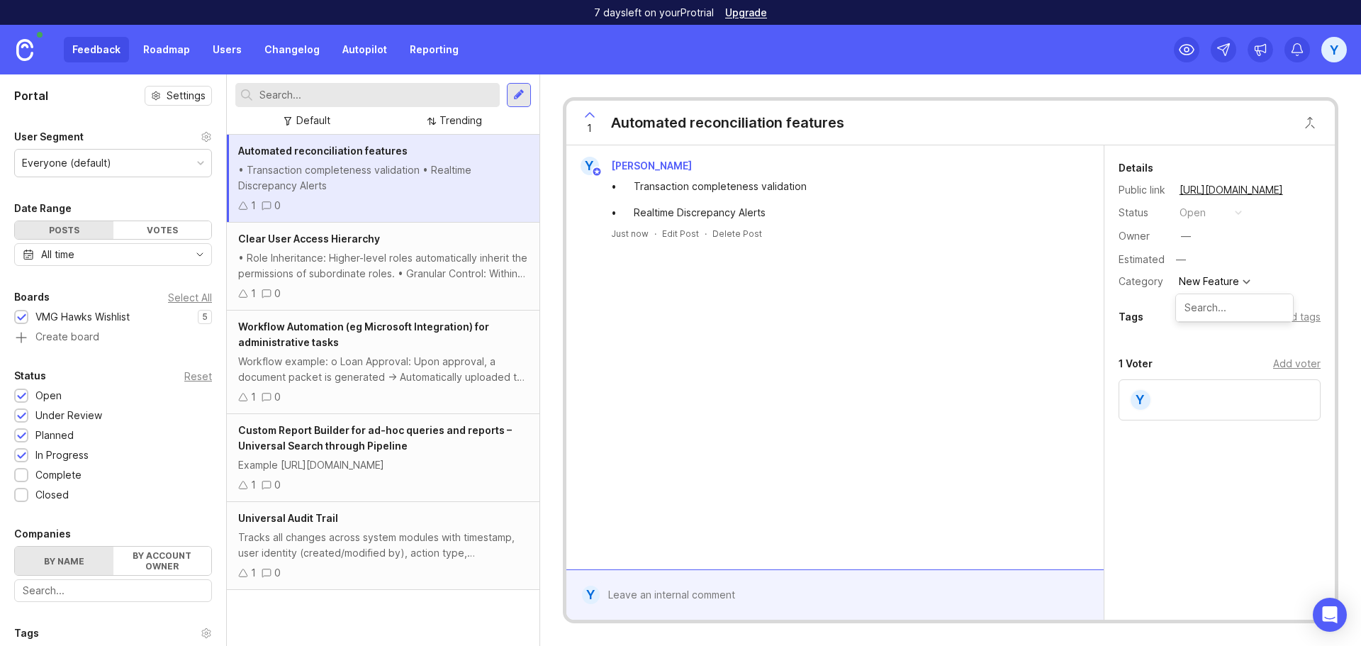
drag, startPoint x: 1232, startPoint y: 279, endPoint x: 1225, endPoint y: 293, distance: 15.9
click at [1232, 279] on div "New Feature" at bounding box center [1209, 281] width 60 height 10
click at [1250, 278] on div "New Feature" at bounding box center [1214, 281] width 79 height 17
click at [1231, 330] on div "Tags Add tags" at bounding box center [1220, 320] width 230 height 24
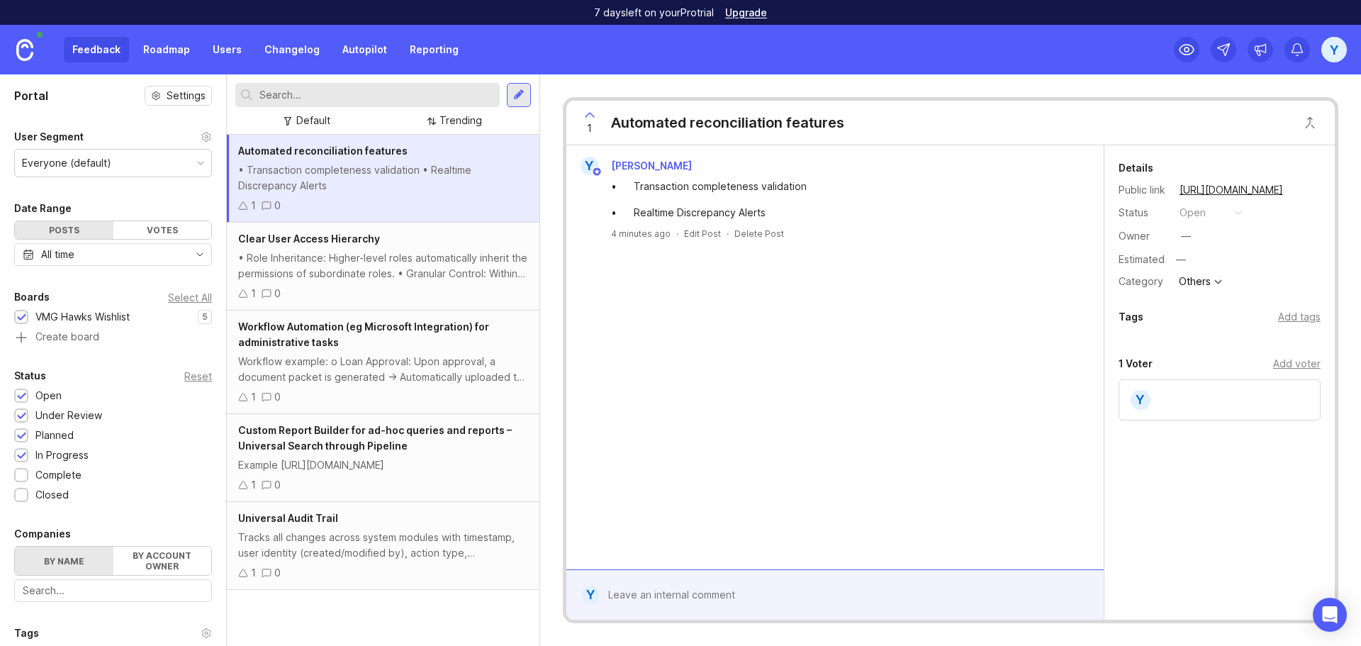
click at [1203, 281] on div "Others" at bounding box center [1195, 281] width 32 height 10
click at [929, 378] on div "Y Yen Nong • Transaction completeness validation • Realtime Discrepancy Alerts …" at bounding box center [834, 357] width 537 height 424
click at [358, 617] on div "Automated reconciliation features • Transaction completeness validation • Realt…" at bounding box center [383, 390] width 313 height 511
click at [523, 94] on div at bounding box center [518, 95] width 11 height 13
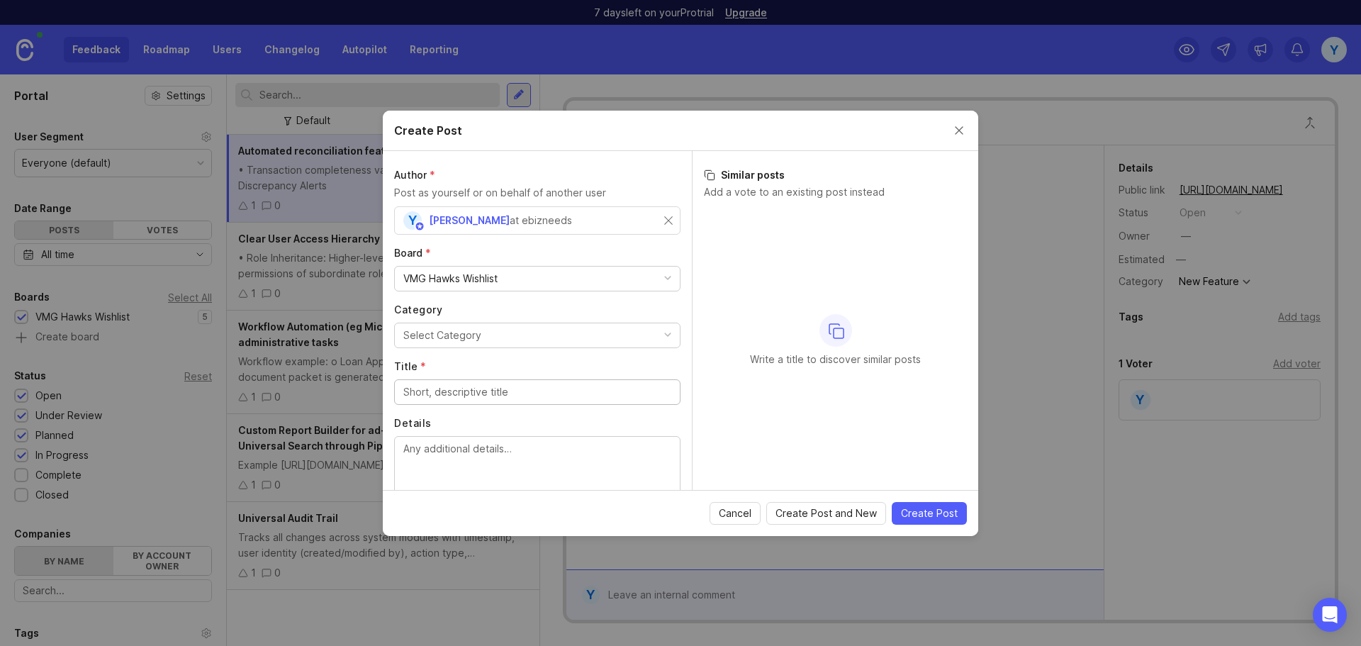
click at [564, 396] on input "Title *" at bounding box center [537, 392] width 268 height 16
click at [493, 389] on input "Title *" at bounding box center [537, 392] width 268 height 16
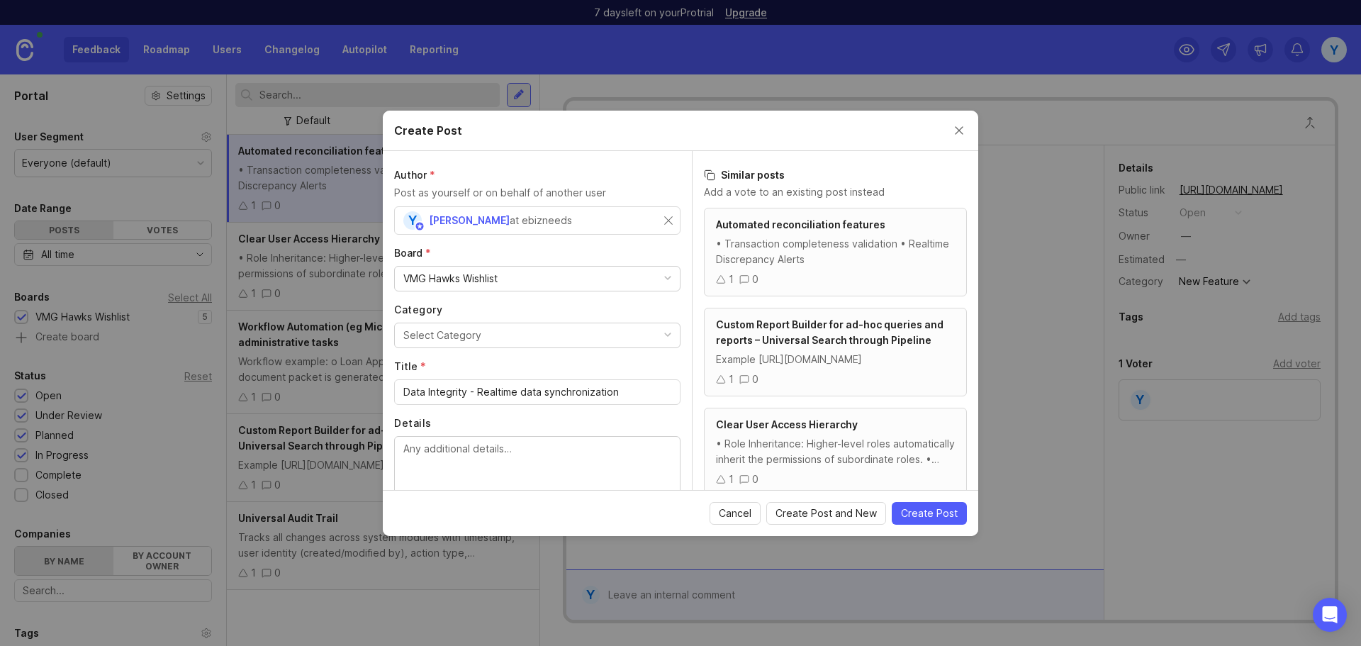
click at [639, 391] on input "Data Integrity - Realtime data synchronization" at bounding box center [537, 392] width 268 height 16
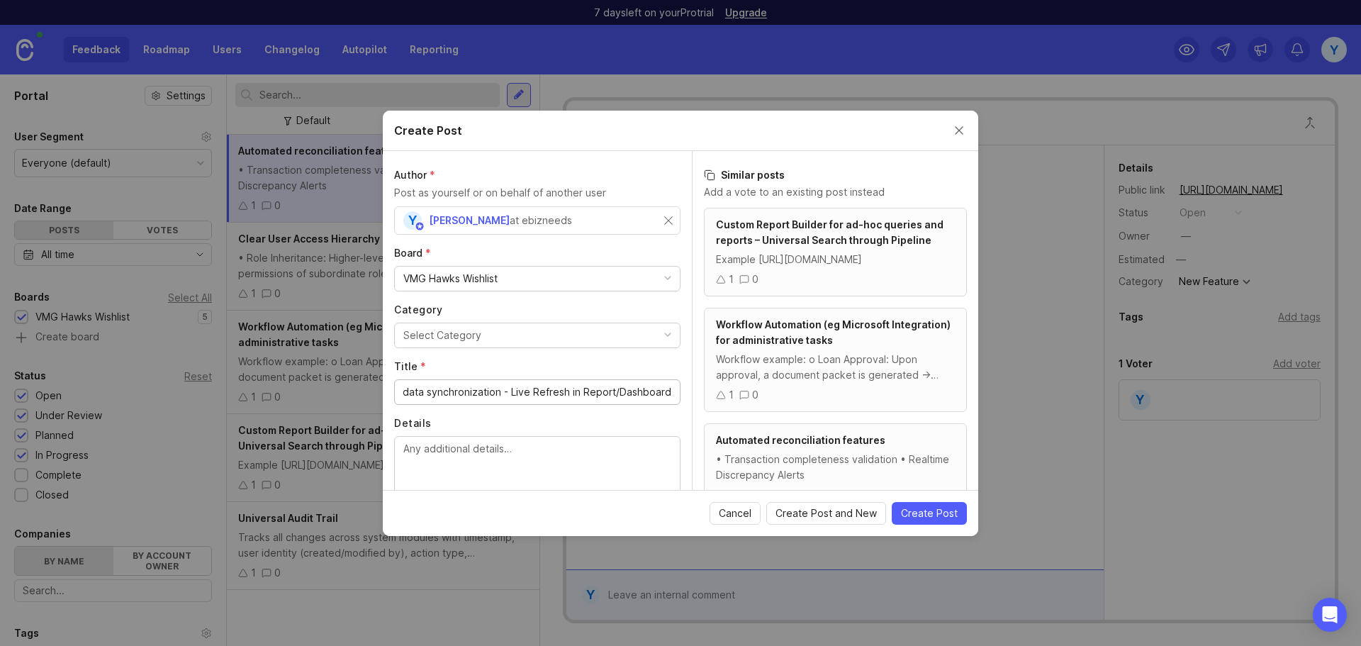
scroll to position [0, 125]
type input "Data Integrity - Realtime data synchronization - Live Refresh in Report/Dashboa…"
click at [552, 468] on textarea "Details" at bounding box center [537, 464] width 268 height 47
paste textarea "Primary keys and foreign key relationships are clearly defined in the database.…"
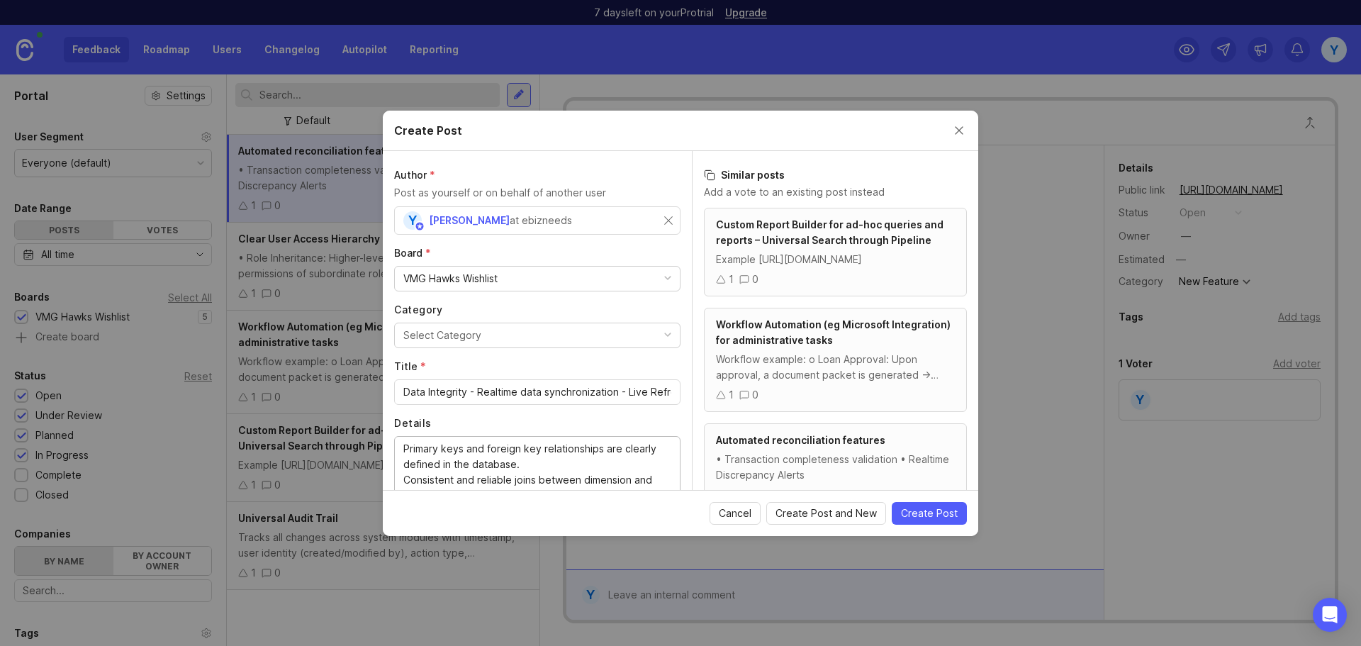
scroll to position [28, 0]
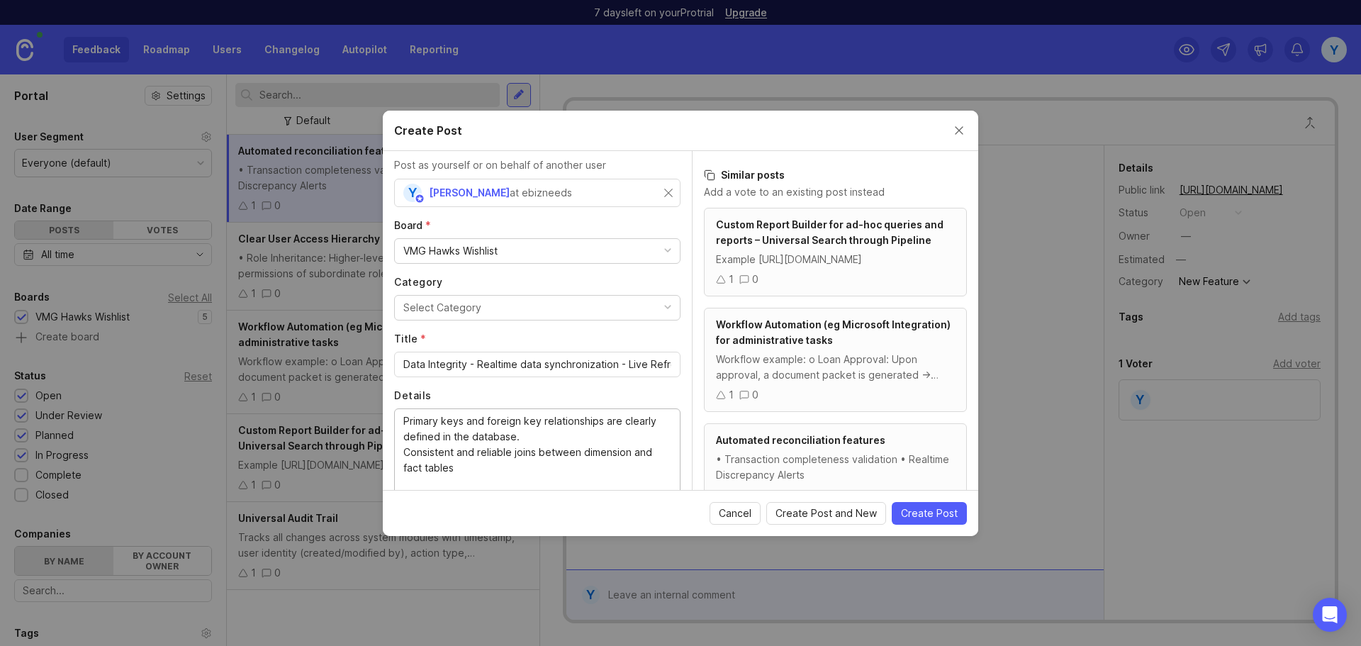
click at [549, 462] on textarea "Primary keys and foreign key relationships are clearly defined in the database.…" at bounding box center [537, 452] width 268 height 78
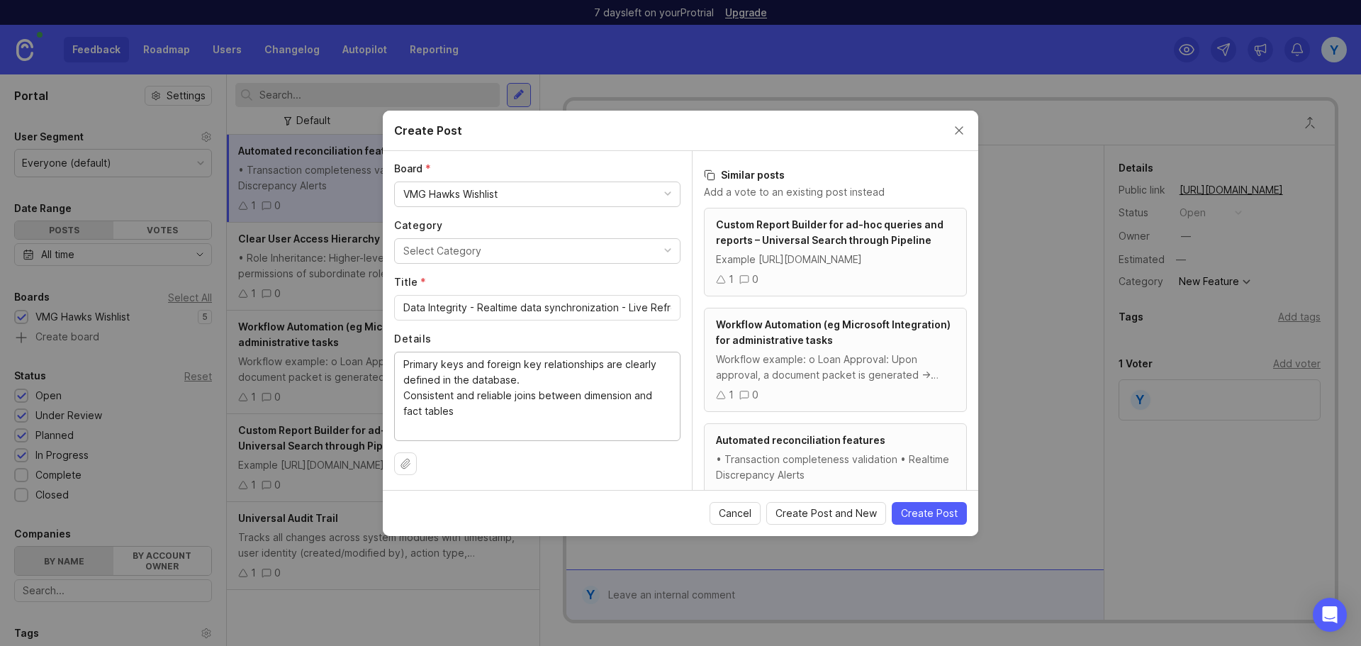
scroll to position [86, 0]
click at [503, 408] on textarea "Primary keys and foreign key relationships are clearly defined in the database.…" at bounding box center [537, 393] width 268 height 78
drag, startPoint x: 403, startPoint y: 363, endPoint x: 408, endPoint y: 370, distance: 8.7
click at [403, 368] on textarea "Primary keys and foreign key relationships are clearly defined in the database.…" at bounding box center [537, 393] width 268 height 78
click at [532, 424] on textarea "- Primary keys and foreign key relationships are clearly defined in the databas…" at bounding box center [537, 393] width 268 height 78
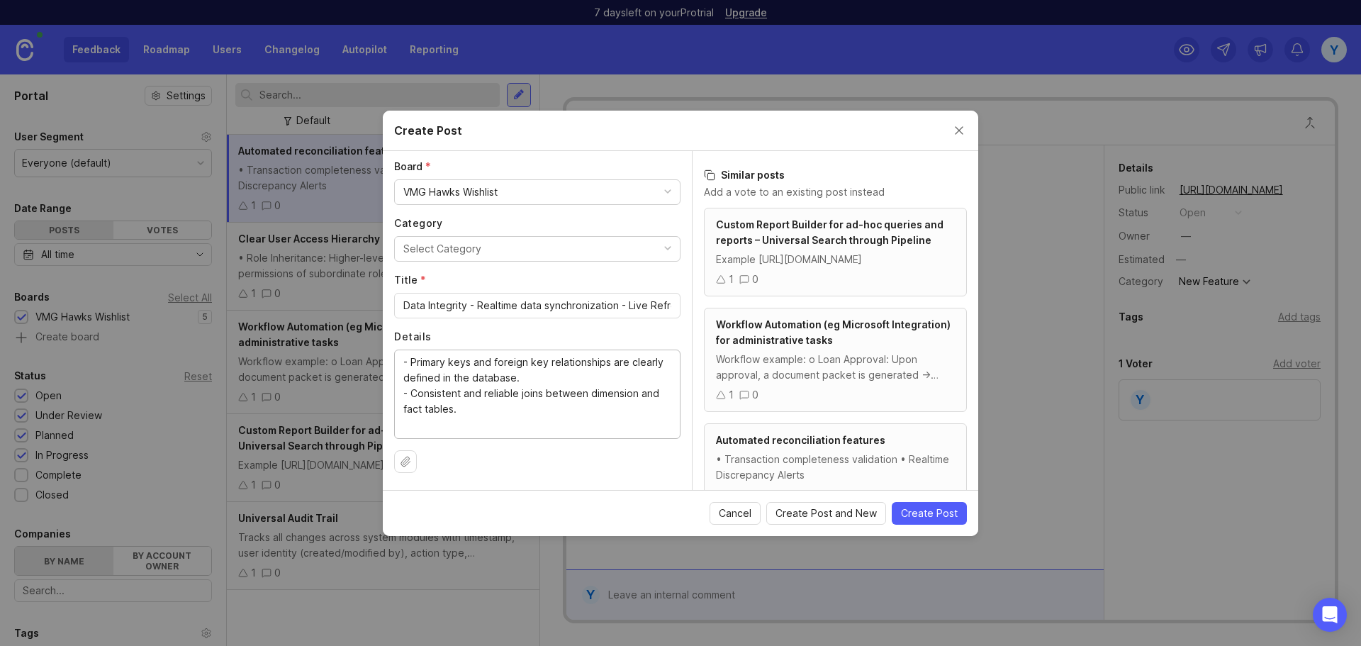
click at [539, 411] on textarea "- Primary keys and foreign key relationships are clearly defined in the databas…" at bounding box center [537, 393] width 268 height 78
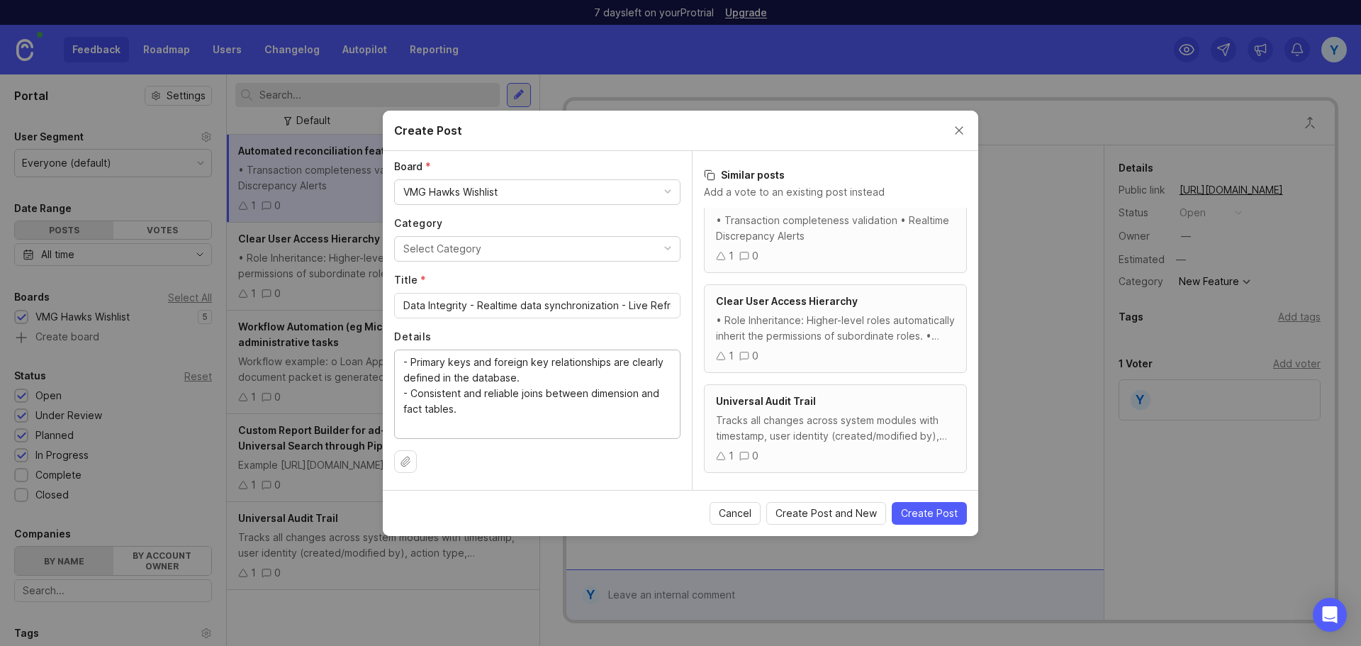
scroll to position [255, 0]
type textarea "- Primary keys and foreign key relationships are clearly defined in the databas…"
click at [551, 257] on button "Select Category" at bounding box center [537, 249] width 286 height 26
click at [617, 305] on input "Data Integrity - Realtime data synchronization - Live Refresh in Report/Dashboa…" at bounding box center [537, 306] width 268 height 16
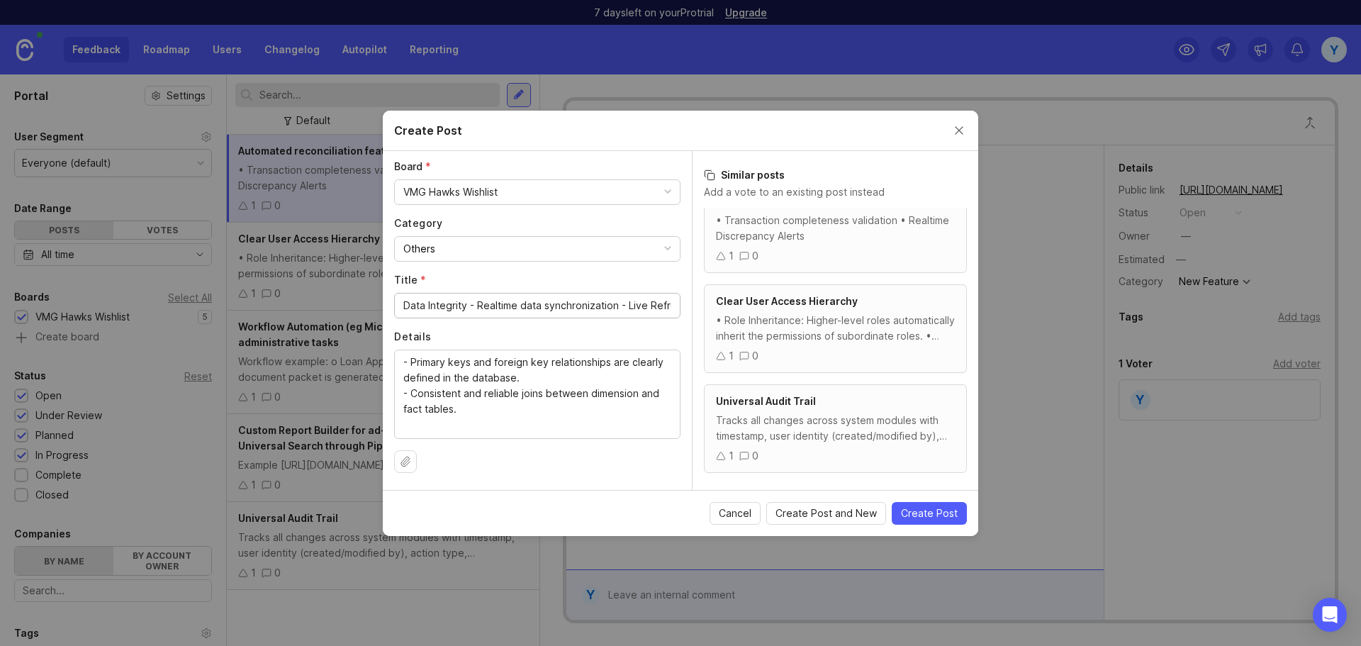
scroll to position [0, 125]
drag, startPoint x: 620, startPoint y: 306, endPoint x: 774, endPoint y: 330, distance: 155.6
click at [774, 330] on div "Author * Post as yourself or on behalf of another user Y [PERSON_NAME] at ebizn…" at bounding box center [680, 320] width 595 height 339
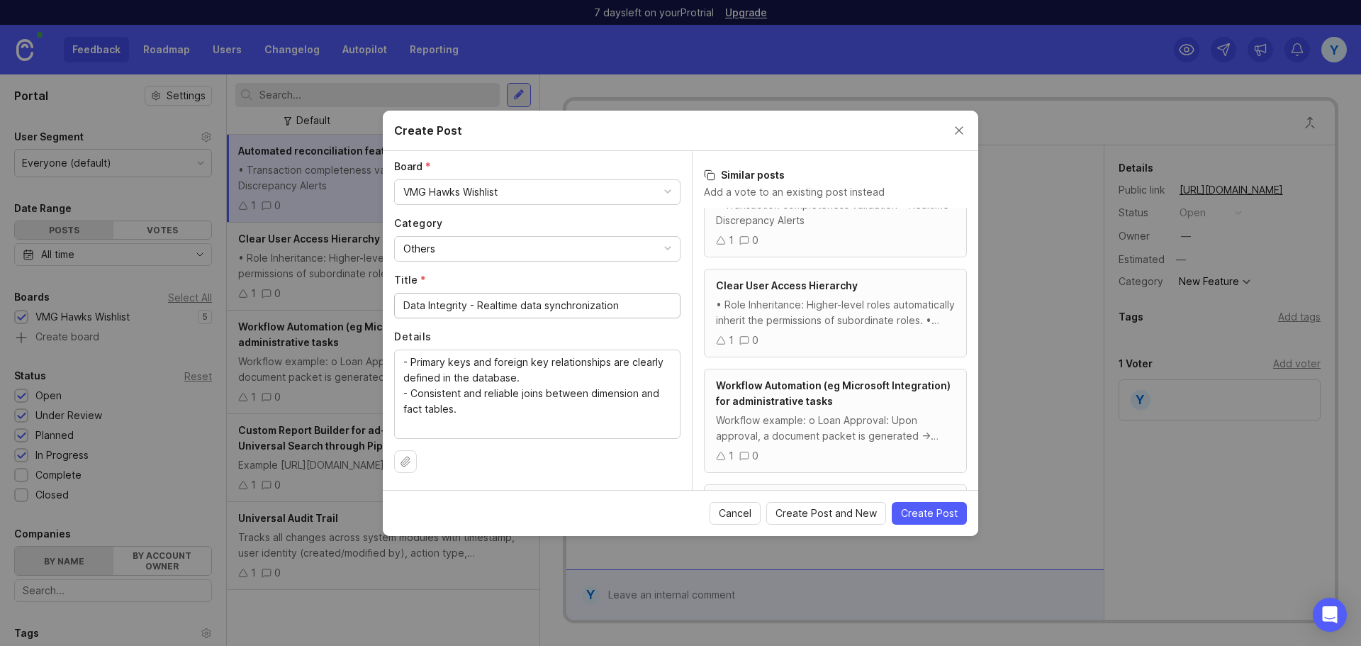
click at [625, 307] on input "Data Integrity - Realtime data synchronization" at bounding box center [537, 306] width 268 height 16
paste input "- Live Refresh in Report/Dashboard"
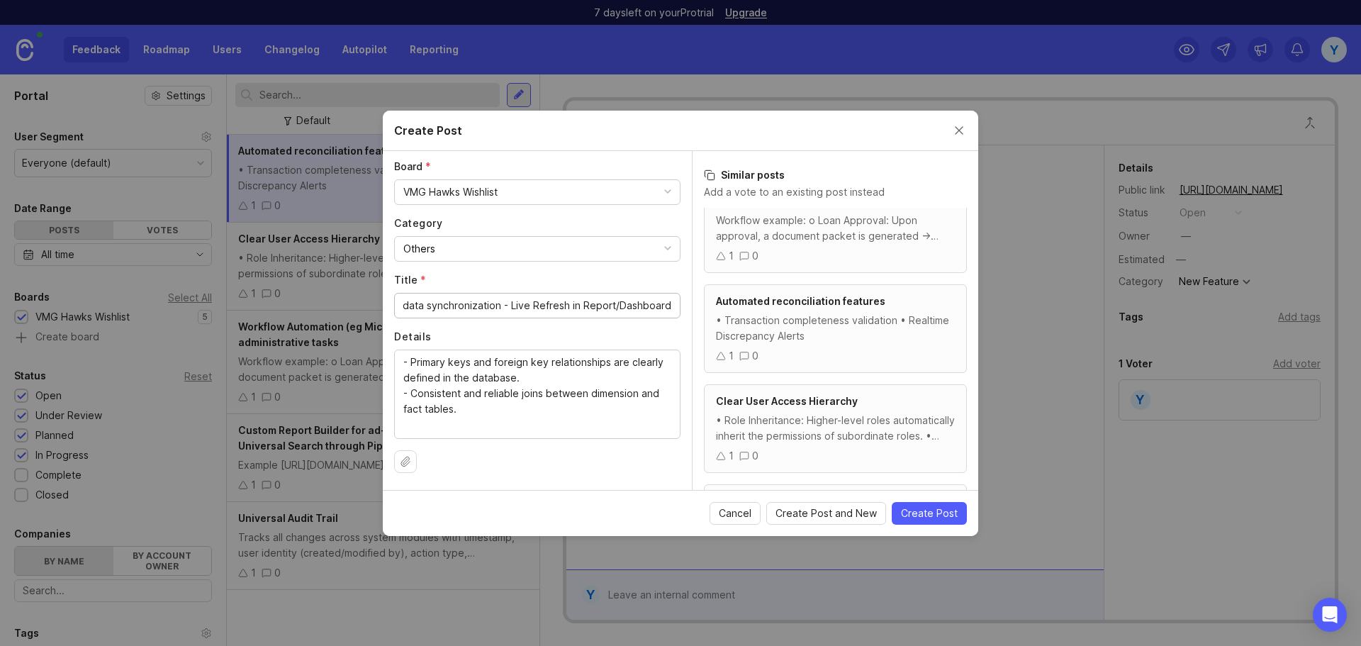
scroll to position [0, 0]
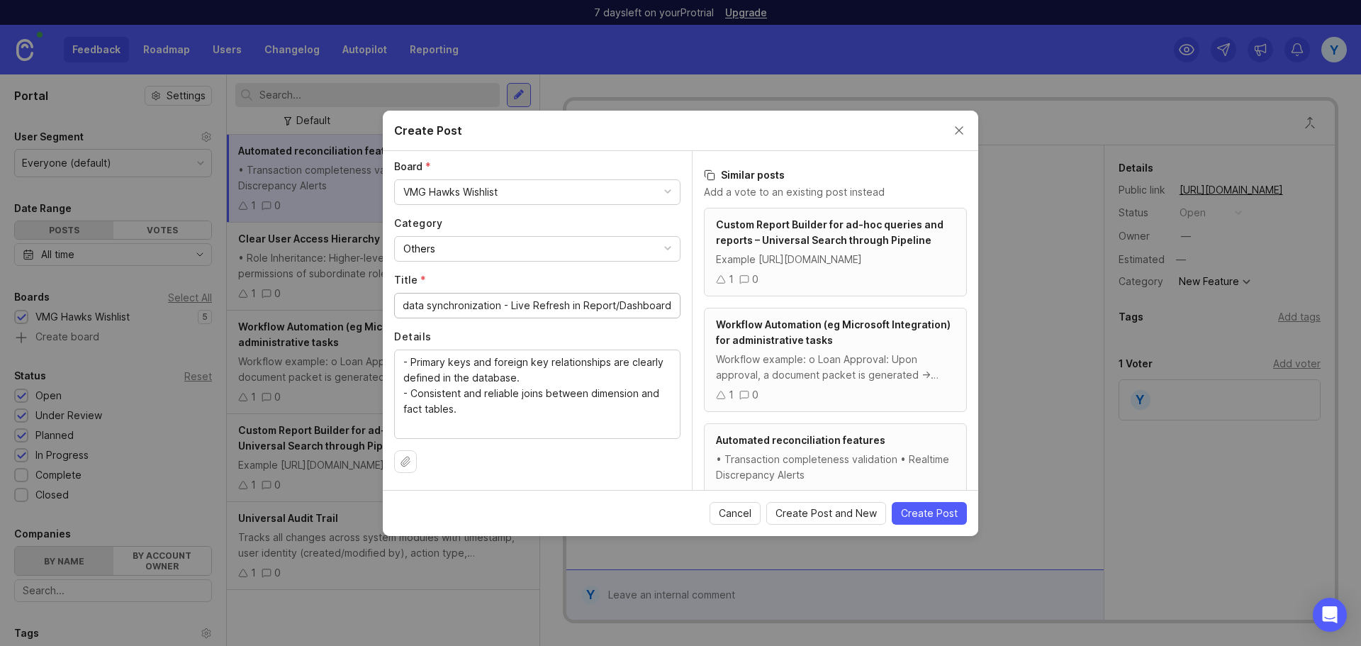
type input "Data Integrity - Realtime data synchronization - Live Refresh in Report/Dashboa…"
click at [505, 412] on textarea "- Primary keys and foreign key relationships are clearly defined in the databas…" at bounding box center [537, 393] width 268 height 78
click at [910, 513] on span "Create Post" at bounding box center [929, 513] width 57 height 14
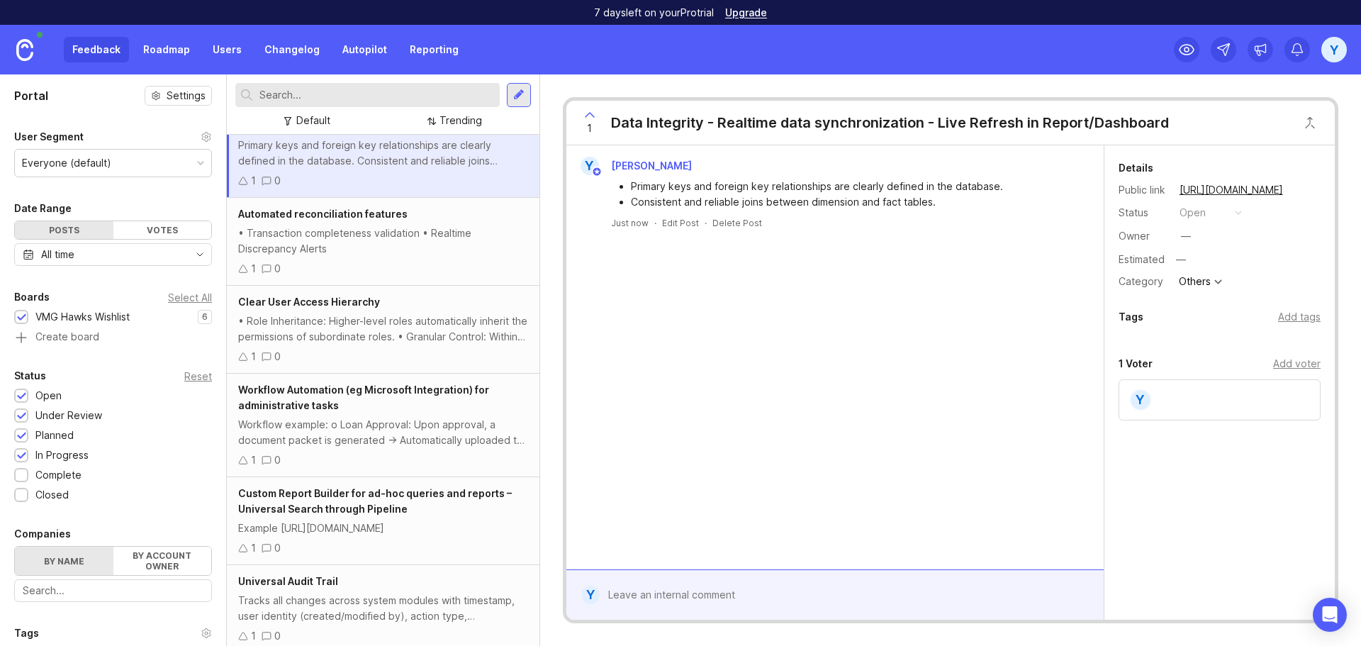
scroll to position [63, 0]
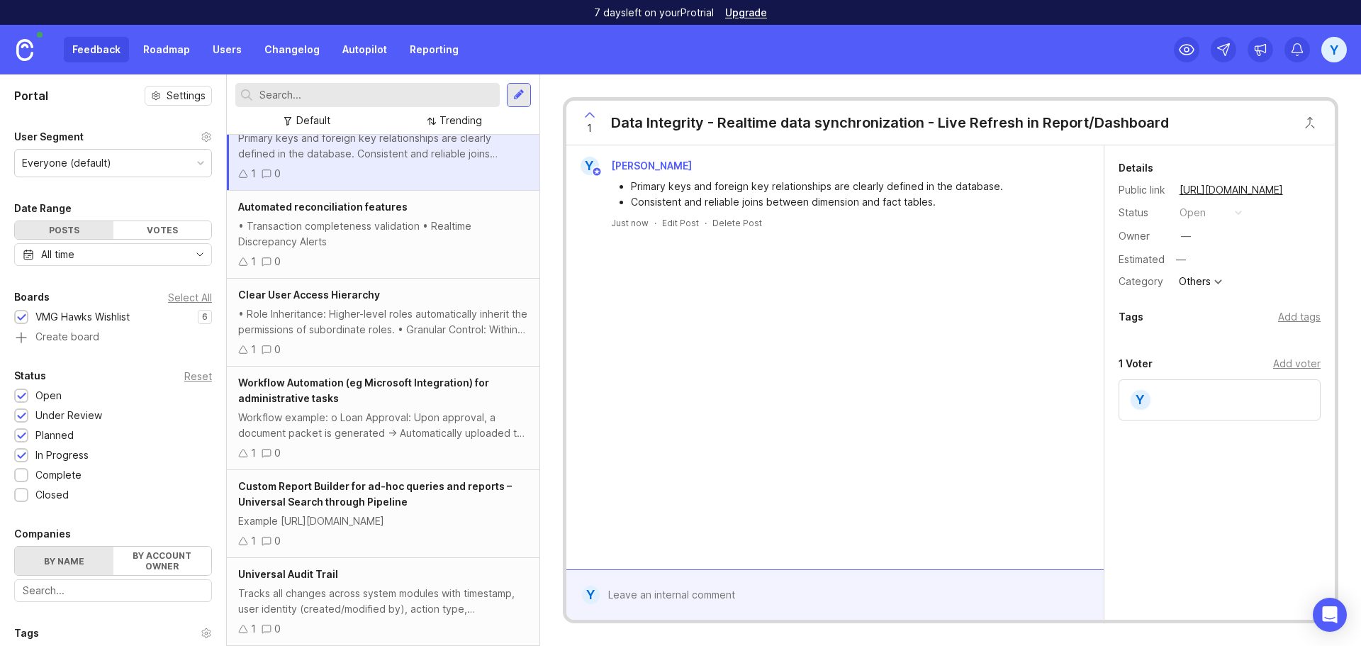
click at [323, 199] on div "Automated reconciliation features" at bounding box center [383, 207] width 290 height 16
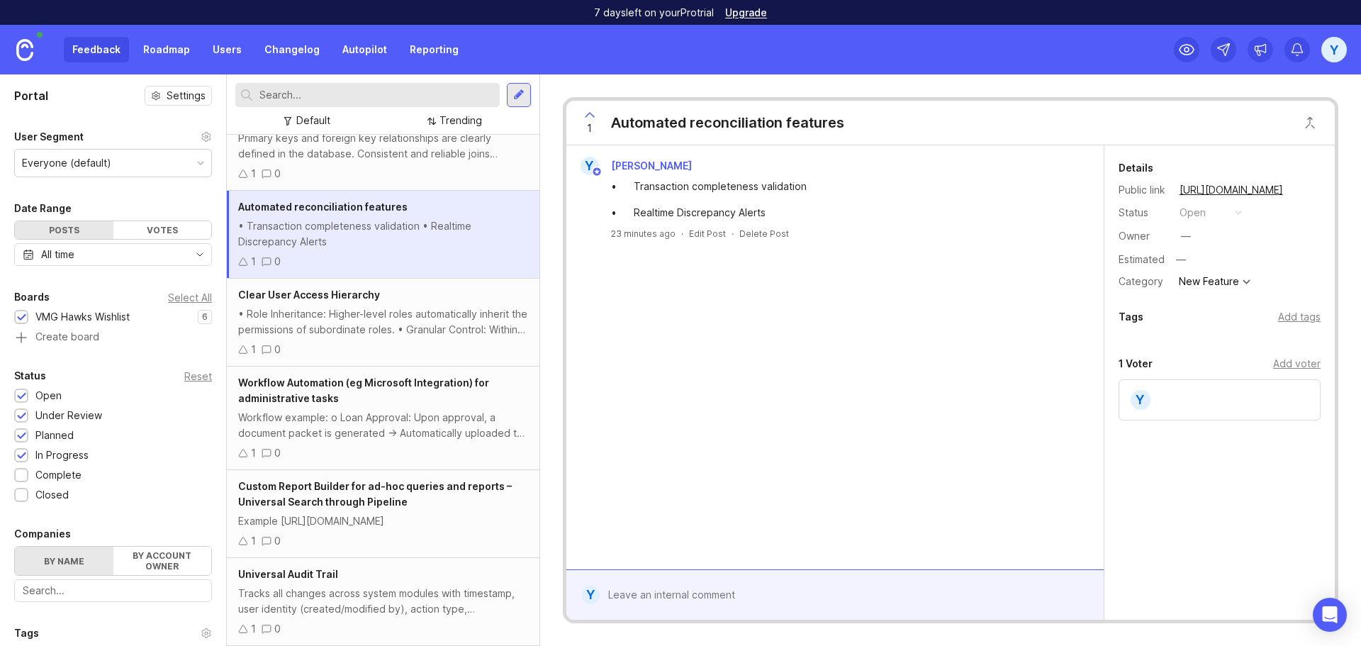
click at [1187, 408] on div "Y" at bounding box center [1220, 399] width 202 height 41
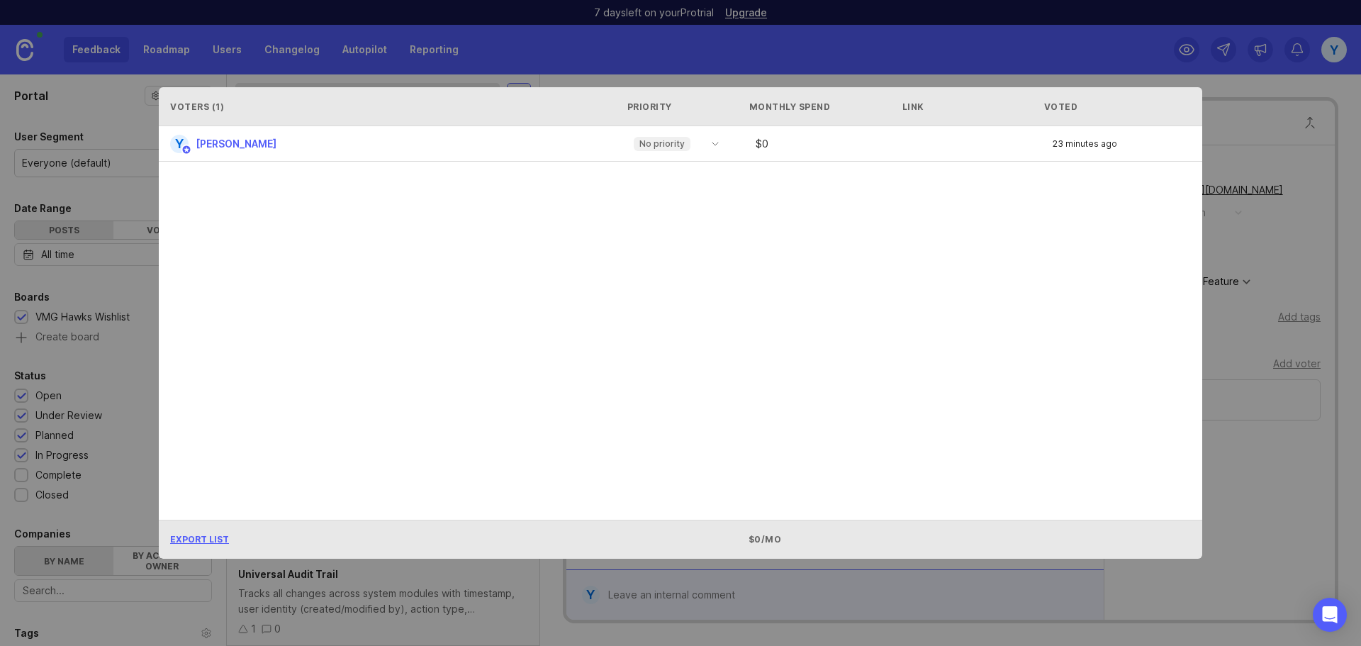
click at [1214, 513] on div "Voters ( 1 ) Priority Monthly Spend Link Voted Y Yen Nong No priority $ 0 23 mi…" at bounding box center [680, 323] width 1089 height 517
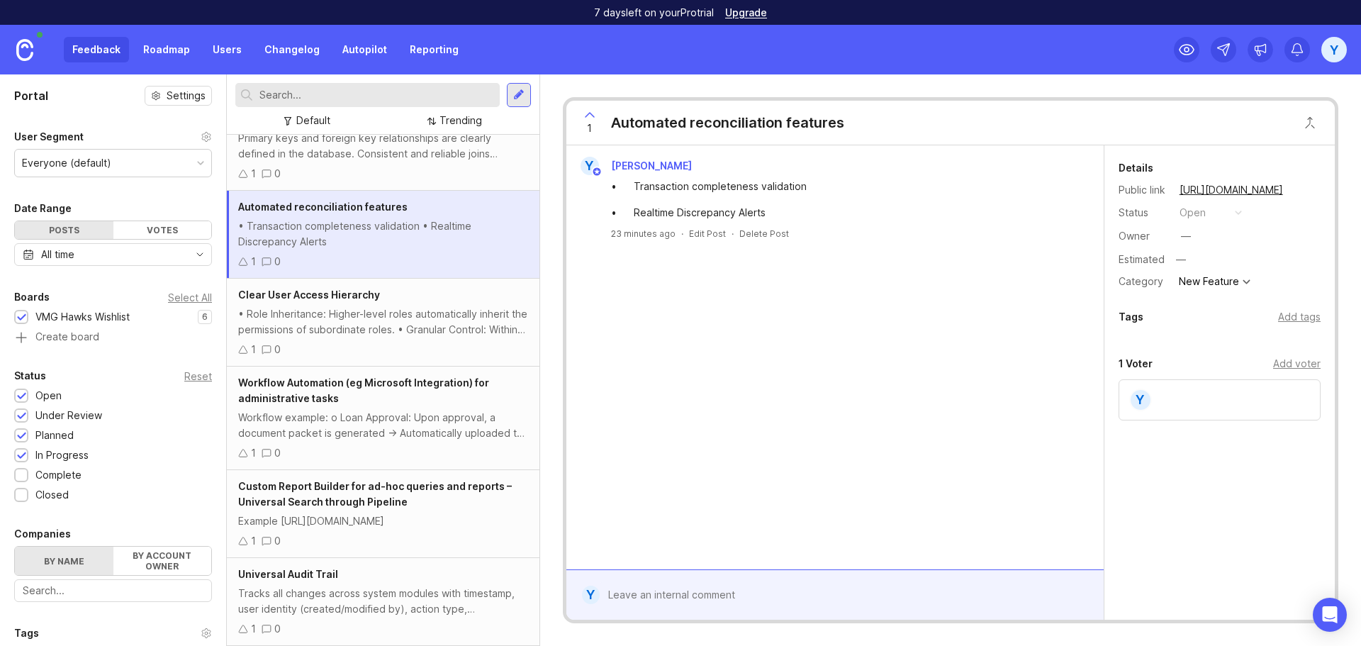
click at [1148, 384] on div "Y" at bounding box center [1220, 399] width 202 height 41
click at [1303, 362] on div "Add voter" at bounding box center [1296, 364] width 47 height 16
type input "[PERSON_NAME]"
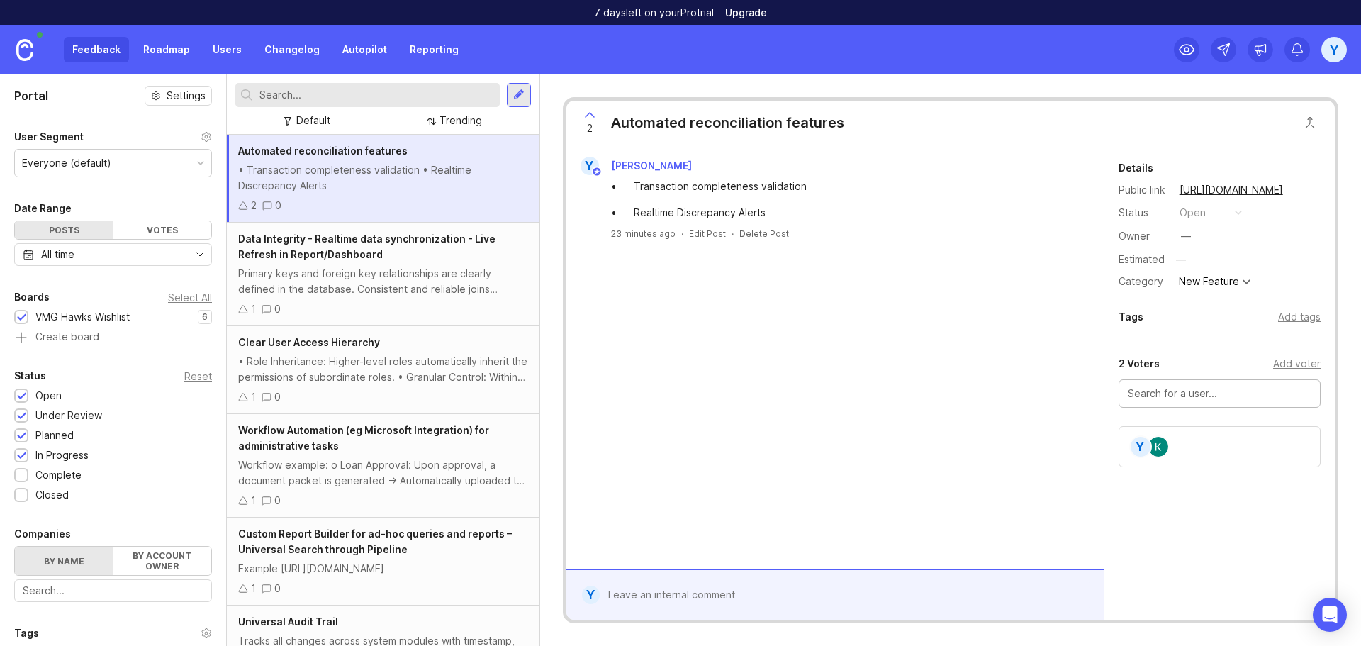
click at [1159, 447] on img at bounding box center [1158, 447] width 20 height 20
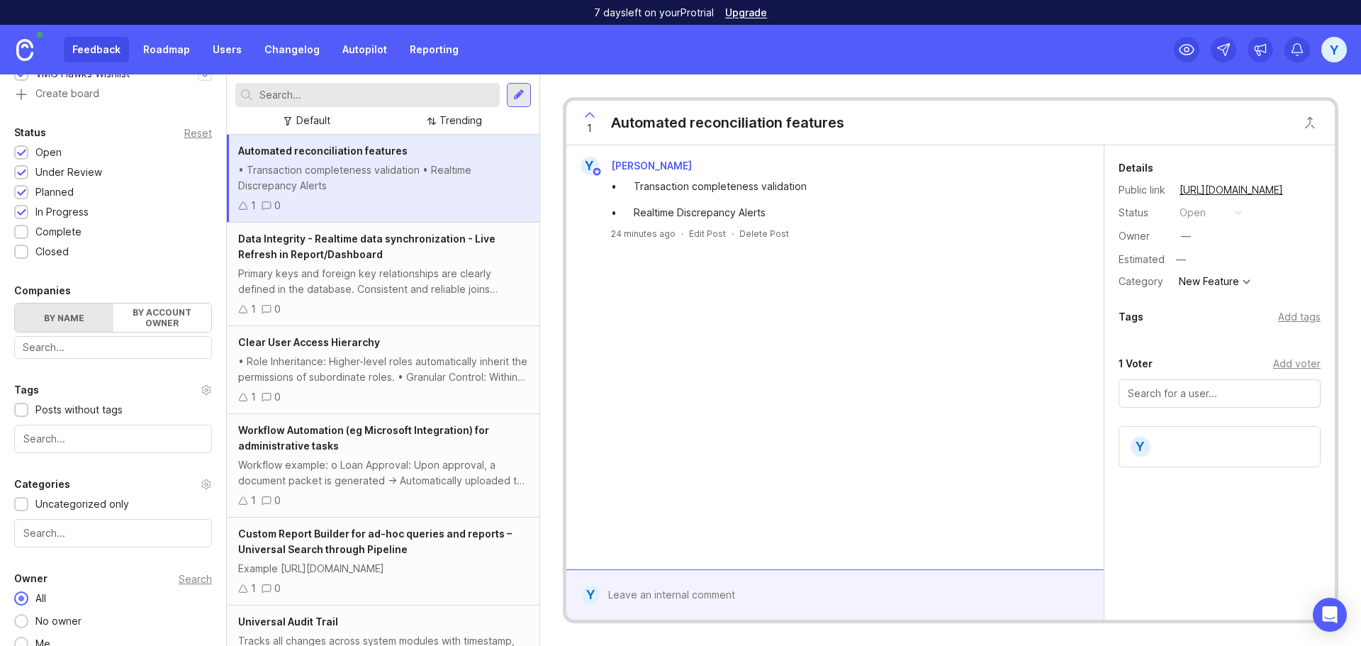
scroll to position [260, 0]
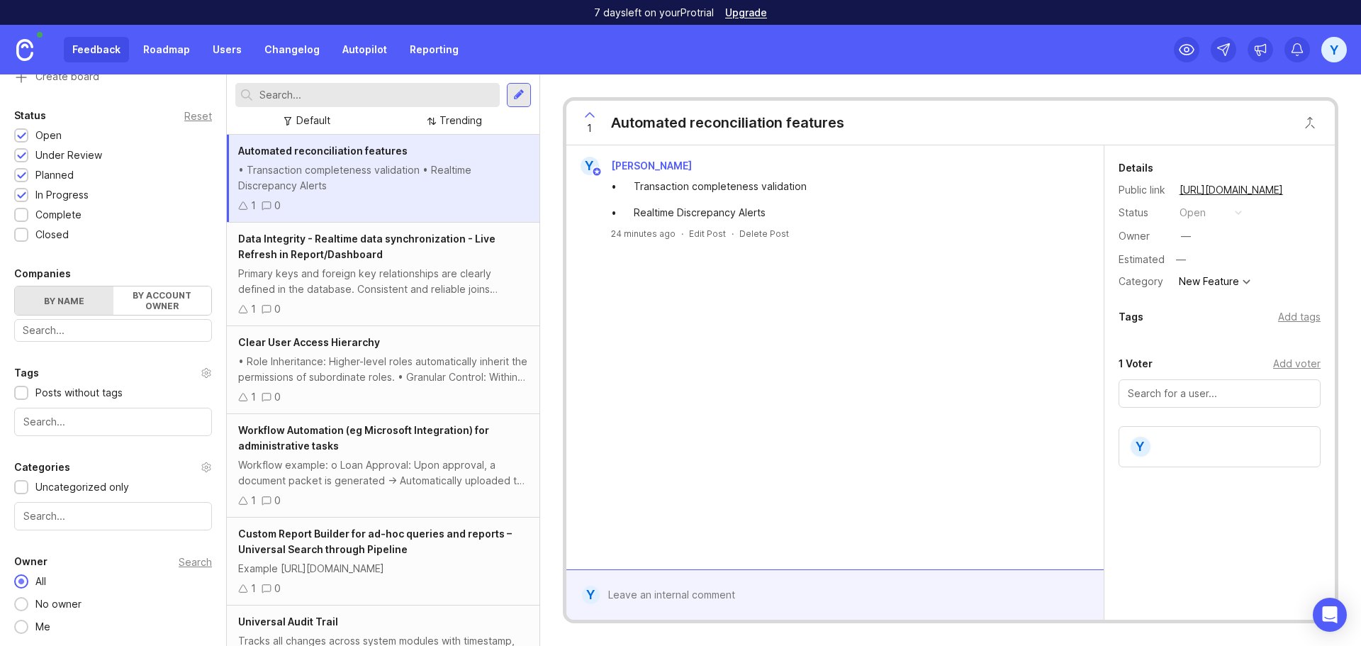
click at [377, 93] on input "text" at bounding box center [376, 95] width 235 height 16
type input "h"
type input "a"
type input "audit log"
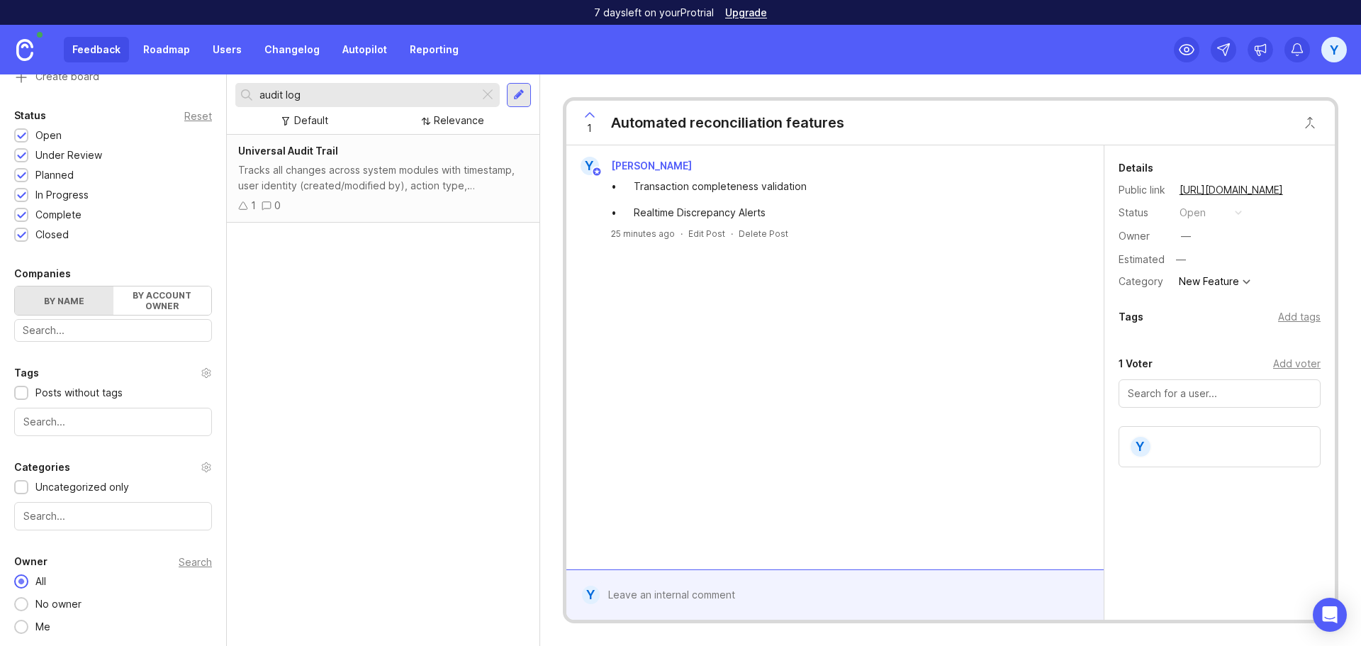
click at [343, 103] on div "audit log" at bounding box center [357, 95] width 244 height 24
drag, startPoint x: 360, startPoint y: 89, endPoint x: 262, endPoint y: 89, distance: 97.8
click at [262, 89] on input "audit log" at bounding box center [366, 95] width 214 height 16
click at [350, 338] on div "Universal Audit Trail Tracks all changes across system modules with timestamp, …" at bounding box center [383, 390] width 313 height 511
click at [299, 313] on div "Universal Audit Trail Tracks all changes across system modules with timestamp, …" at bounding box center [383, 390] width 313 height 511
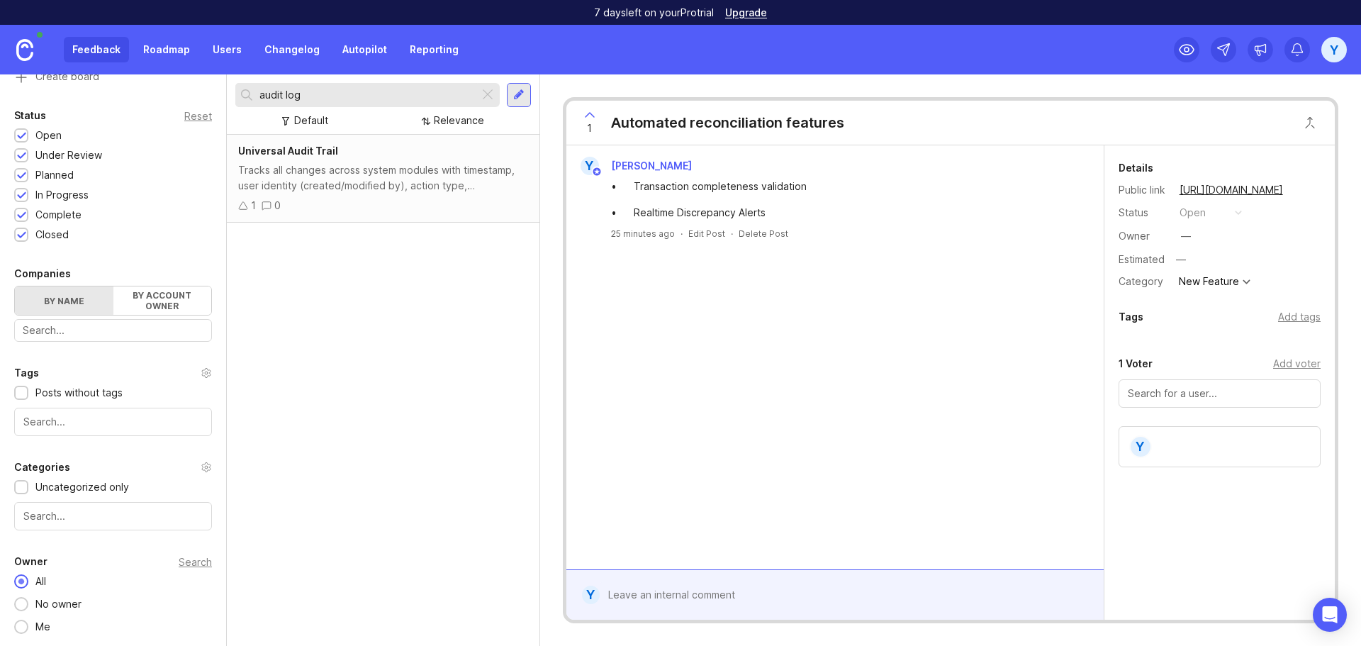
click at [408, 311] on div "Universal Audit Trail Tracks all changes across system modules with timestamp, …" at bounding box center [383, 390] width 313 height 511
click at [401, 264] on div "Universal Audit Trail Tracks all changes across system modules with timestamp, …" at bounding box center [383, 390] width 313 height 511
drag, startPoint x: 371, startPoint y: 90, endPoint x: 179, endPoint y: 93, distance: 191.4
click at [179, 93] on div "Portal Settings User Segment Everyone (default) Date Range Posts Votes All time…" at bounding box center [680, 359] width 1361 height 571
click at [449, 292] on div "Universal Audit Trail Tracks all changes across system modules with timestamp, …" at bounding box center [383, 390] width 313 height 511
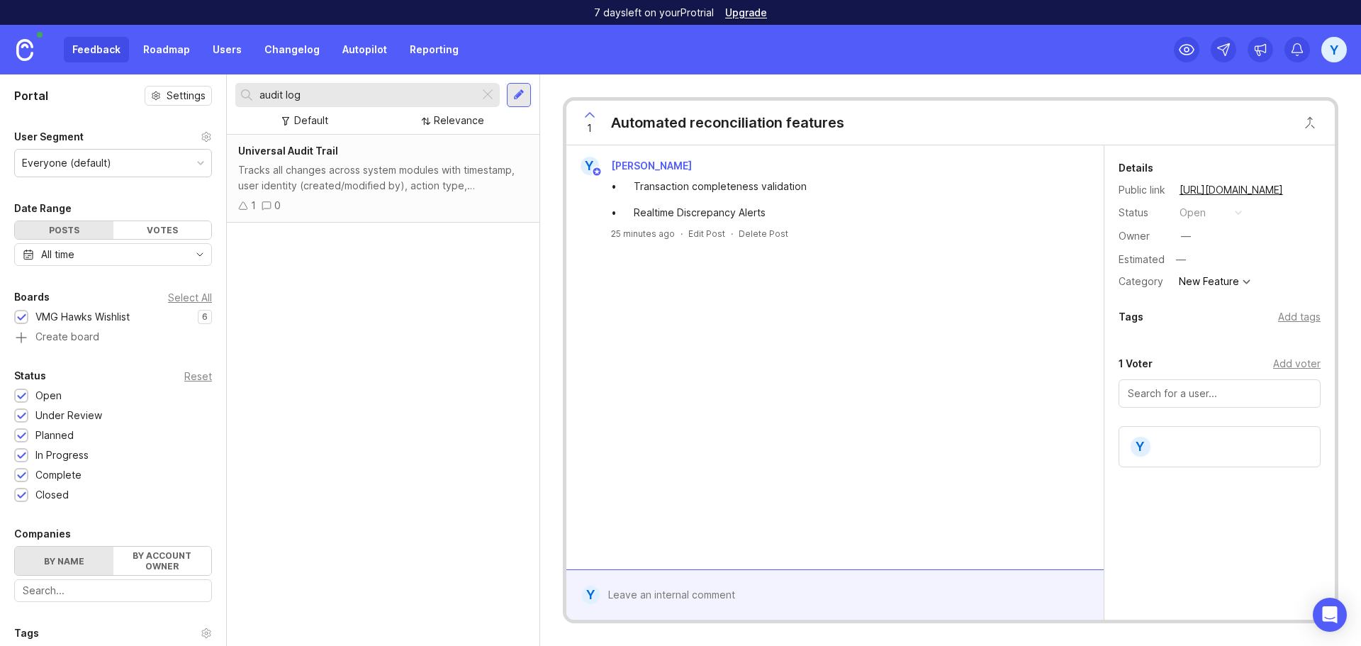
click at [415, 437] on div "Universal Audit Trail Tracks all changes across system modules with timestamp, …" at bounding box center [383, 390] width 313 height 511
click at [92, 48] on div "Feedback Roadmap Users Changelog Autopilot Reporting" at bounding box center [265, 50] width 403 height 26
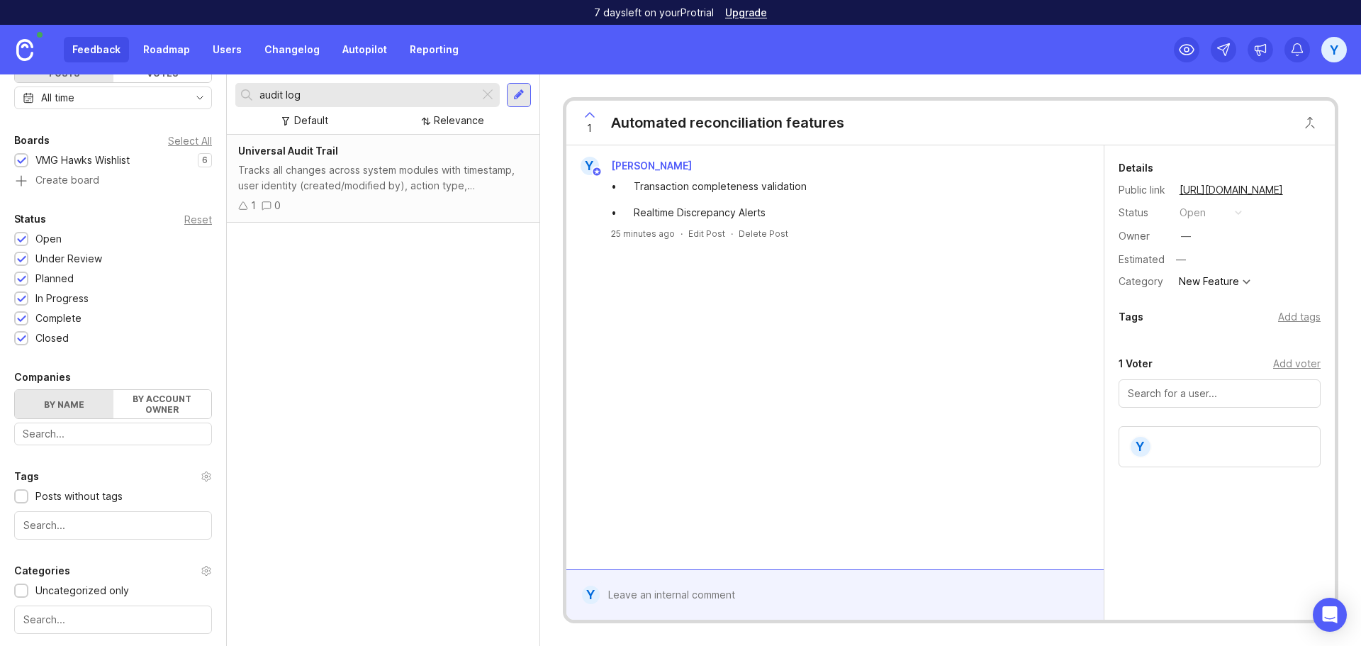
scroll to position [47, 0]
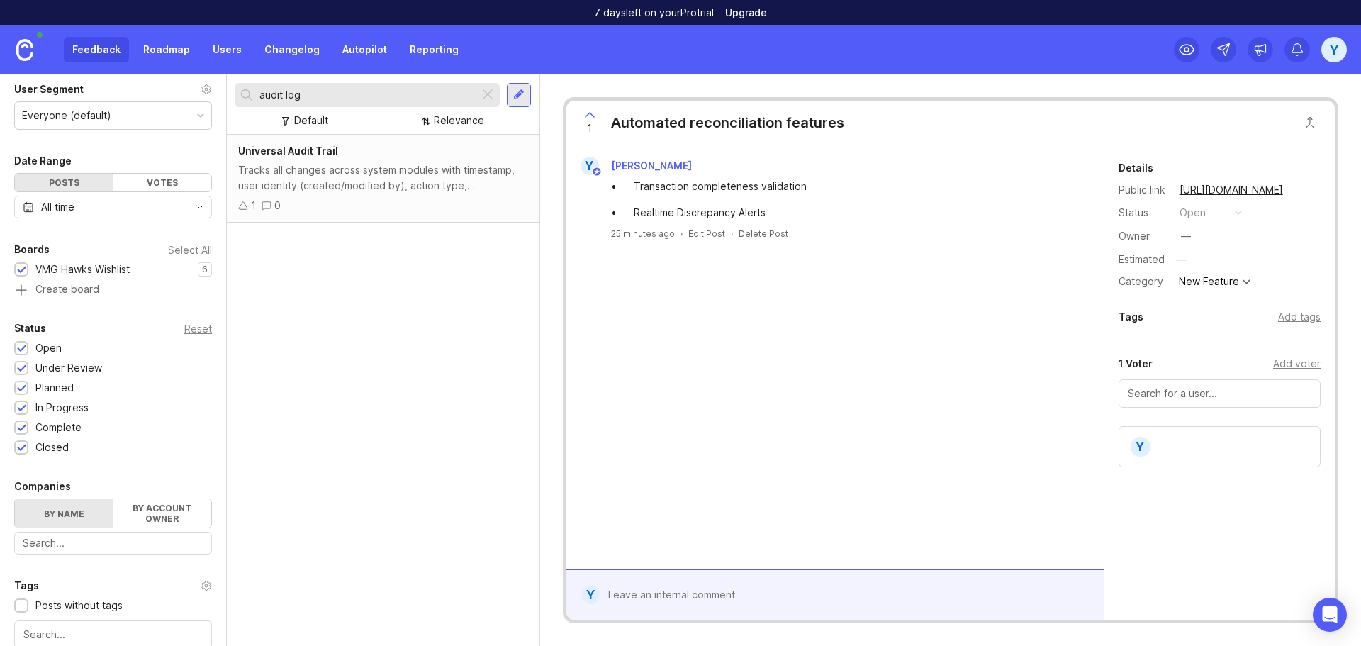
click at [130, 268] on div "VMG Hawks Wishlist" at bounding box center [82, 270] width 94 height 16
click at [476, 96] on div "audit log" at bounding box center [357, 95] width 244 height 24
click at [484, 96] on div at bounding box center [487, 95] width 17 height 18
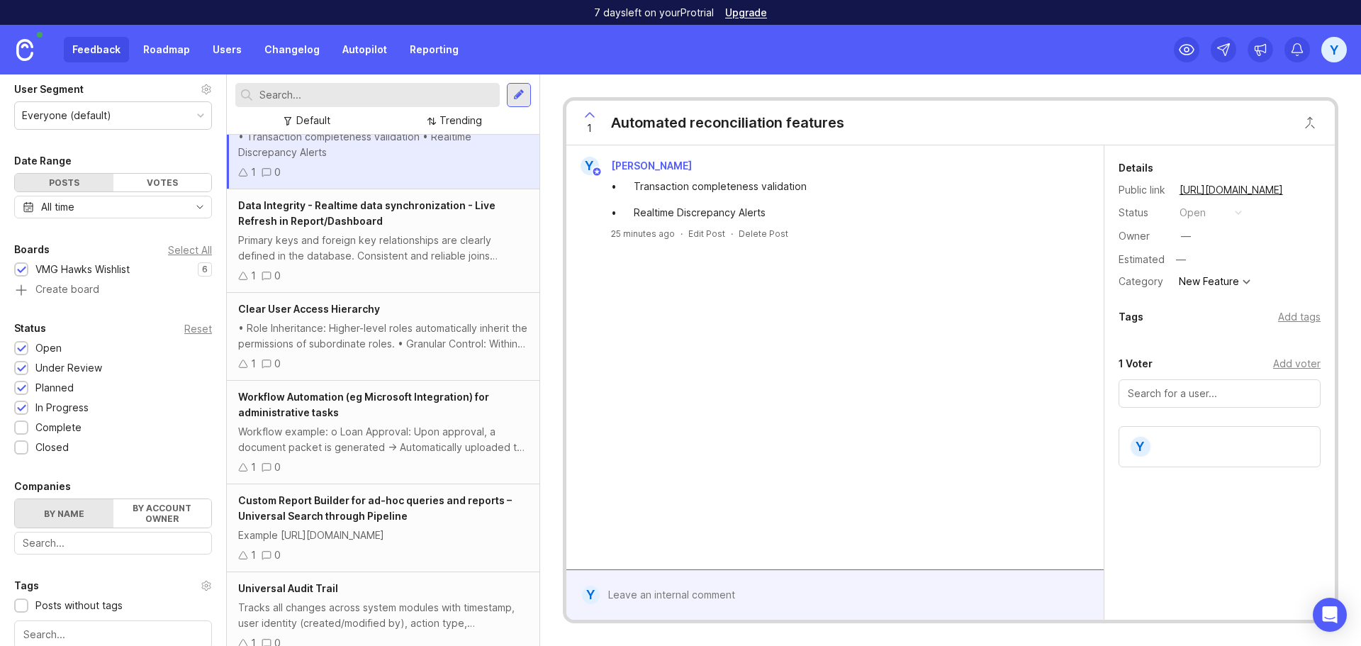
scroll to position [63, 0]
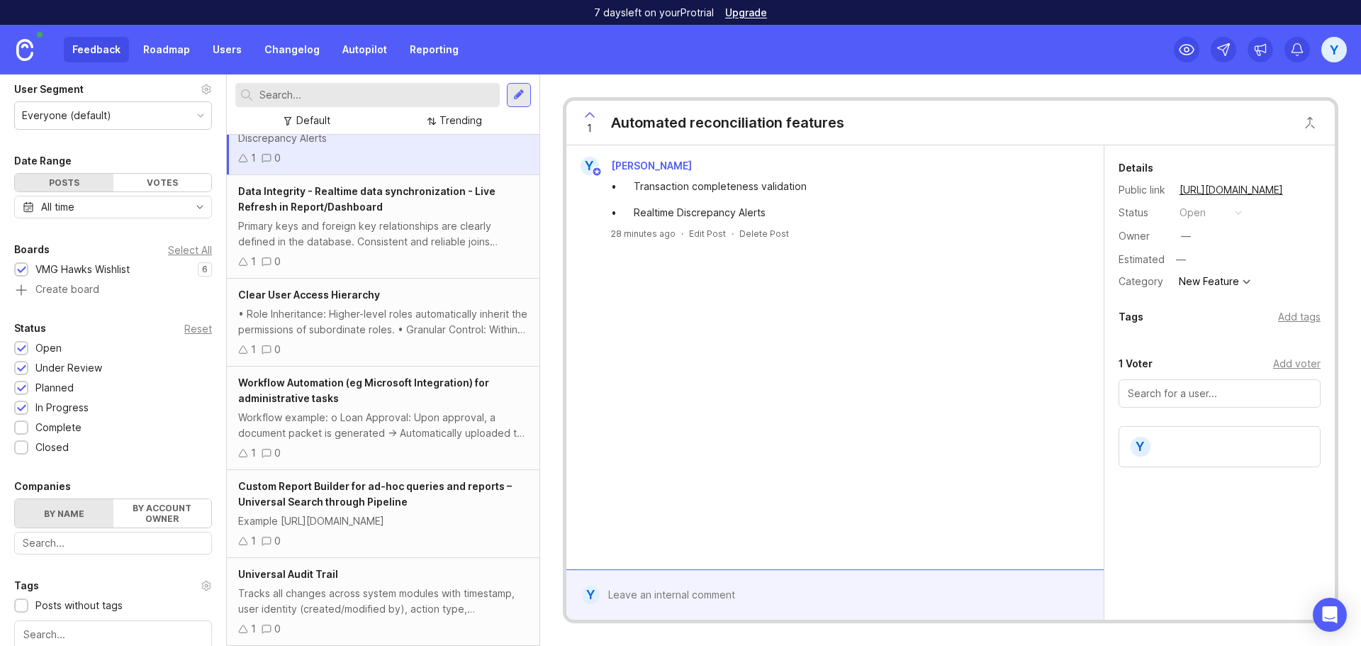
click at [899, 511] on div "Y Yen Nong • Transaction completeness validation • Realtime Discrepancy Alerts …" at bounding box center [834, 357] width 537 height 424
click at [873, 437] on div "Y Yen Nong • Transaction completeness validation • Realtime Discrepancy Alerts …" at bounding box center [834, 357] width 537 height 424
click at [800, 359] on div "Y Yen Nong • Transaction completeness validation • Realtime Discrepancy Alerts …" at bounding box center [834, 357] width 537 height 424
